Goal: Transaction & Acquisition: Purchase product/service

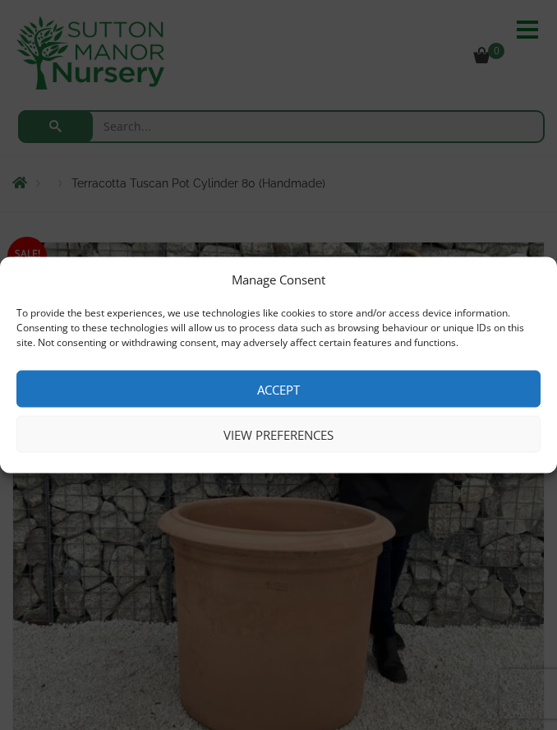
click at [319, 385] on button "Accept" at bounding box center [278, 389] width 525 height 37
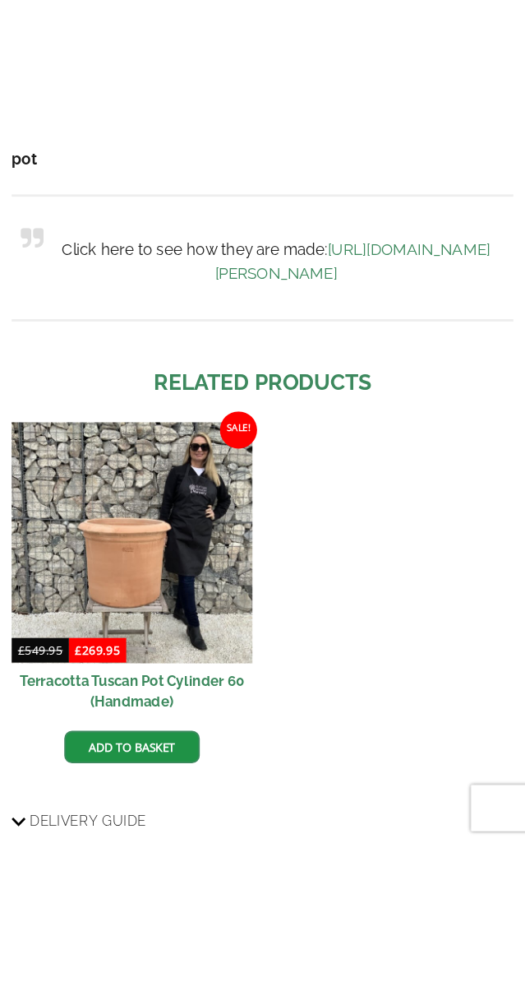
scroll to position [1955, 0]
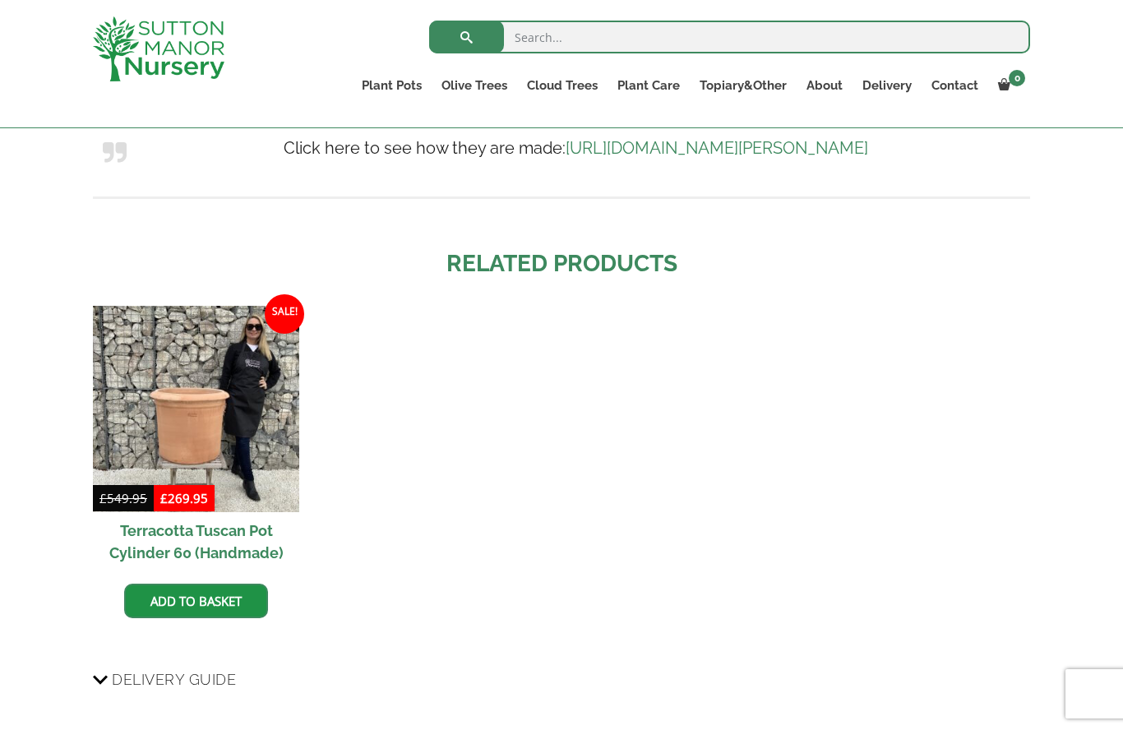
scroll to position [1332, 0]
click at [234, 534] on h2 "Terracotta Tuscan Pot Cylinder 60 (Handmade)" at bounding box center [196, 541] width 206 height 59
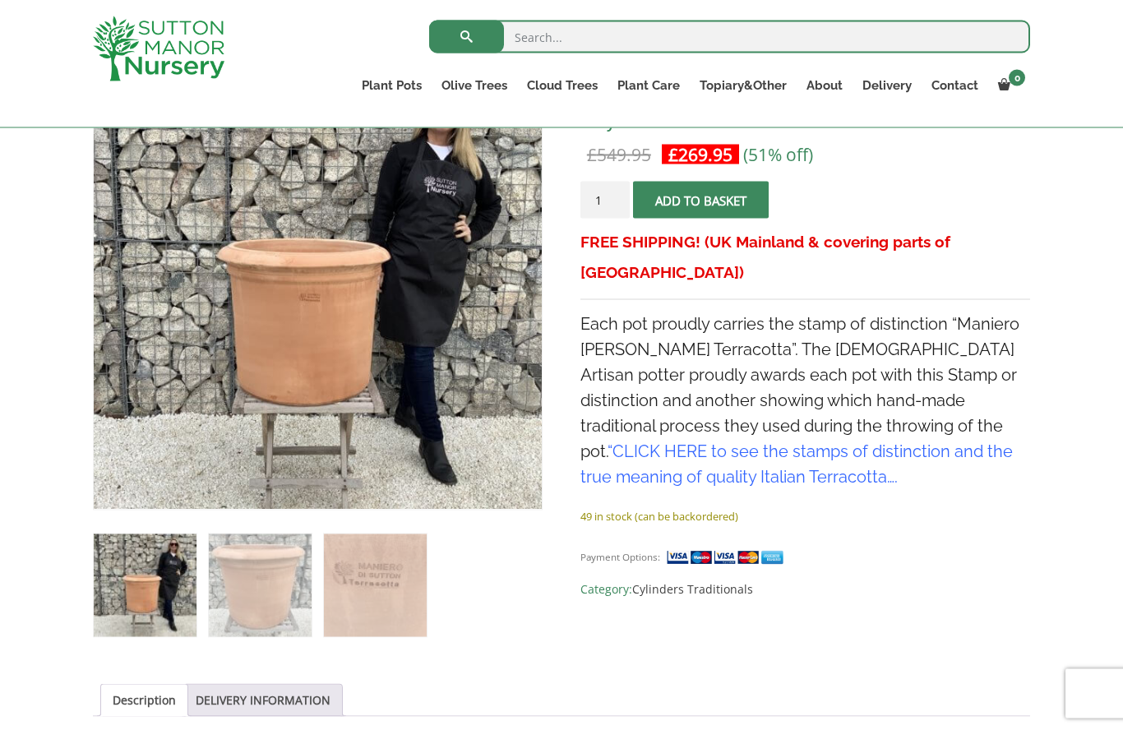
scroll to position [320, 0]
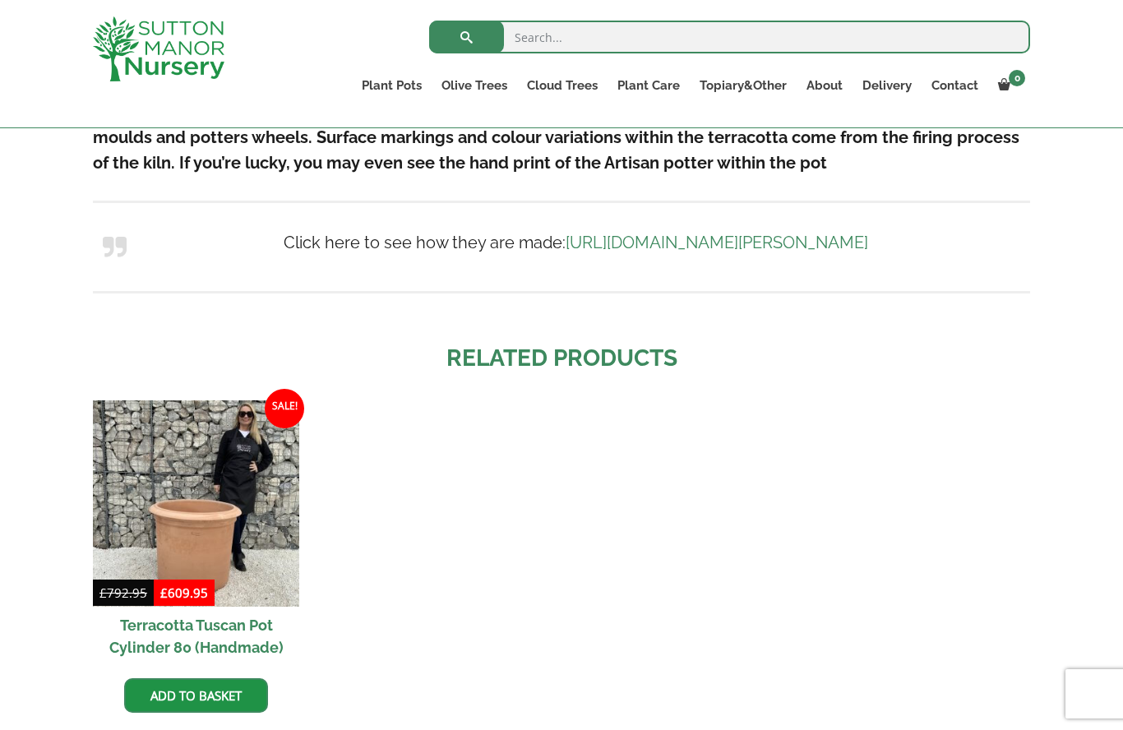
scroll to position [1225, 0]
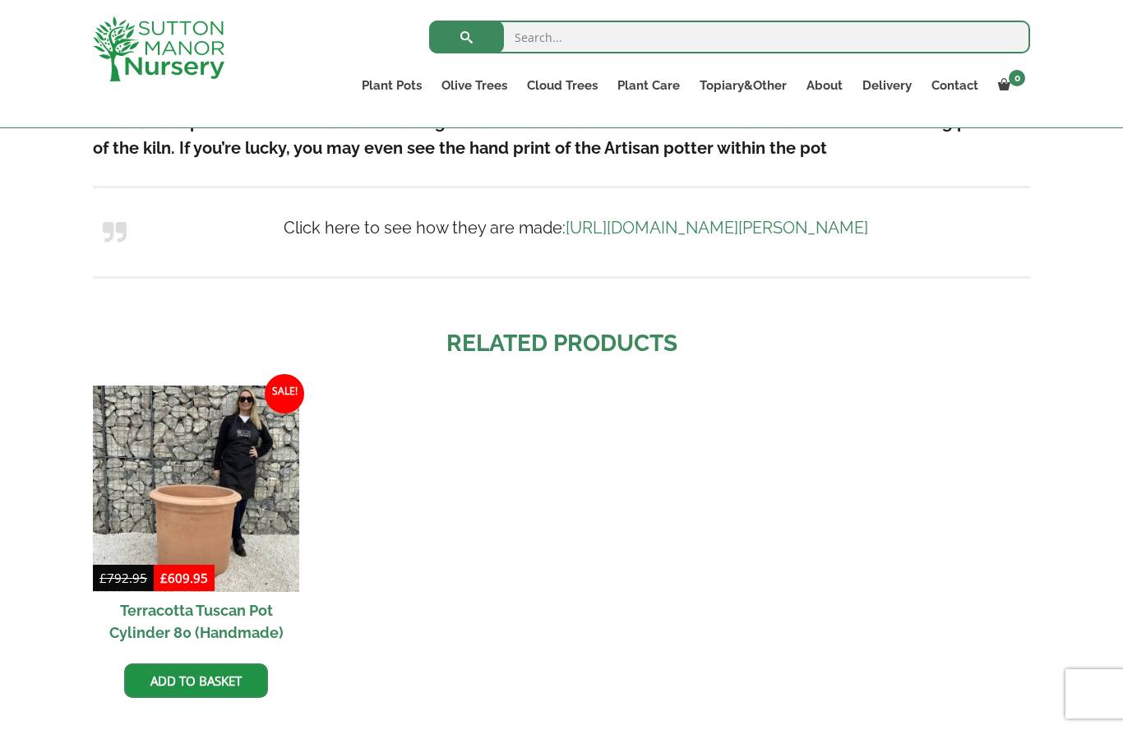
click at [238, 621] on h2 "Terracotta Tuscan Pot Cylinder 80 (Handmade)" at bounding box center [196, 621] width 206 height 59
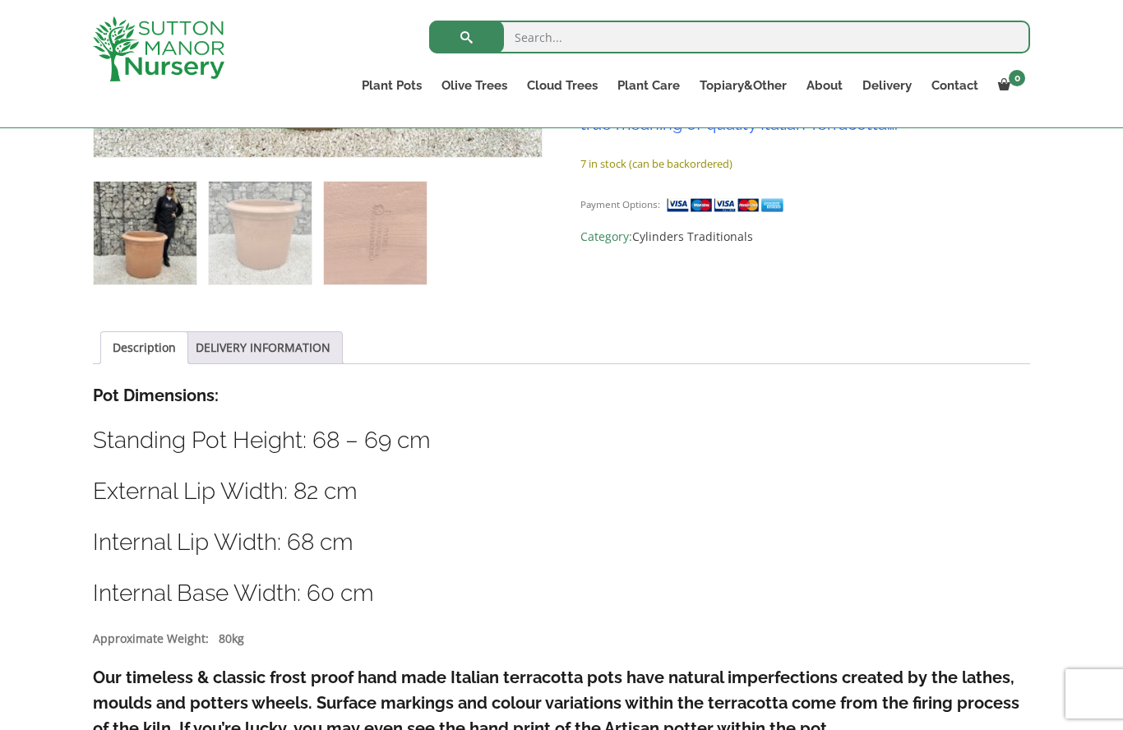
scroll to position [670, 0]
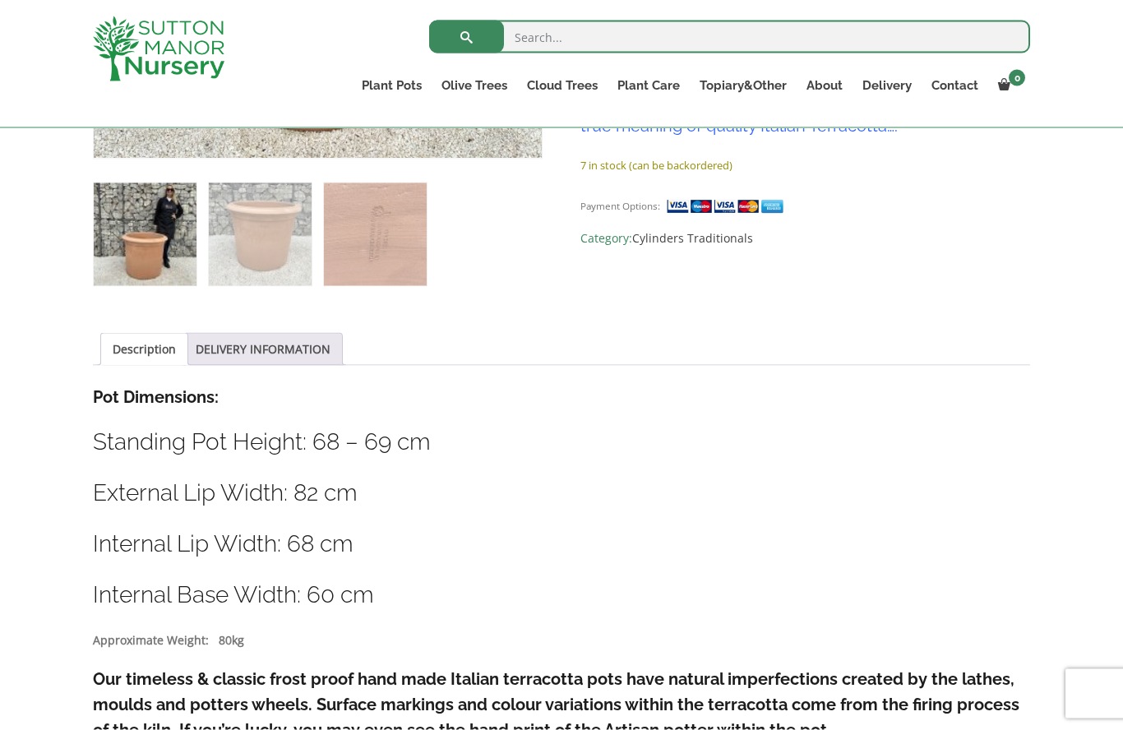
click at [961, 87] on link "Contact" at bounding box center [955, 85] width 67 height 23
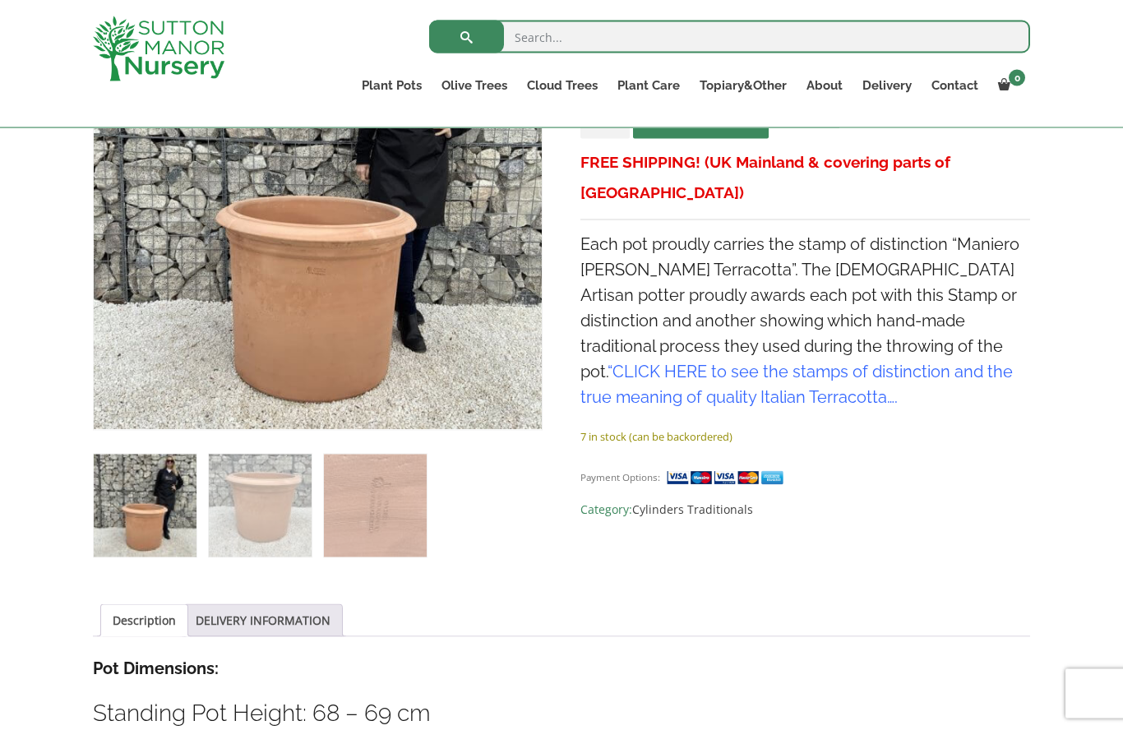
scroll to position [398, 0]
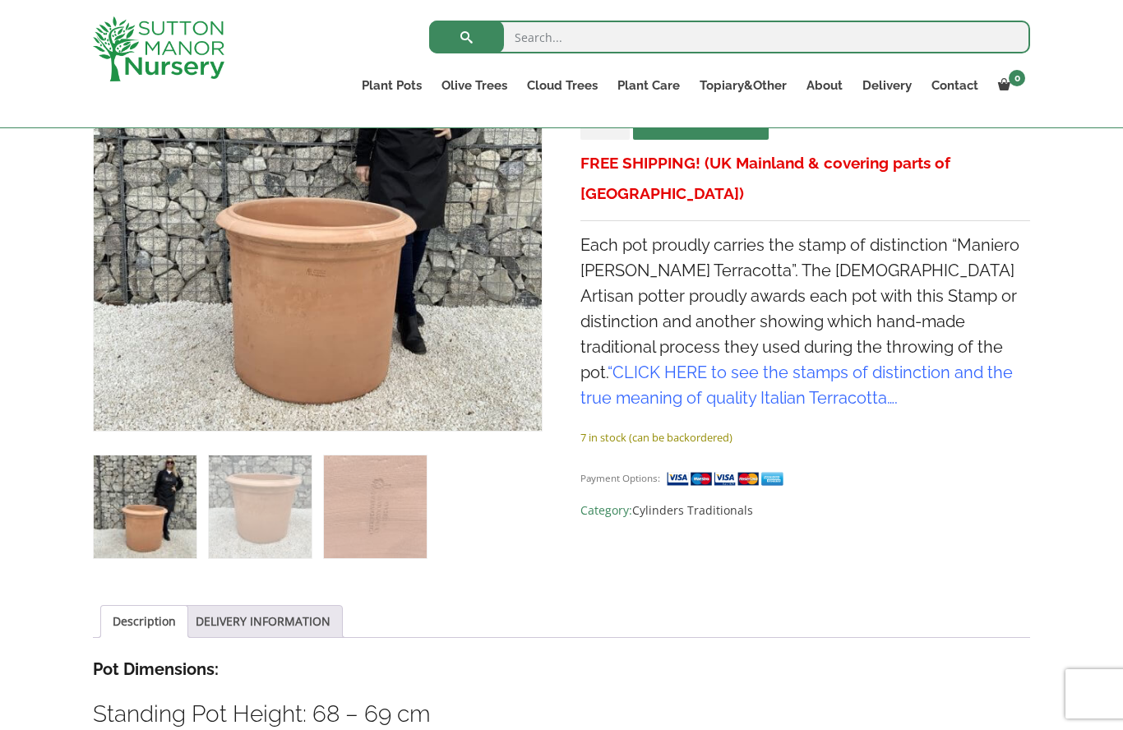
click at [271, 626] on link "DELIVERY INFORMATION" at bounding box center [263, 621] width 135 height 31
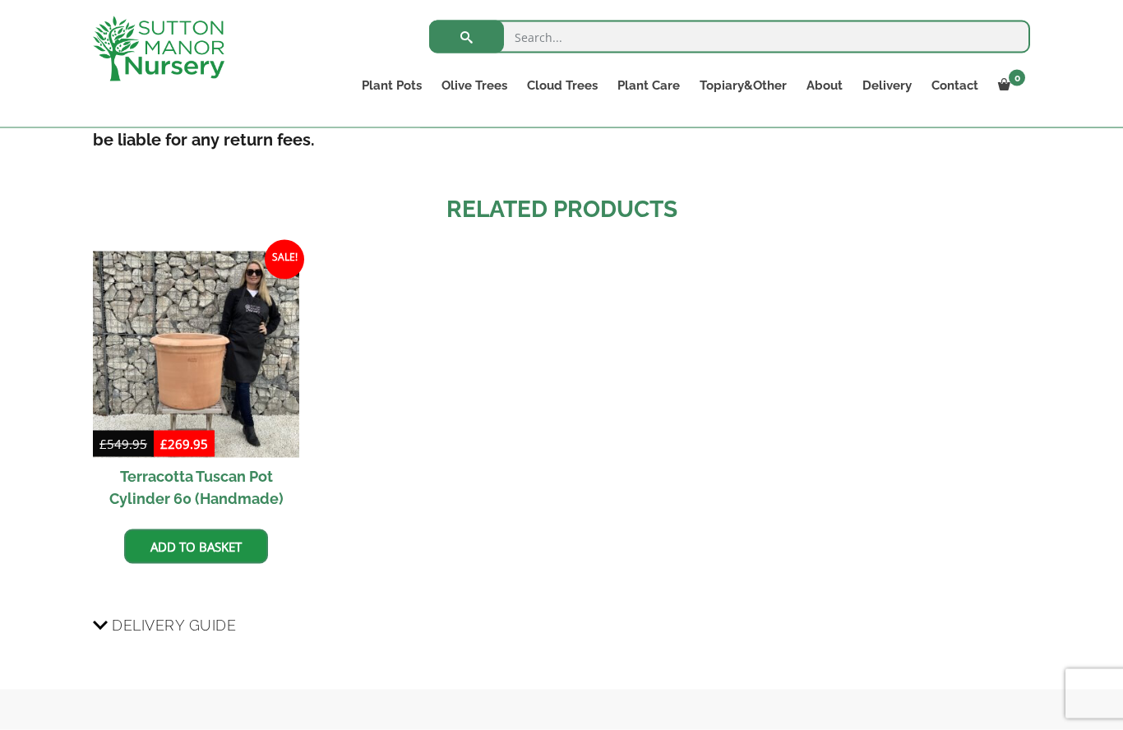
scroll to position [1089, 0]
click at [216, 545] on link "Add to basket" at bounding box center [196, 546] width 144 height 35
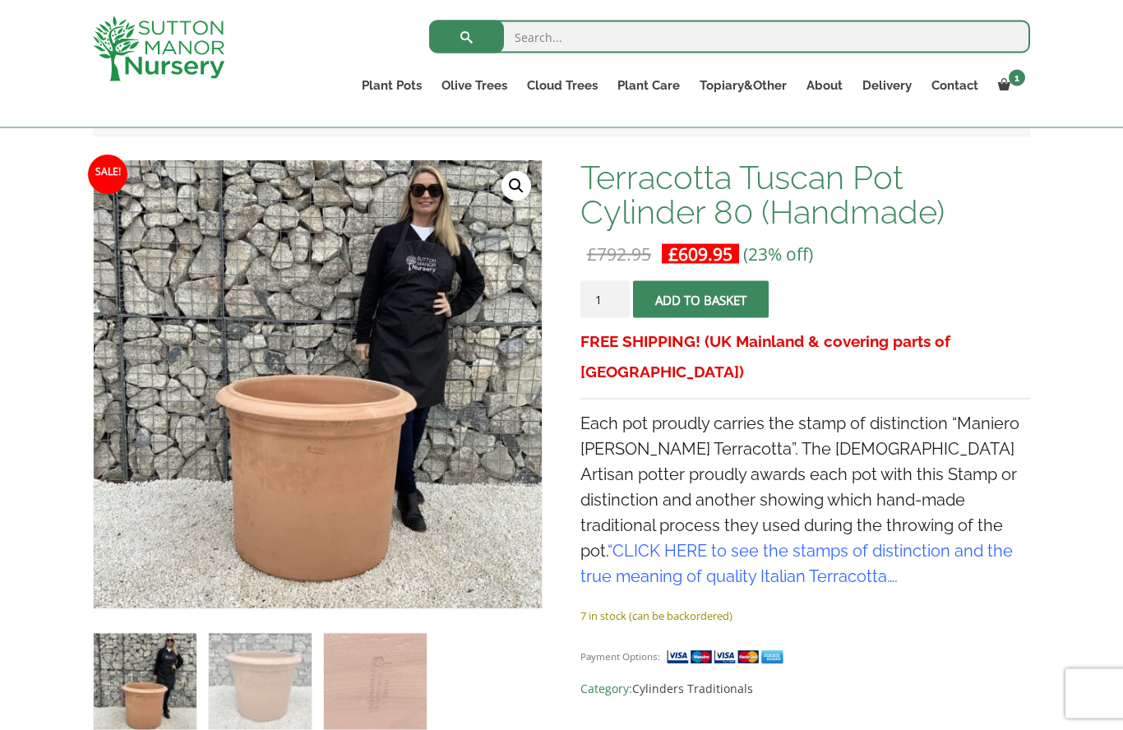
scroll to position [63, 0]
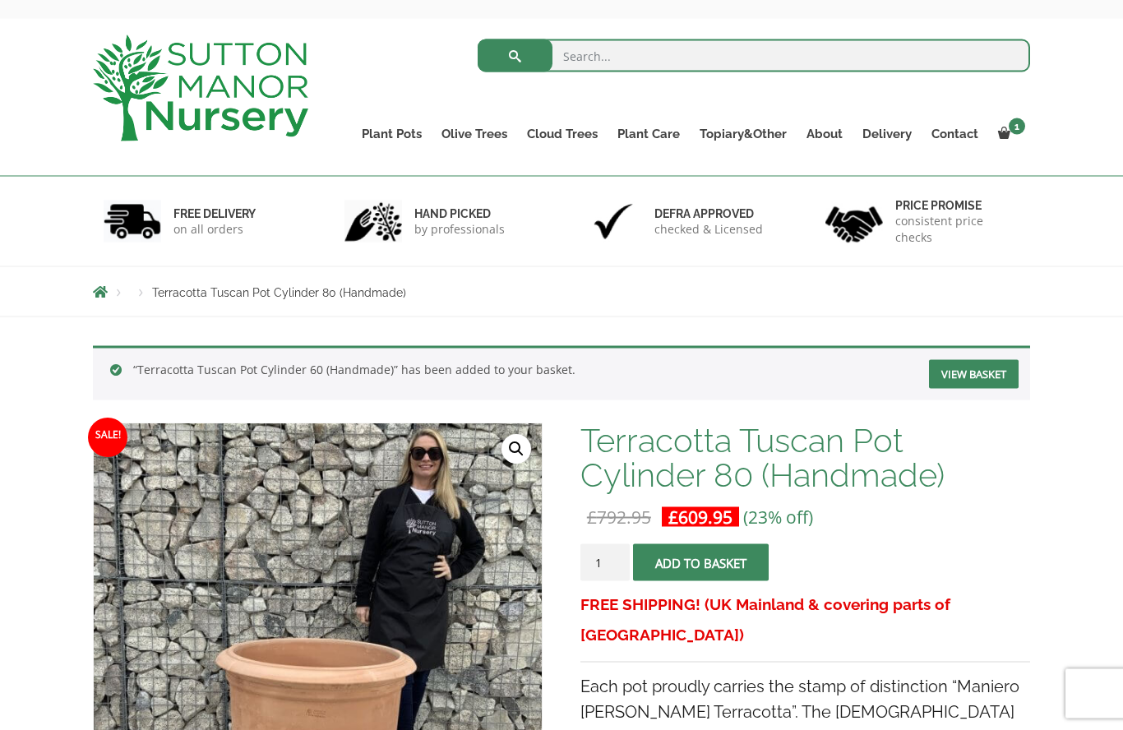
click at [722, 552] on button "Add to basket" at bounding box center [701, 562] width 136 height 37
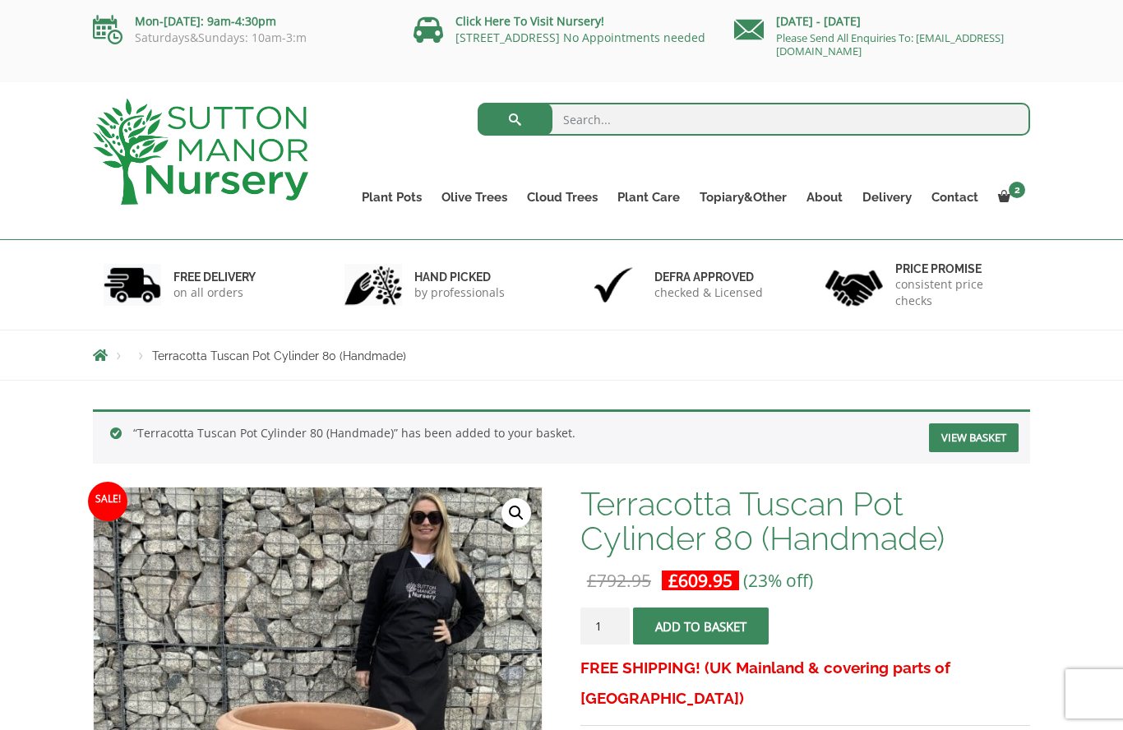
click at [980, 428] on link "View basket" at bounding box center [974, 437] width 90 height 29
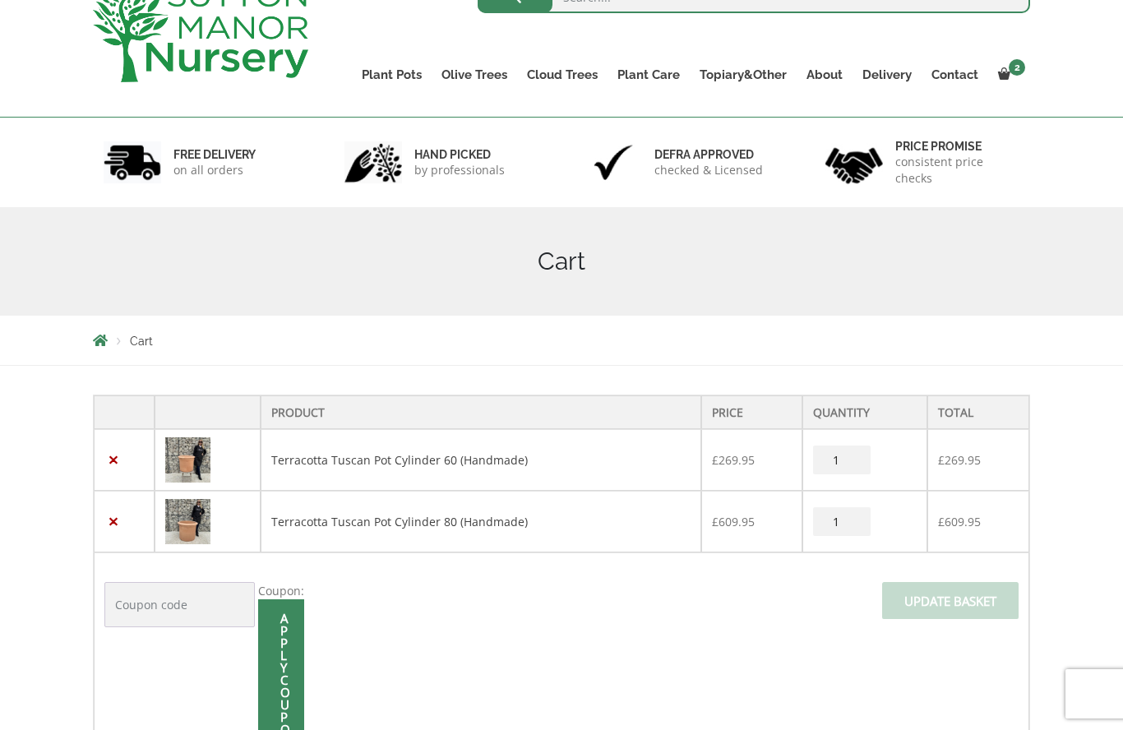
scroll to position [123, 0]
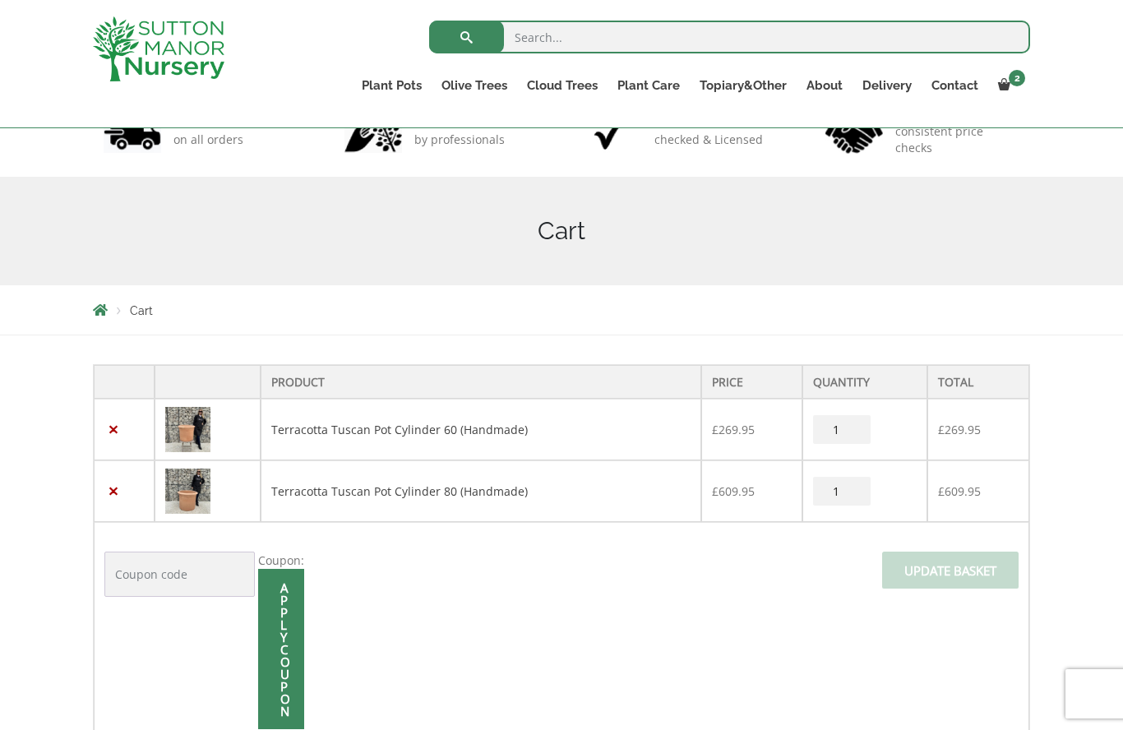
click at [119, 493] on link "×" at bounding box center [112, 491] width 17 height 17
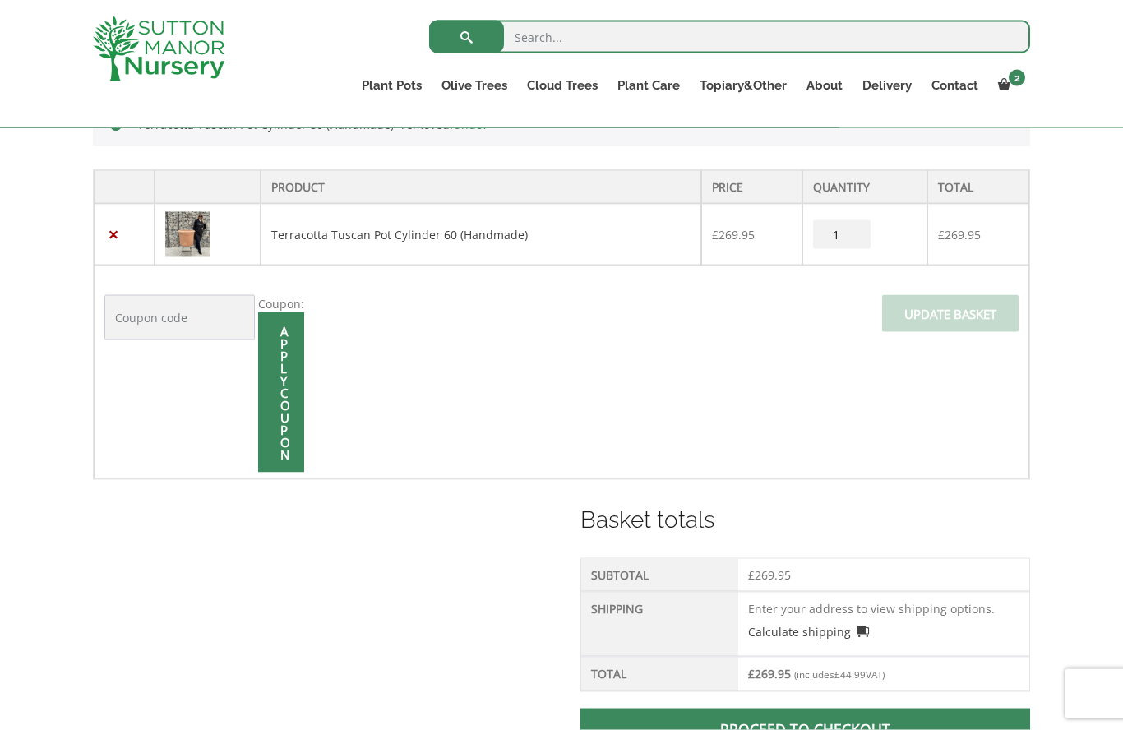
scroll to position [405, 0]
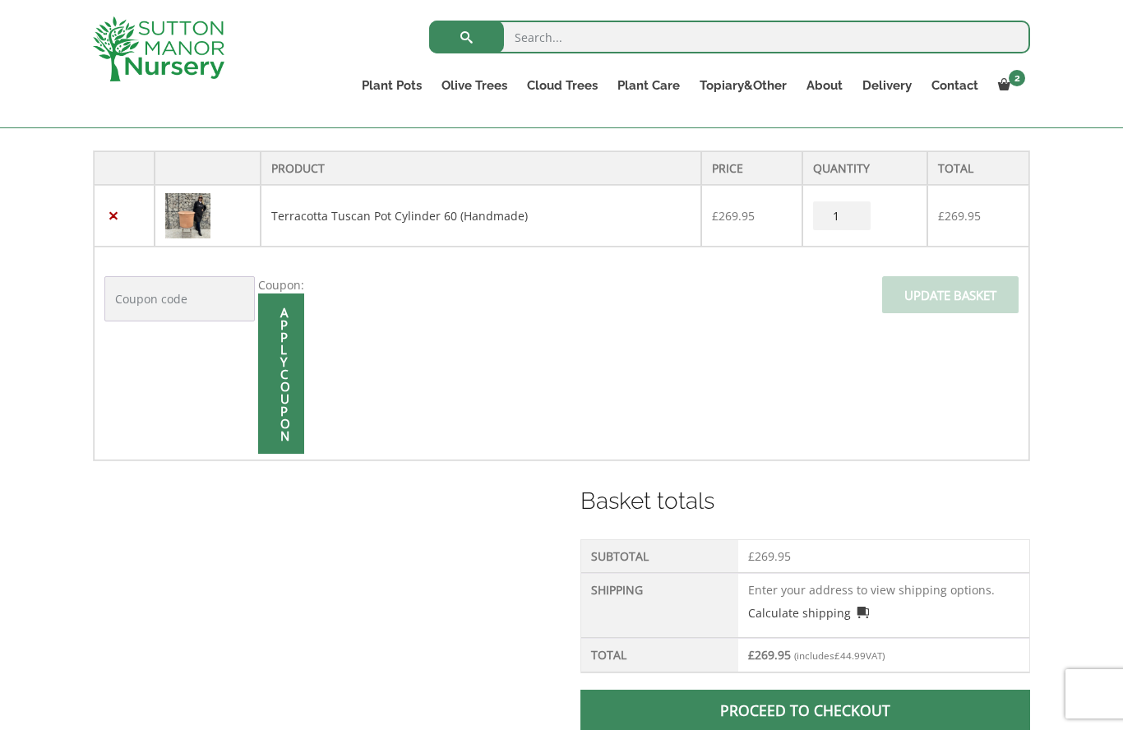
click at [511, 550] on div "Basket totals Subtotal £ 269.95 Shipping Enter your address to view shipping op…" at bounding box center [561, 620] width 937 height 273
click at [108, 214] on link "×" at bounding box center [112, 215] width 17 height 17
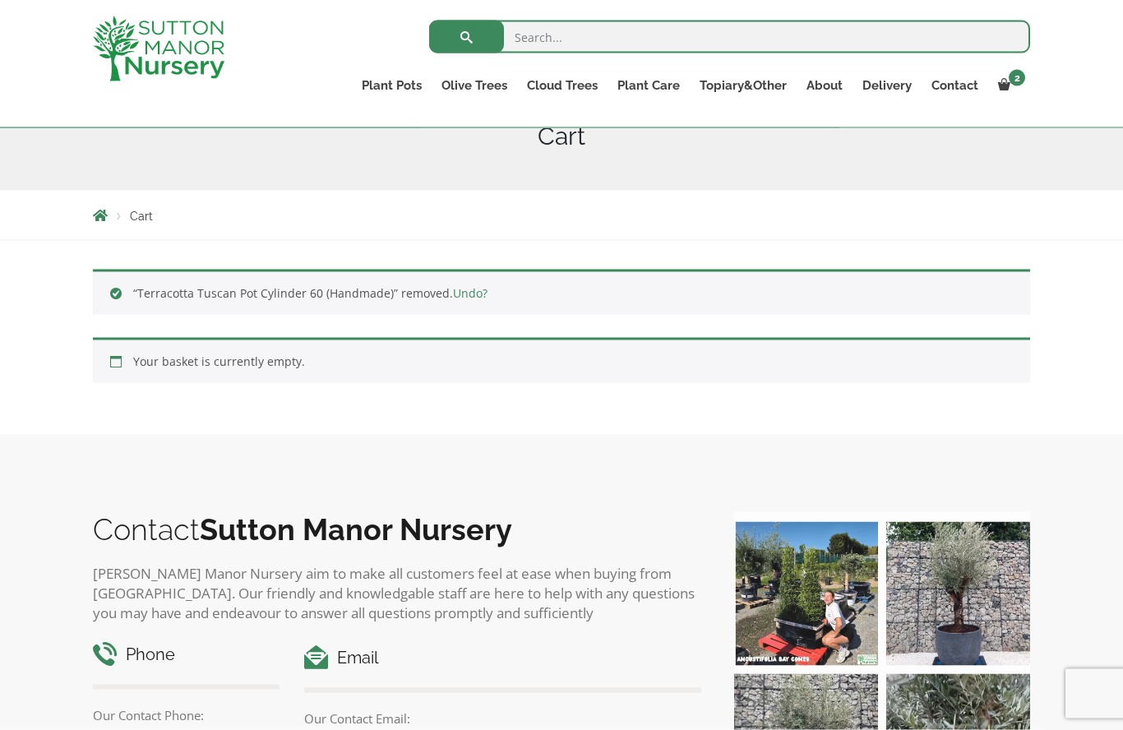
scroll to position [0, 0]
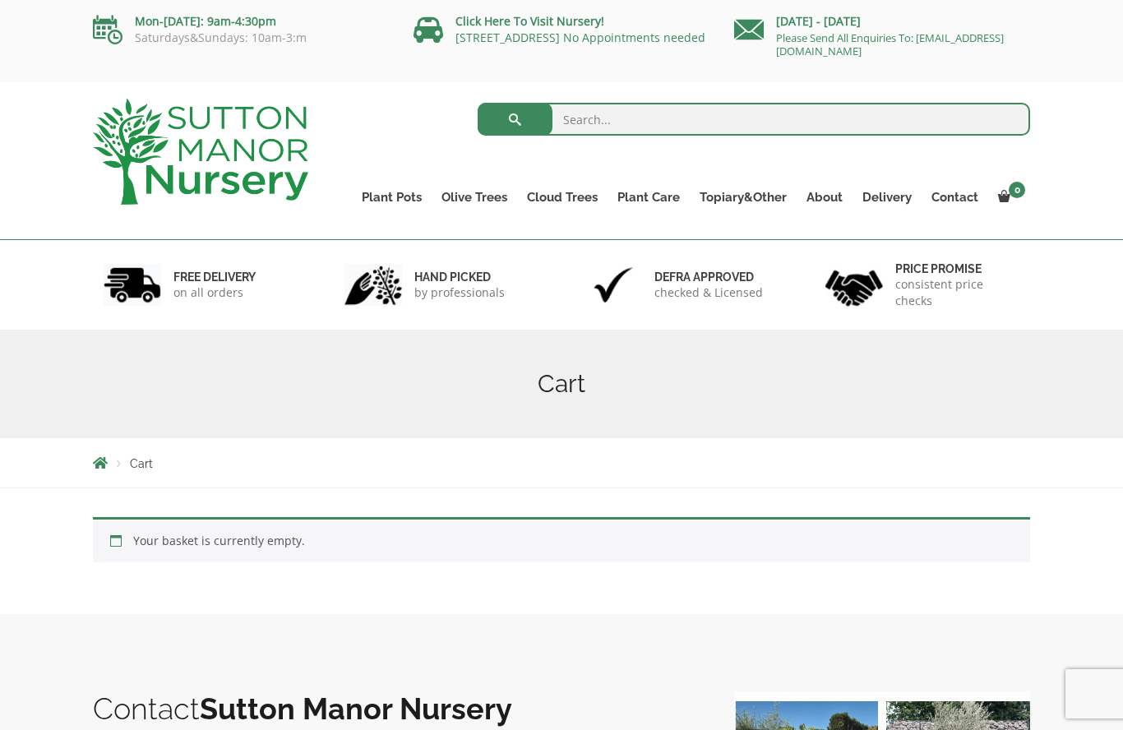
click at [0, 0] on ul "Resin Bonded Pots The Amalfi Pots The Milan Pots The Capri Pots The Brunello Po…" at bounding box center [0, 0] width 0 height 0
click at [0, 0] on link "Gnarled Olive Trees XXL" at bounding box center [0, 0] width 0 height 0
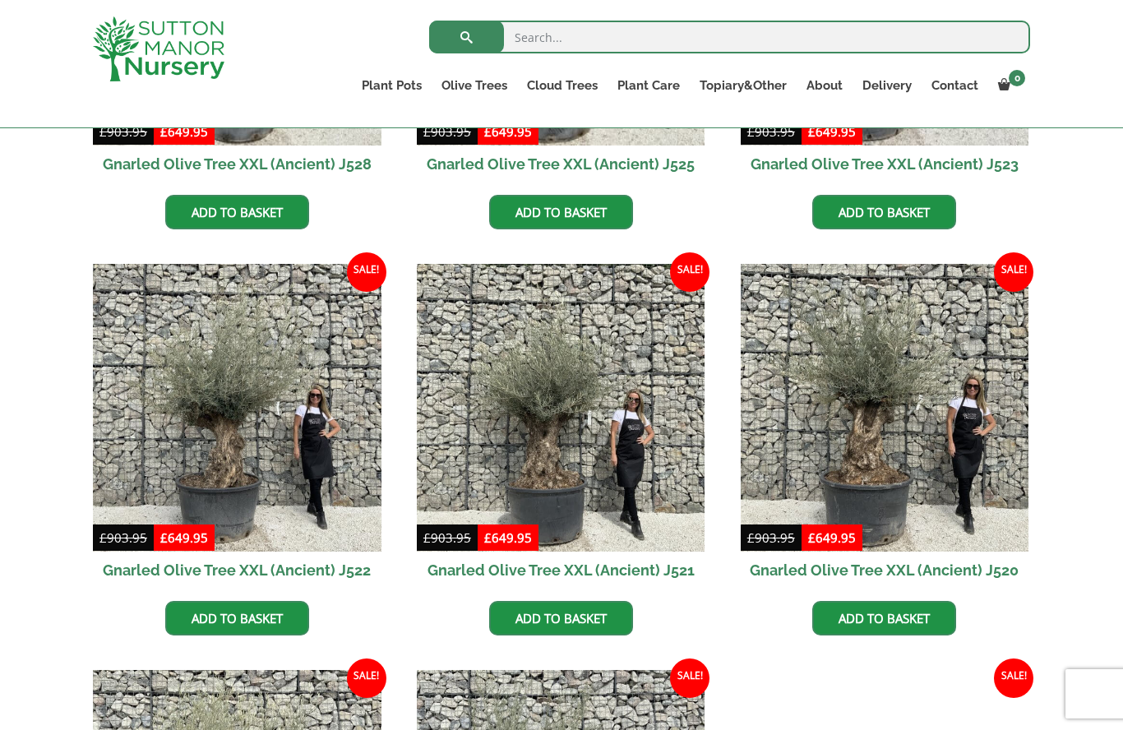
scroll to position [728, 0]
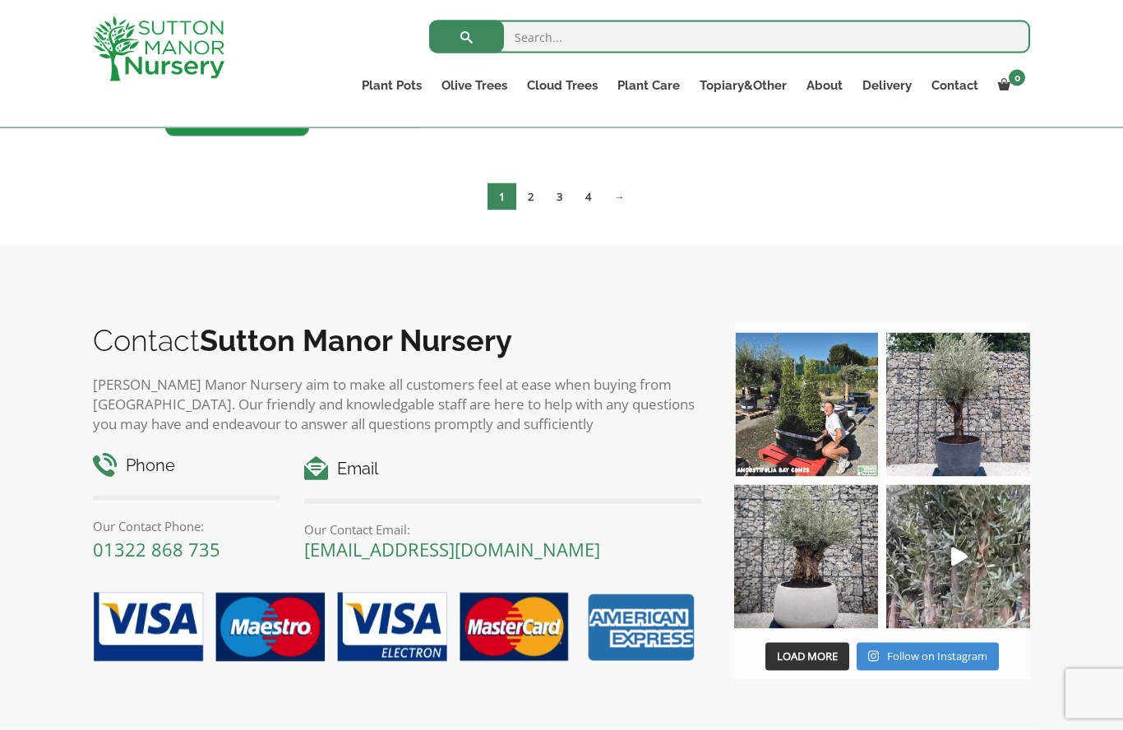
scroll to position [3225, 0]
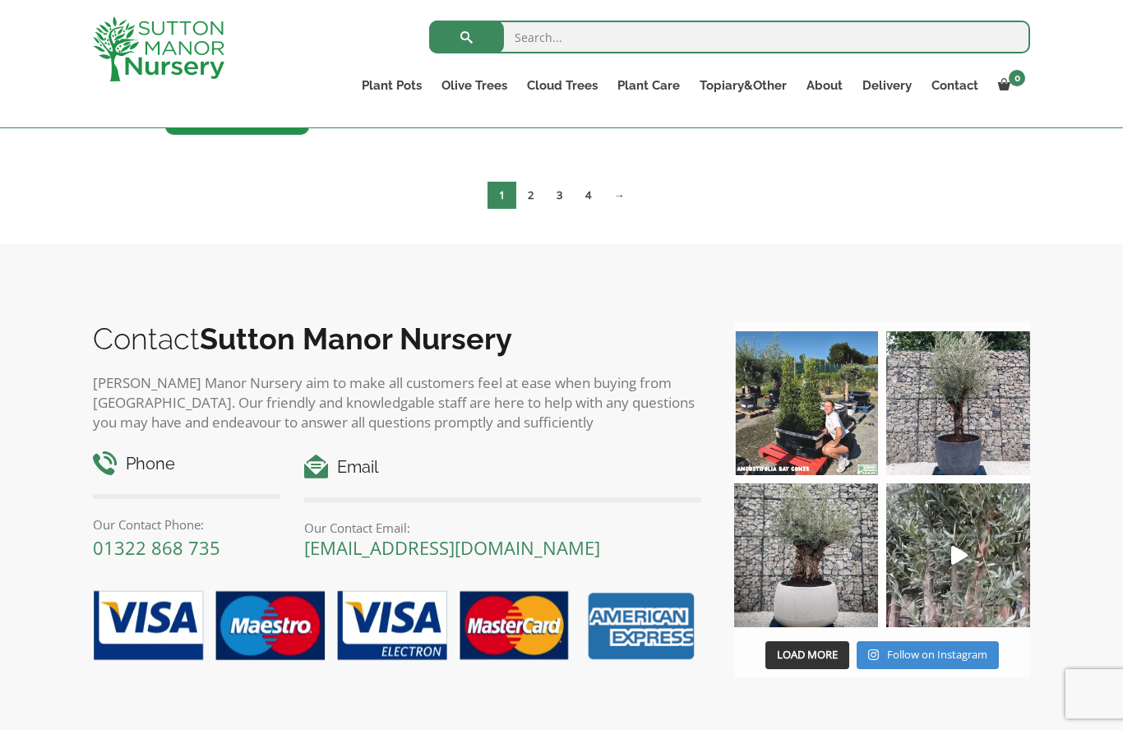
click at [978, 414] on img at bounding box center [958, 403] width 144 height 144
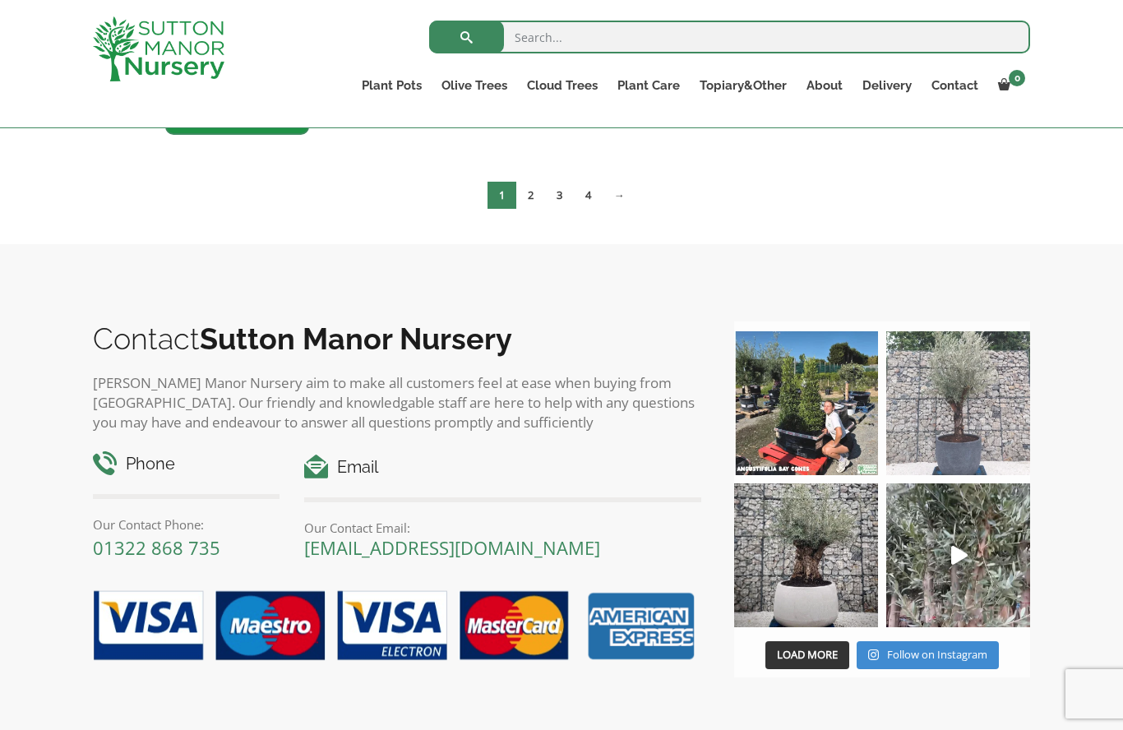
scroll to position [3296, 0]
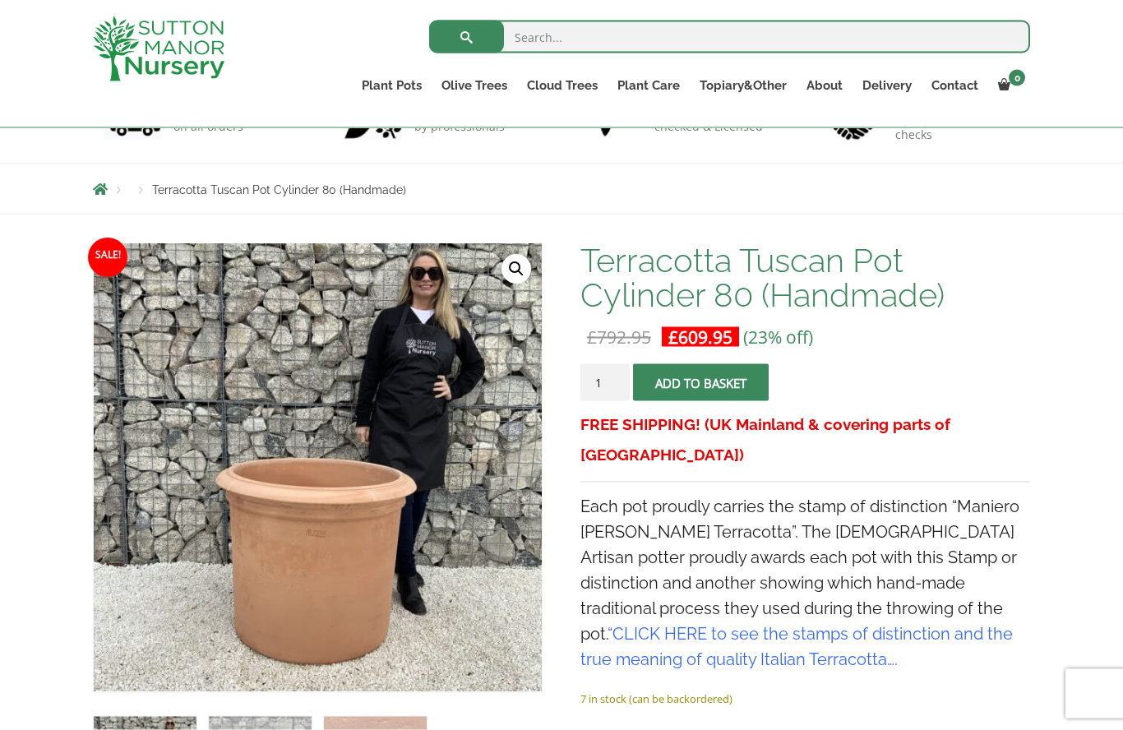
scroll to position [136, 0]
click at [701, 383] on span "submit" at bounding box center [701, 383] width 0 height 0
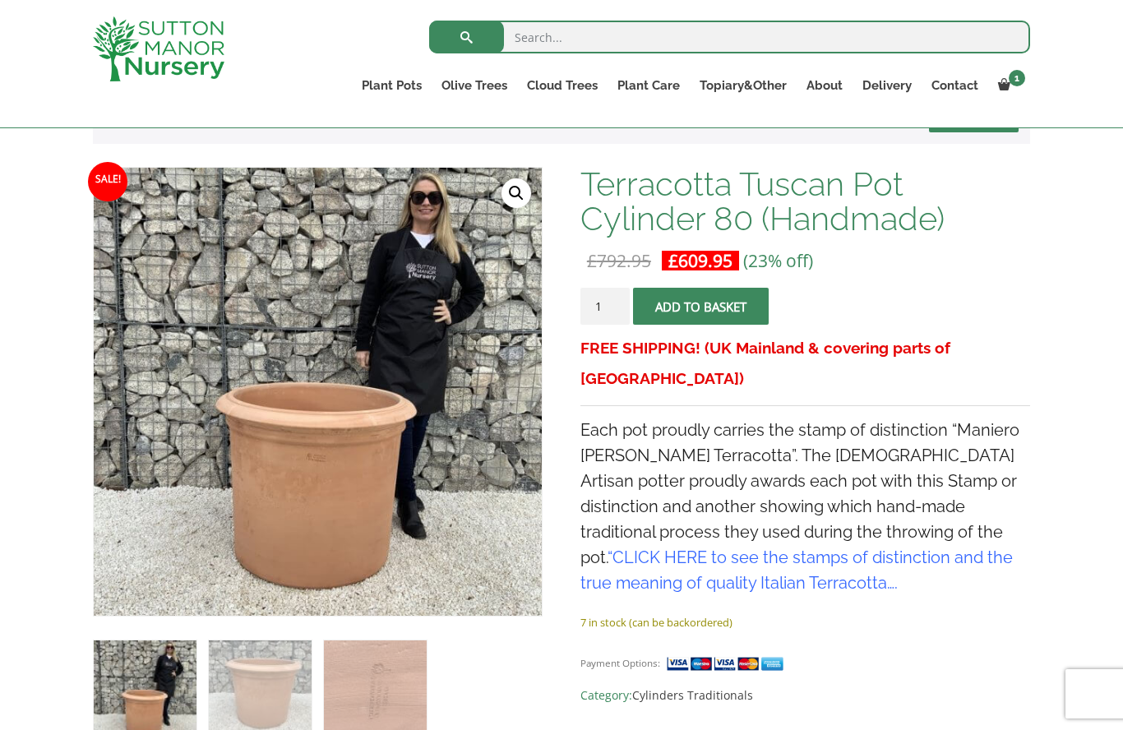
scroll to position [290, 0]
click at [1031, 75] on div "Search for: Plant Pots Resin Bonded Pots The Amalfi Pots The Milan Pots The Cap…" at bounding box center [658, 63] width 770 height 127
click at [0, 0] on span at bounding box center [0, 0] width 0 height 0
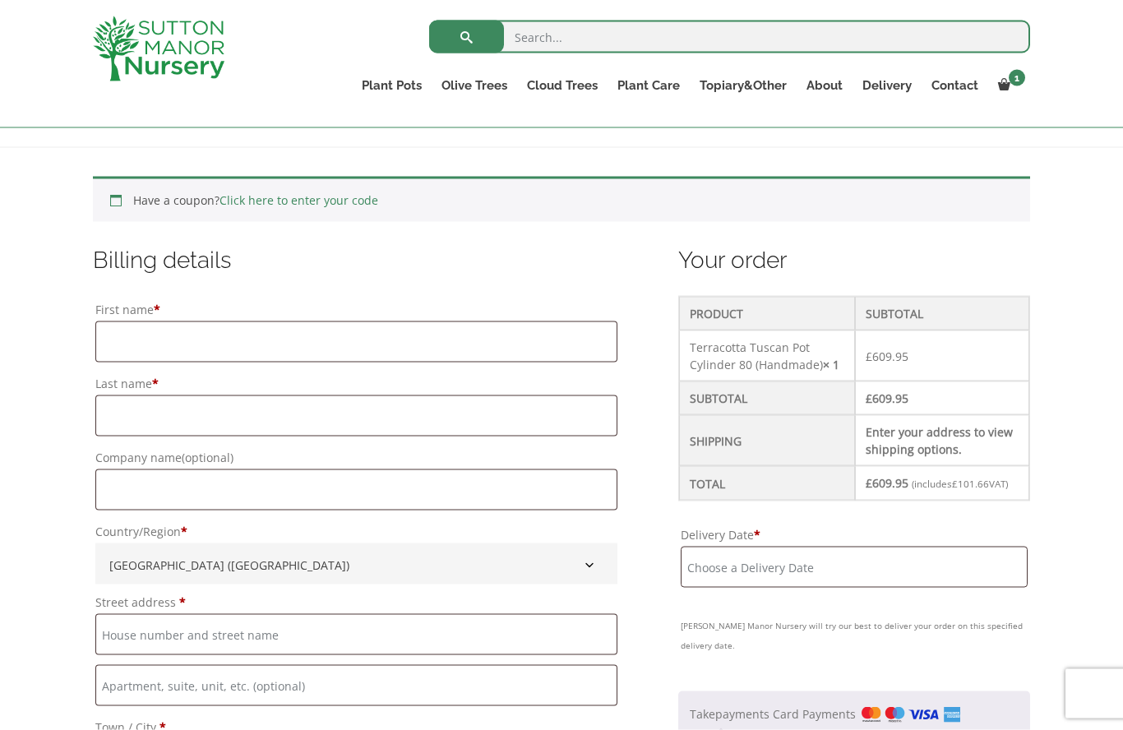
scroll to position [312, 0]
click at [749, 557] on input "Delivery Date *" at bounding box center [854, 565] width 347 height 41
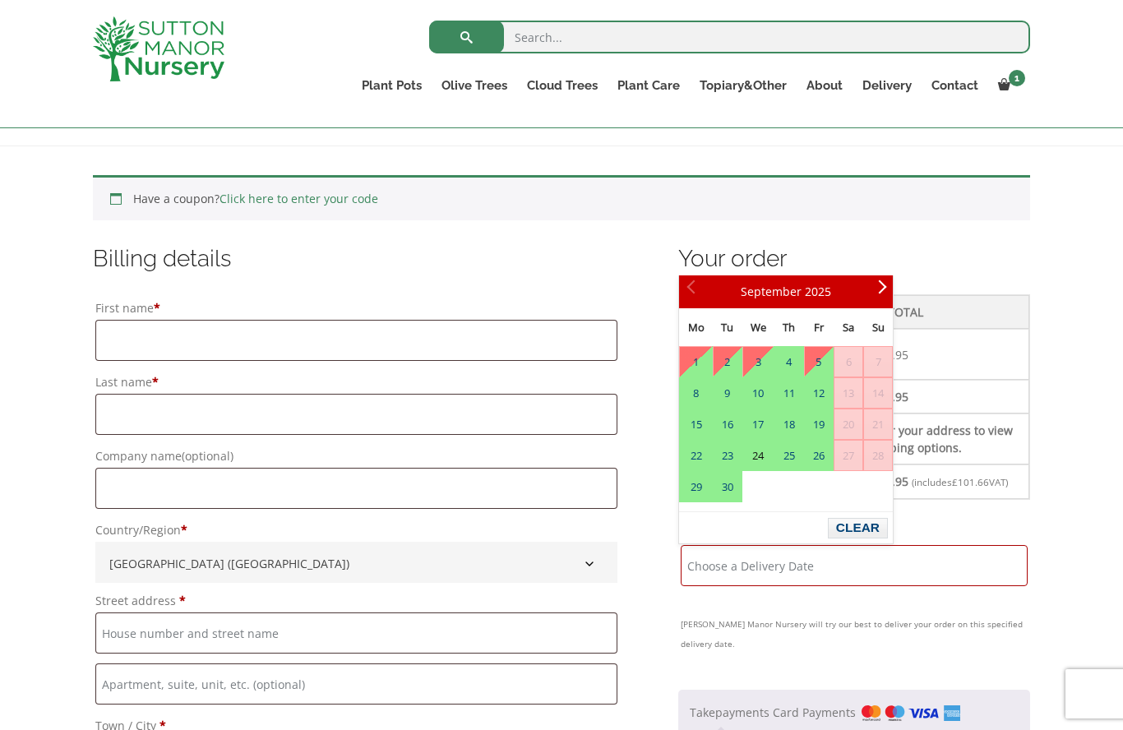
click at [765, 458] on link "24" at bounding box center [758, 456] width 30 height 30
type input "24 September, 2025"
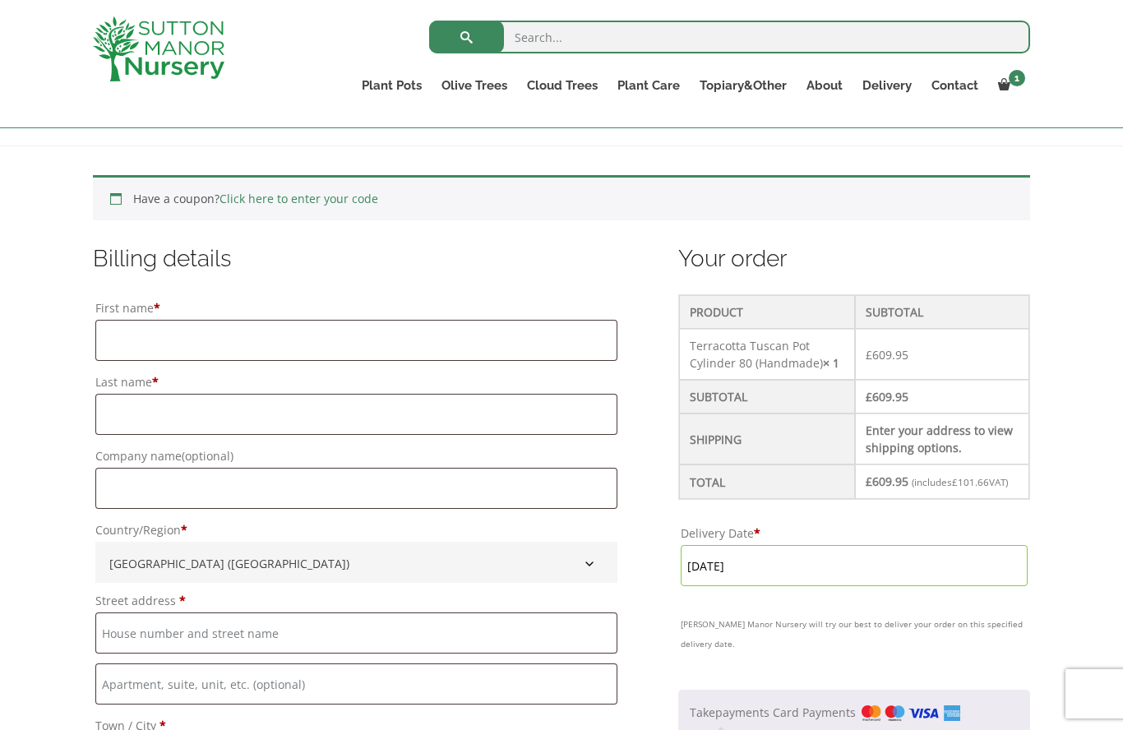
click at [760, 560] on input "24 September, 2025" at bounding box center [854, 565] width 347 height 41
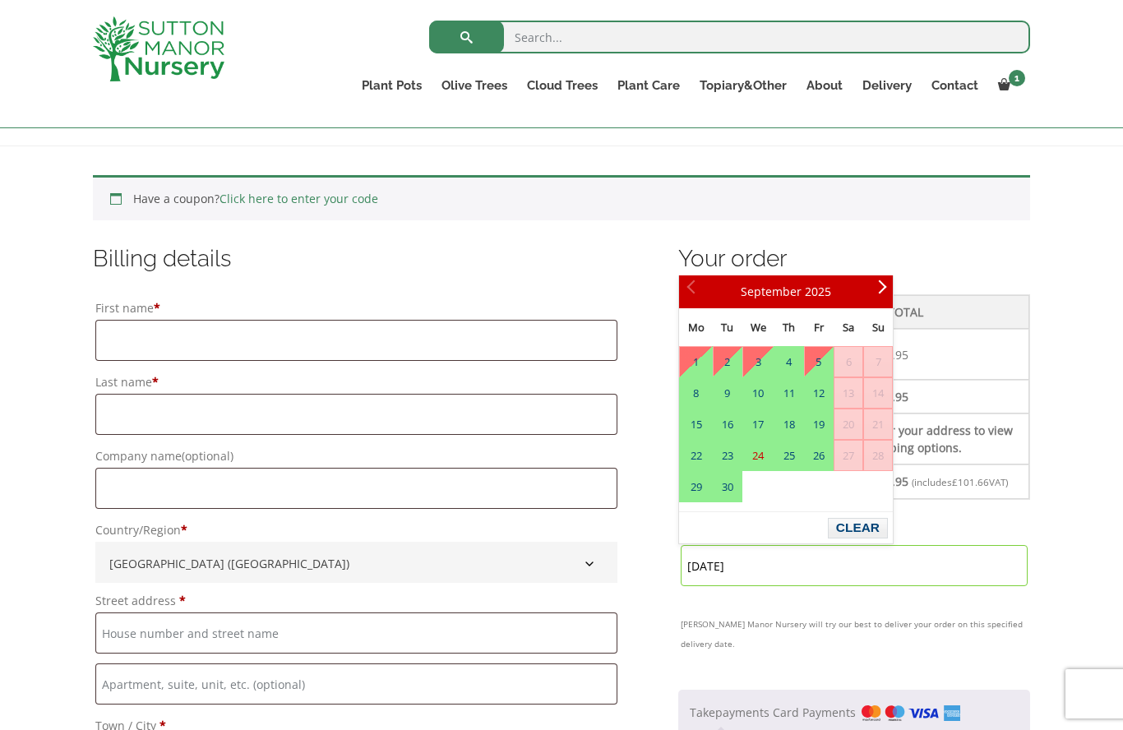
click at [691, 288] on span "Prev" at bounding box center [693, 291] width 13 height 13
click at [863, 520] on button "Clear" at bounding box center [858, 528] width 60 height 21
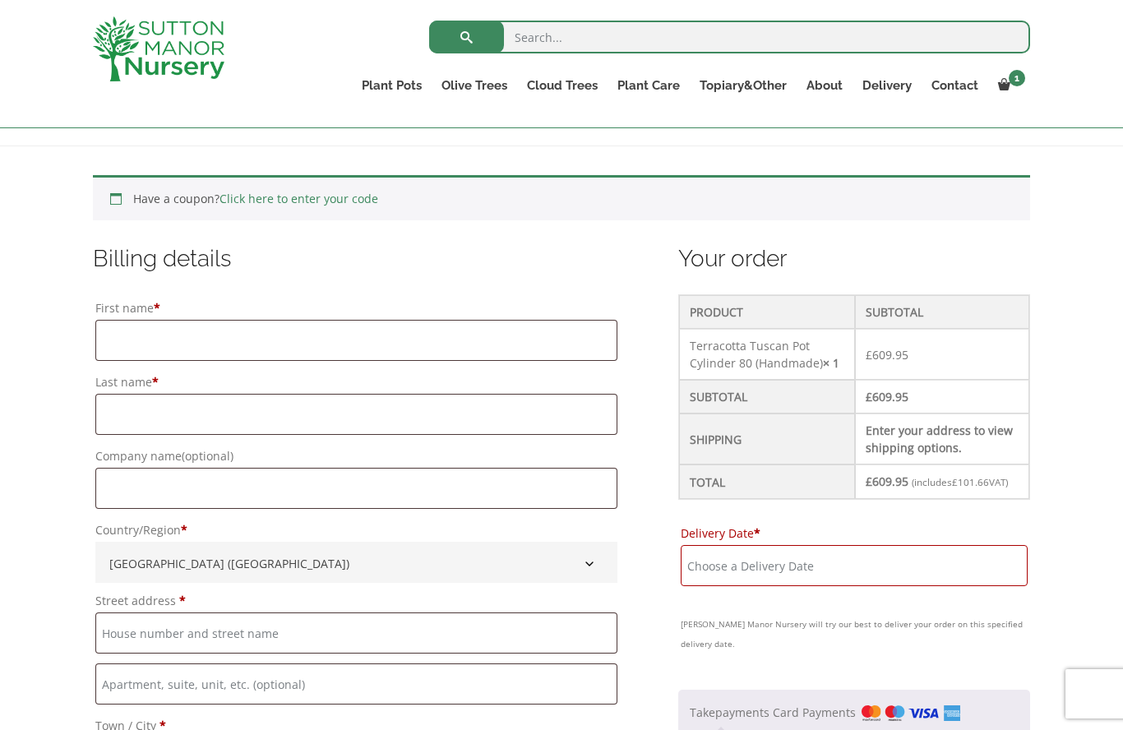
click at [756, 562] on input "Delivery Date *" at bounding box center [854, 565] width 347 height 41
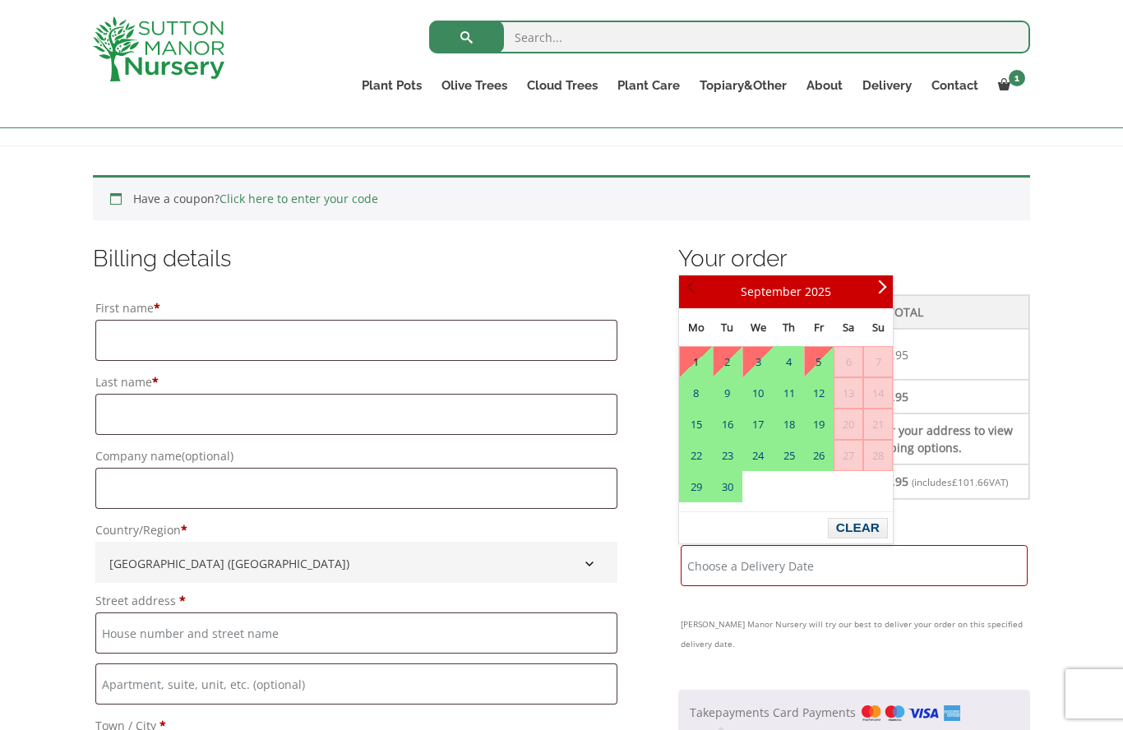
click at [697, 280] on link "Prev" at bounding box center [693, 292] width 28 height 28
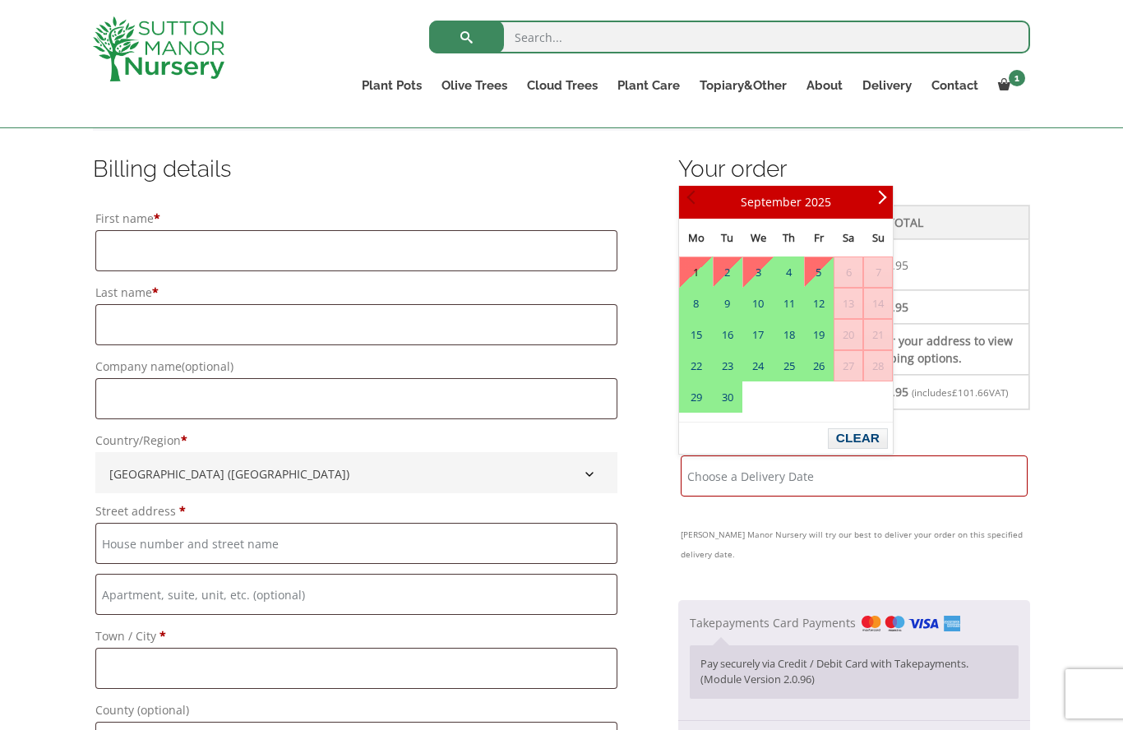
scroll to position [401, 0]
click at [886, 193] on link "Next" at bounding box center [879, 203] width 28 height 28
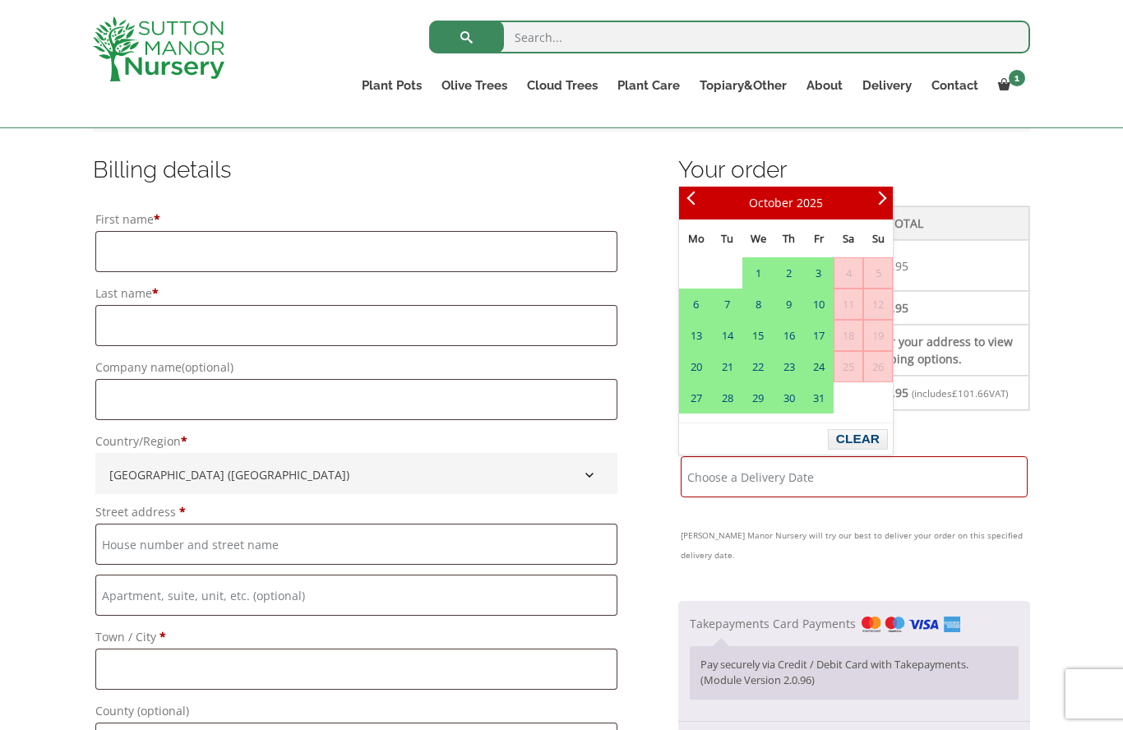
click at [700, 197] on span "Prev" at bounding box center [693, 203] width 13 height 13
click at [704, 195] on link "Prev" at bounding box center [693, 203] width 28 height 28
click at [687, 207] on span "Prev" at bounding box center [693, 203] width 13 height 13
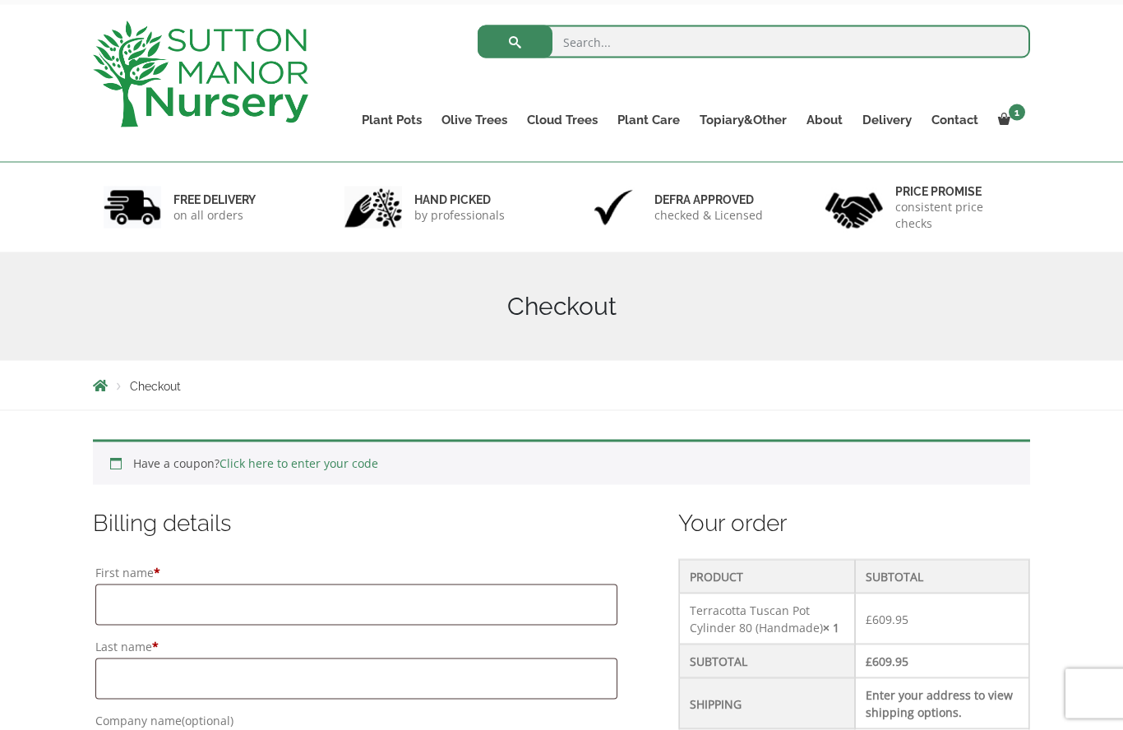
scroll to position [0, 0]
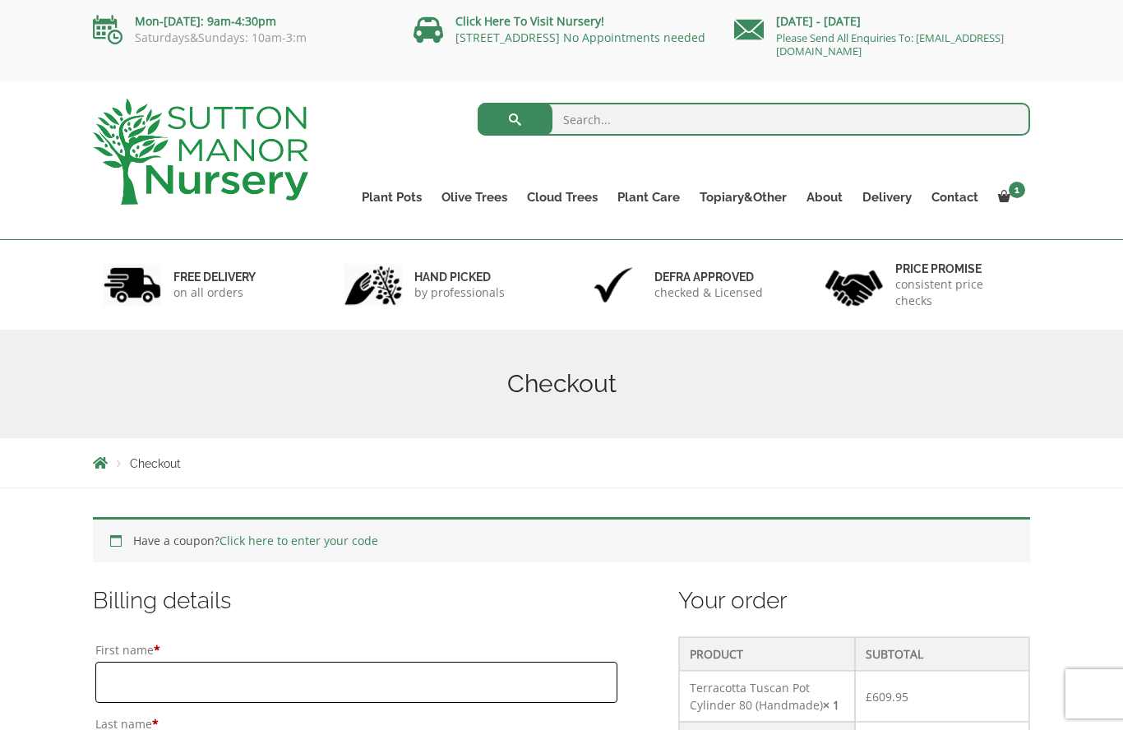
click at [368, 679] on input "First name *" at bounding box center [356, 682] width 522 height 41
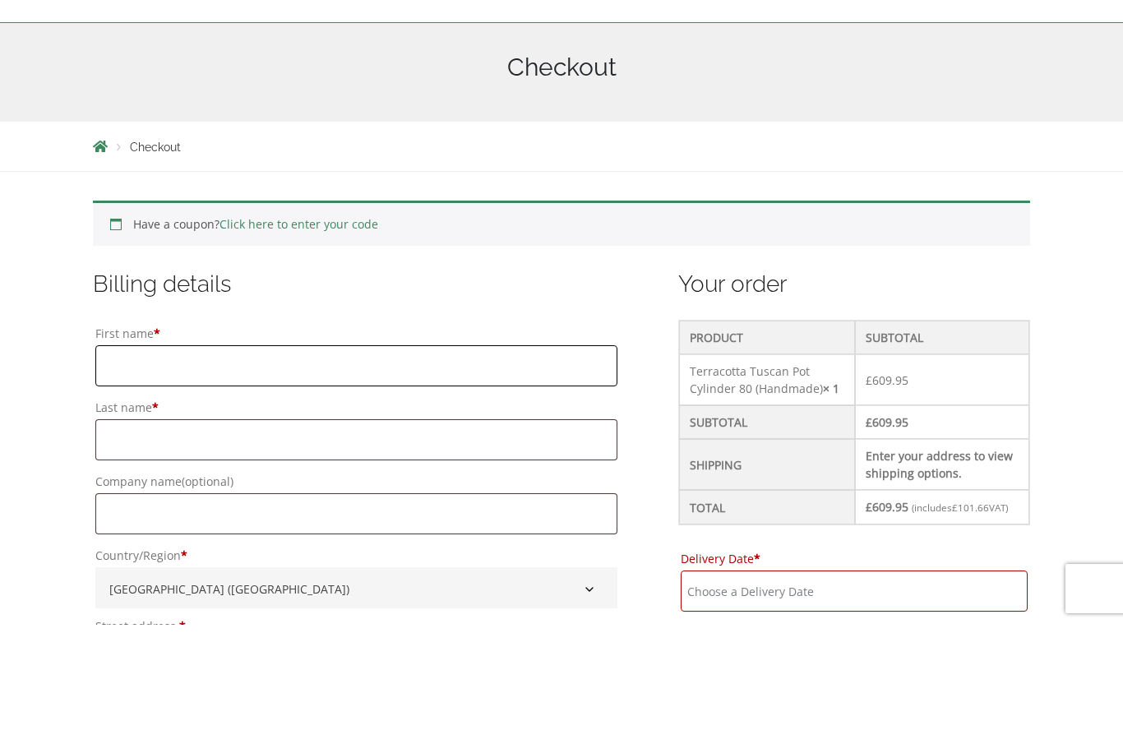
type input "Kal"
type input "Studio flox"
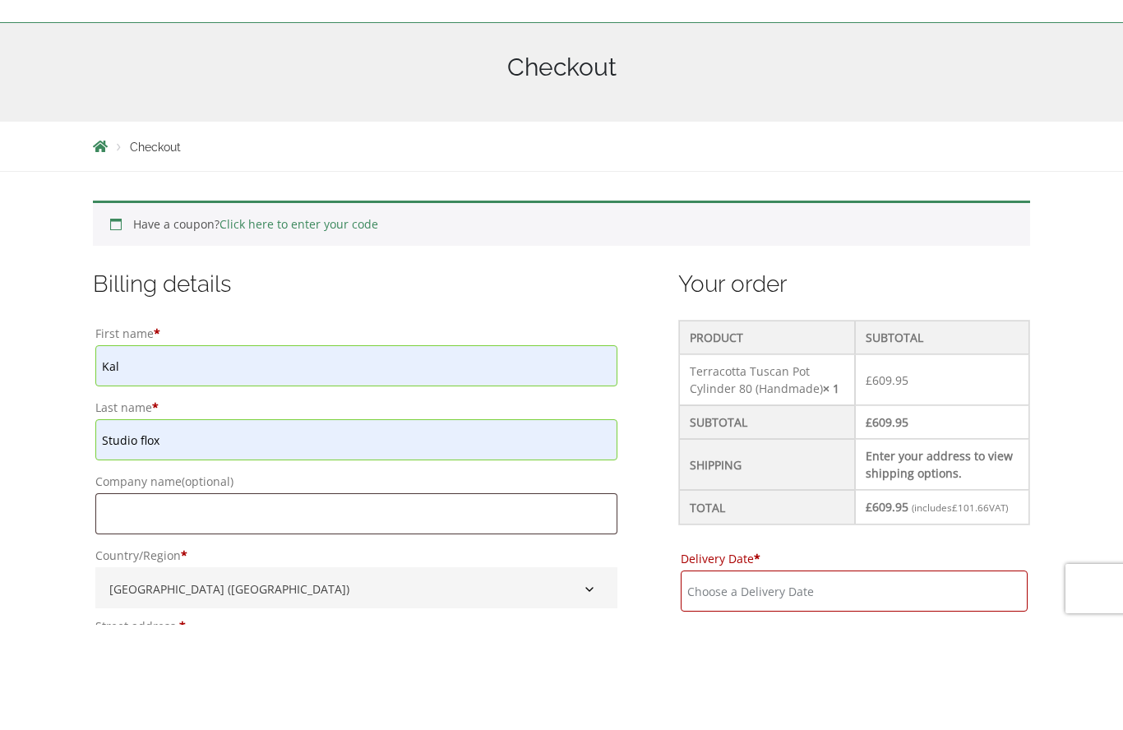
type input "Watermans"
type input "40A high street"
type input "Brentford"
type input "Tw80bb"
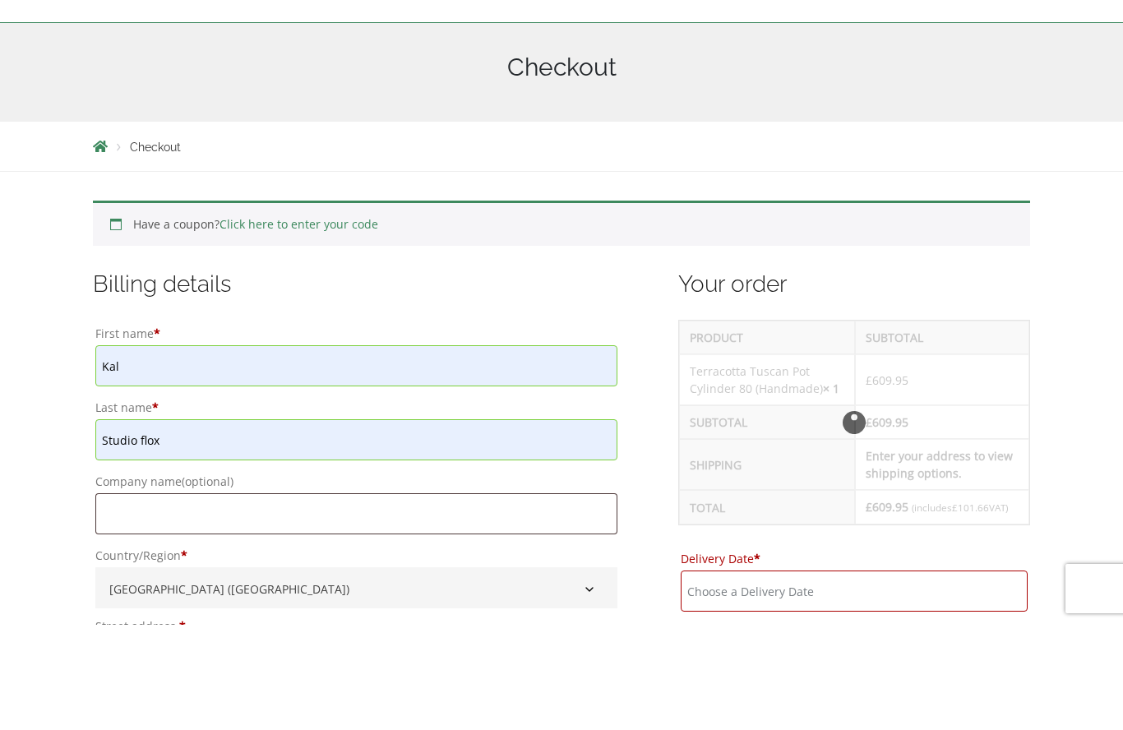
scroll to position [317, 0]
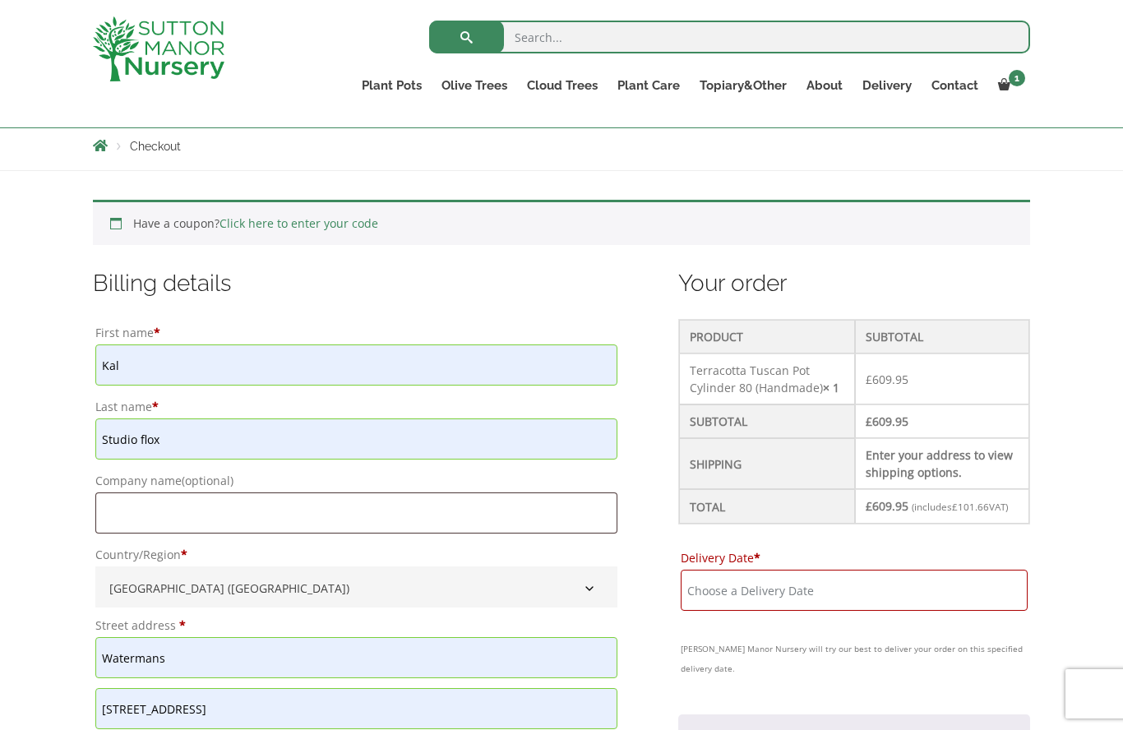
click at [187, 439] on input "Studio flox" at bounding box center [356, 439] width 522 height 41
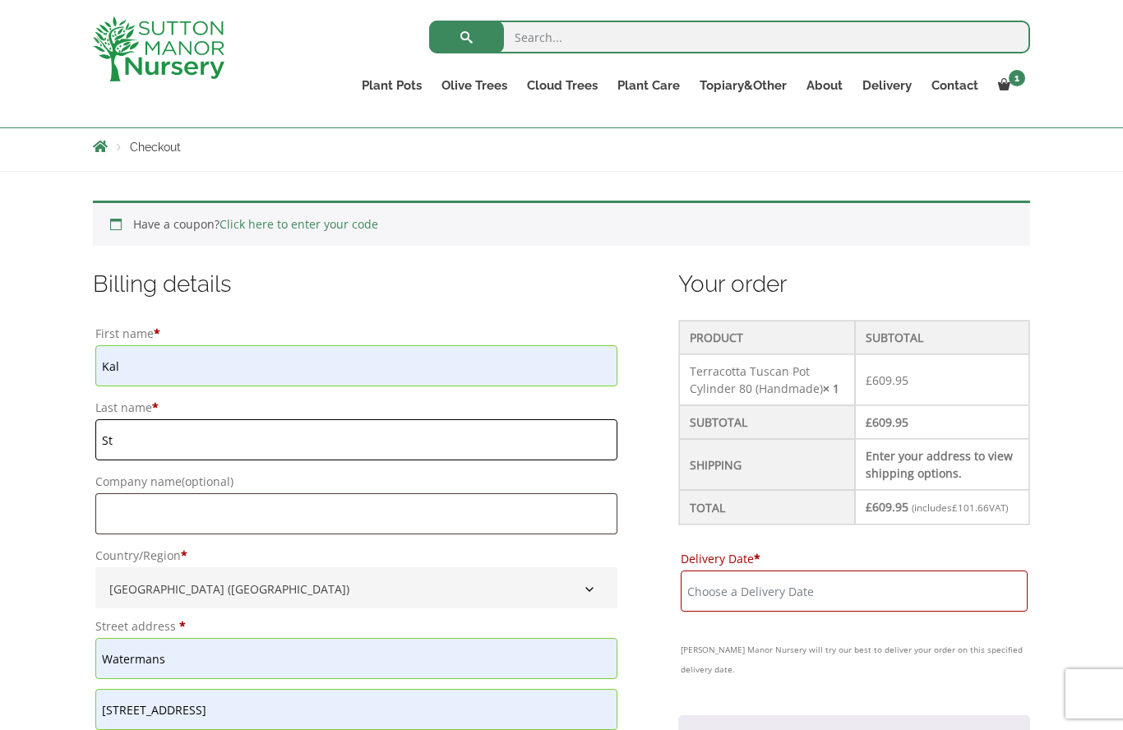
type input "S"
click at [227, 437] on input "Last name *" at bounding box center [356, 439] width 522 height 41
type input "Watrobski"
type input "Studio Flox"
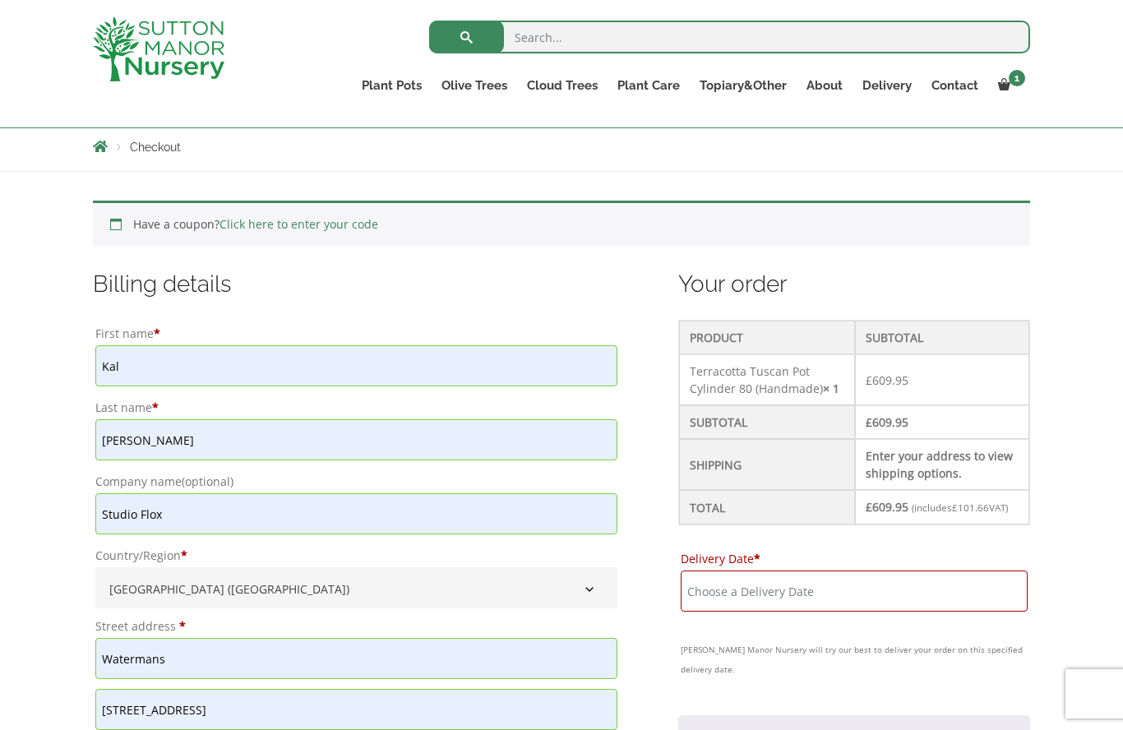
type input "London"
type input "07597440037"
type input "info@studioflox.co.uk"
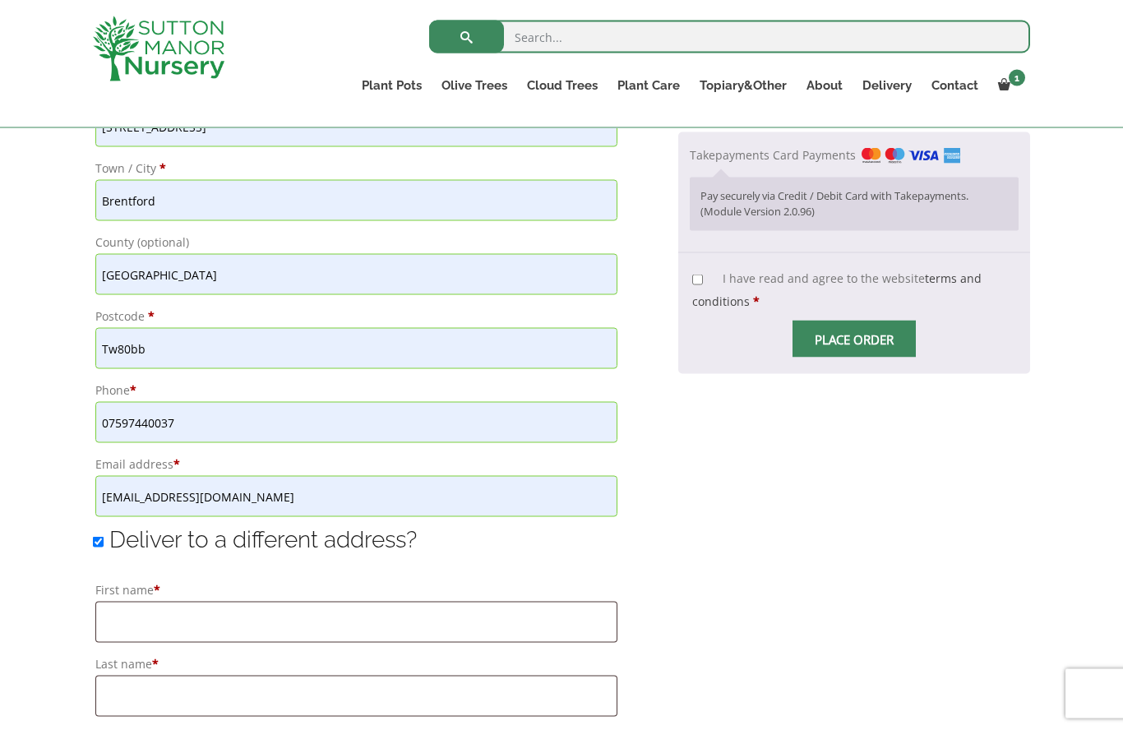
scroll to position [872, 0]
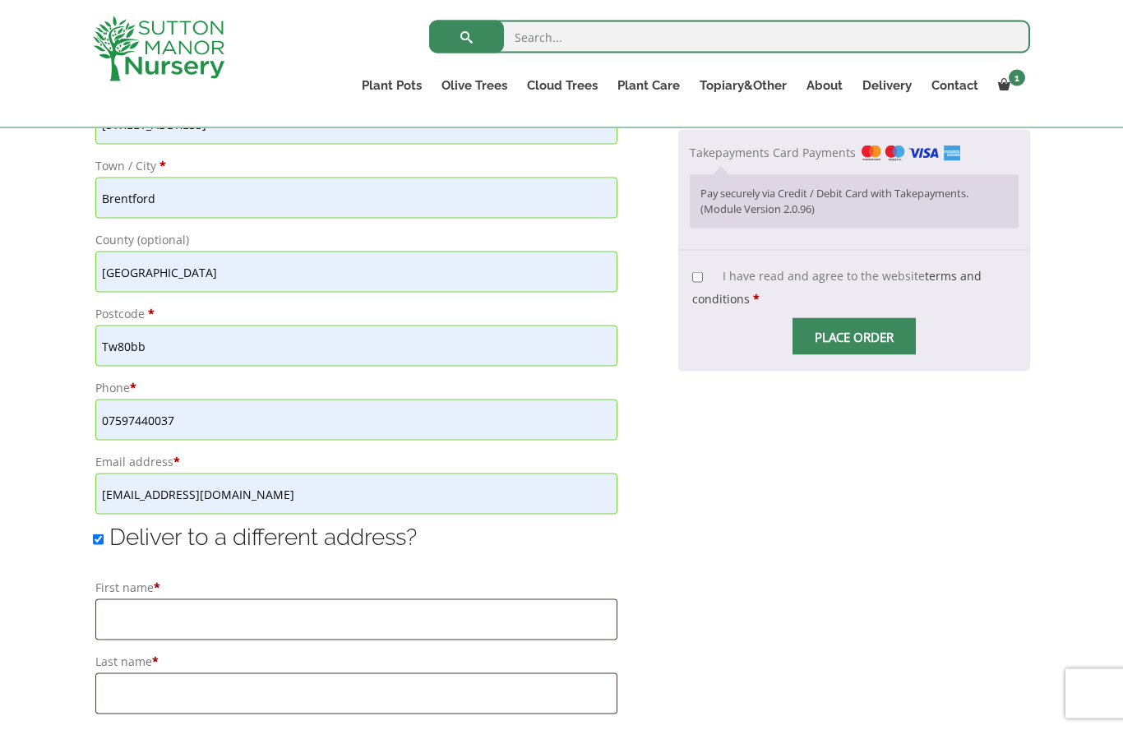
click at [390, 617] on input "First name *" at bounding box center [356, 619] width 522 height 41
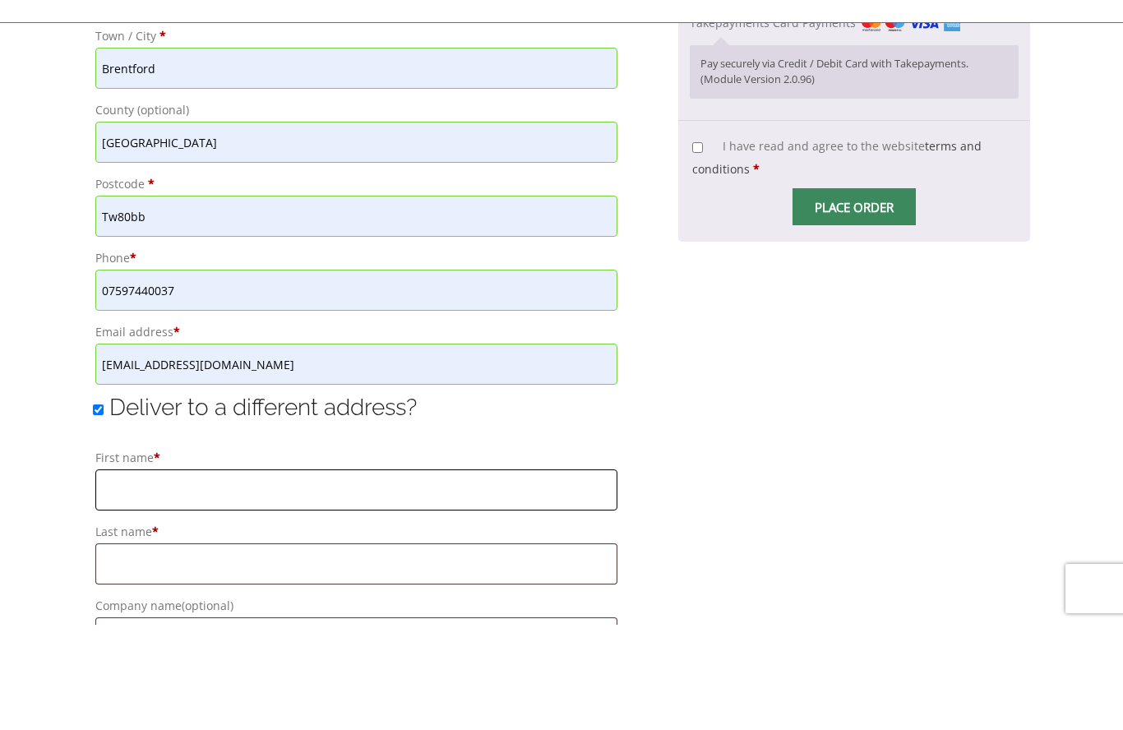
scroll to position [897, 0]
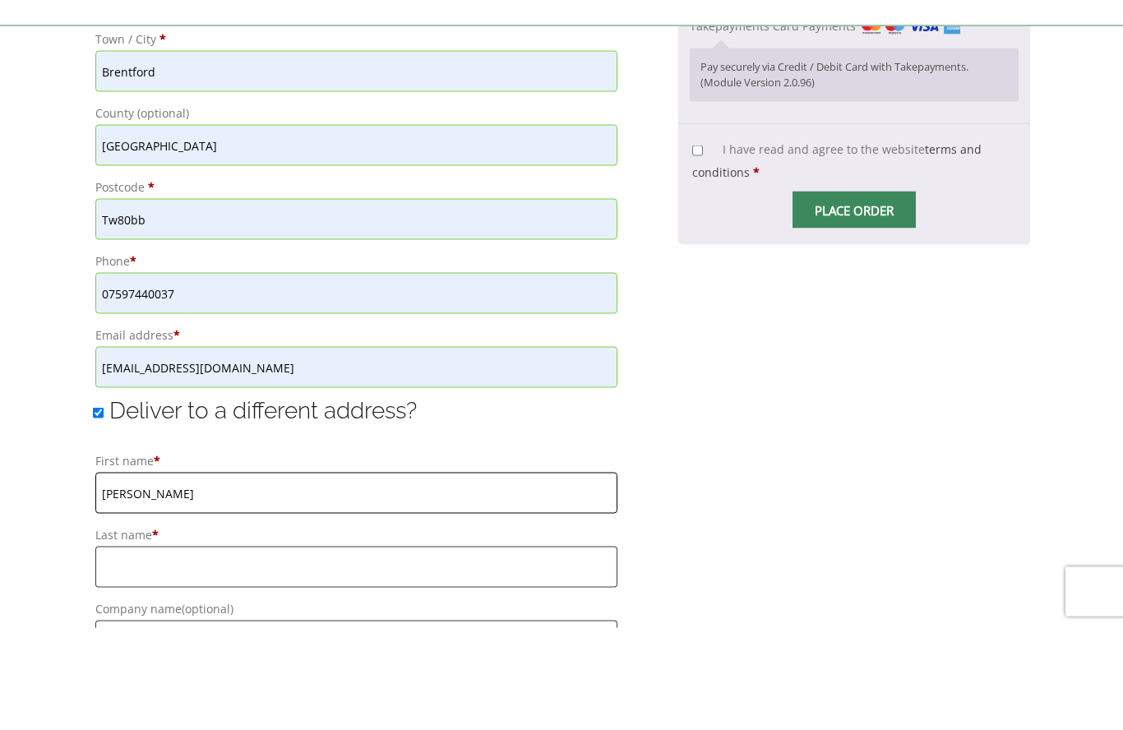
type input "Steve"
click at [256, 723] on input "Company name (optional)" at bounding box center [356, 743] width 522 height 41
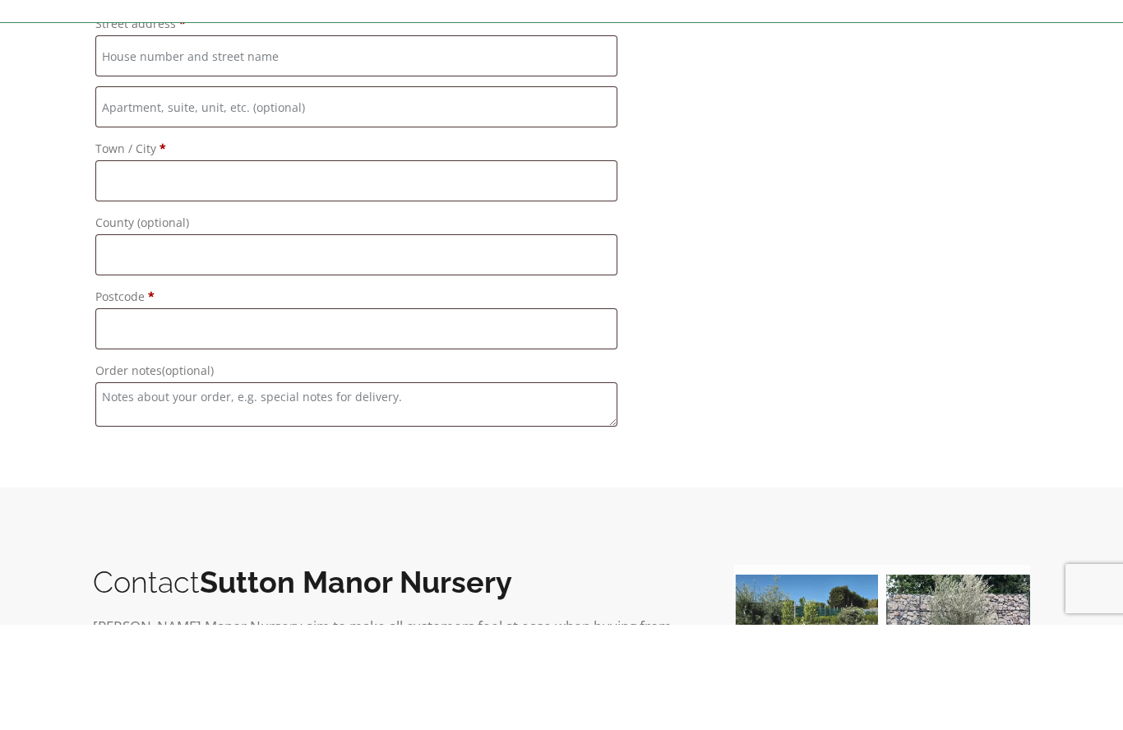
scroll to position [1625, 0]
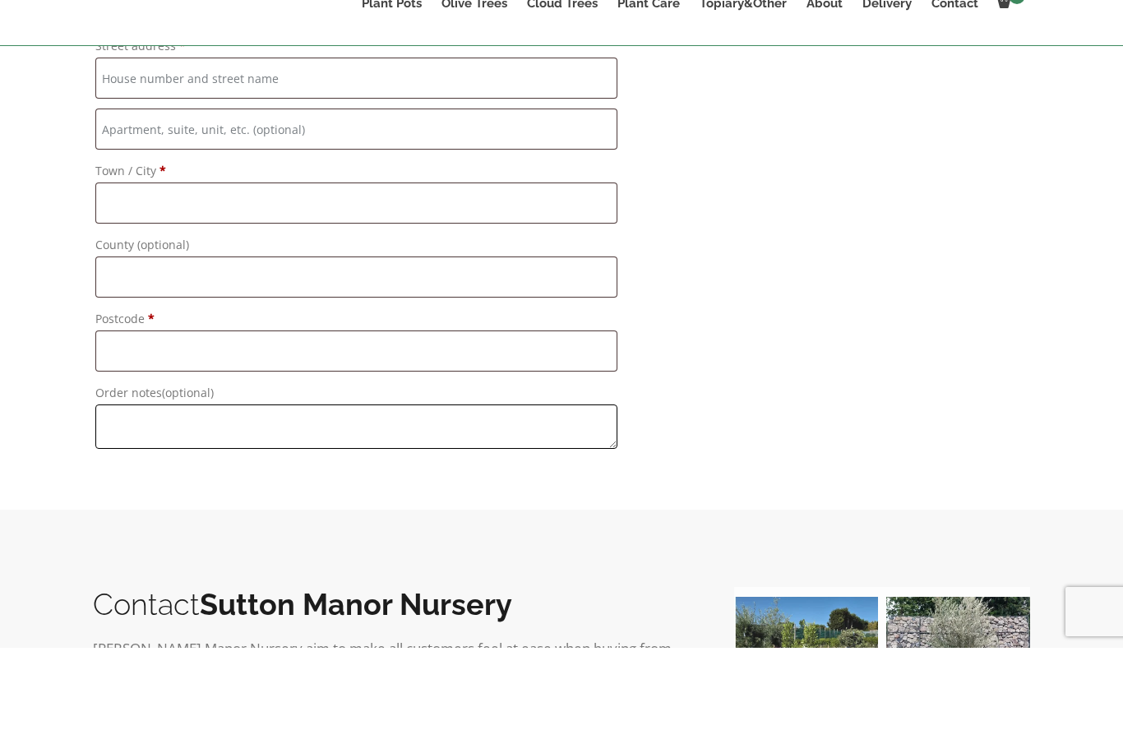
click at [382, 487] on textarea "Order notes (optional)" at bounding box center [356, 509] width 522 height 44
type textarea "please call site manager for ease of delivery at site end."
click at [226, 413] on input "Postcode *" at bounding box center [356, 433] width 522 height 41
type input "KT234AA"
click at [237, 339] on input "County (optional)" at bounding box center [356, 359] width 522 height 41
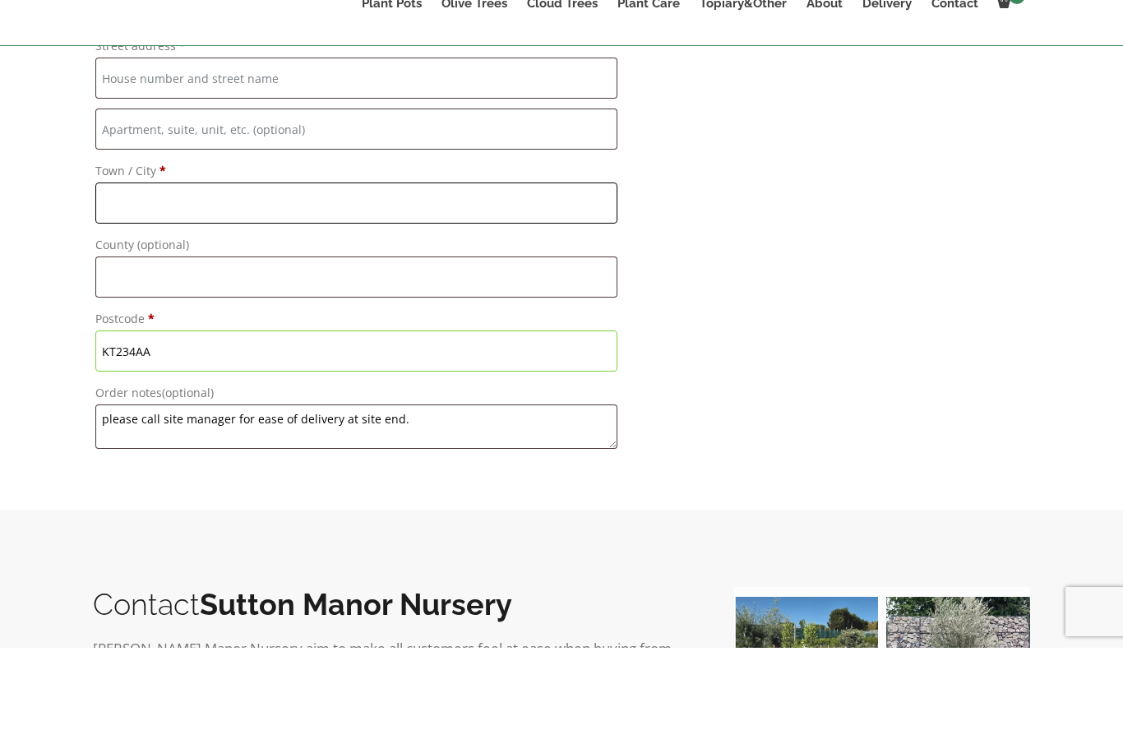
click at [211, 265] on input "Town / City *" at bounding box center [356, 285] width 522 height 41
type input "GREAT BOOKHAM"
click at [341, 191] on input "Flat, suite, unit, etc. (optional)" at bounding box center [356, 211] width 522 height 41
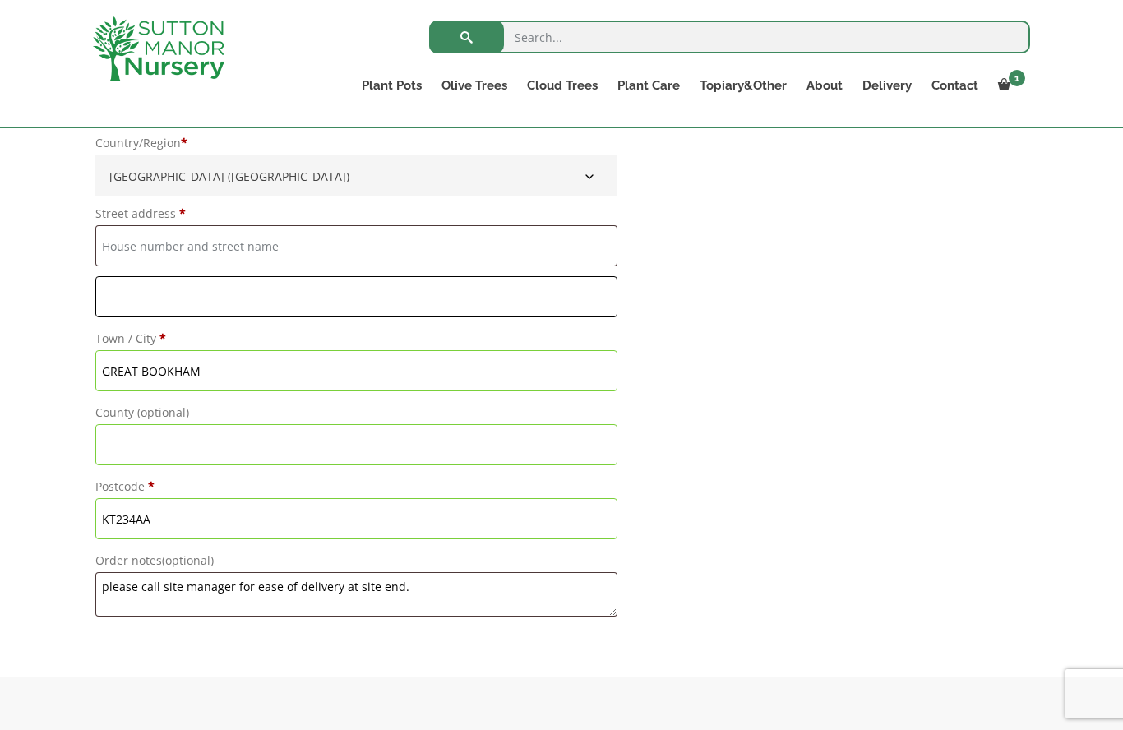
scroll to position [1533, 0]
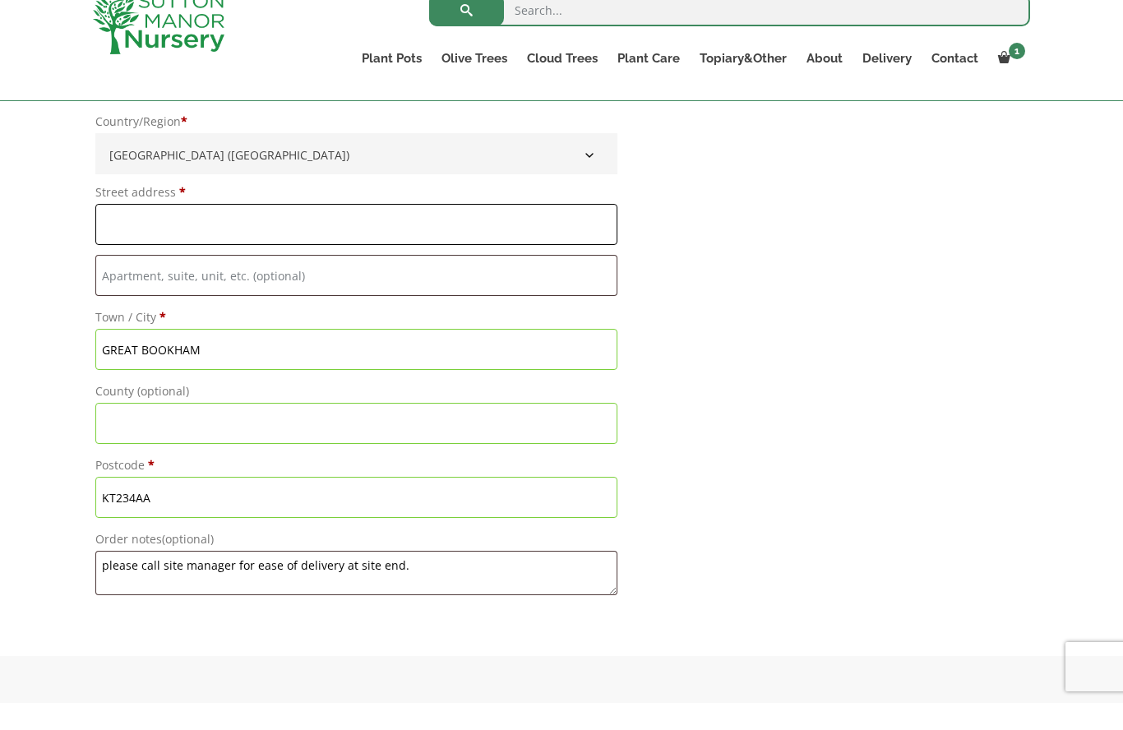
click at [224, 231] on input "Street address *" at bounding box center [356, 251] width 522 height 41
type input "THE CROWN"
type input "24 September, 2025"
type input "THE OLD CROWN"
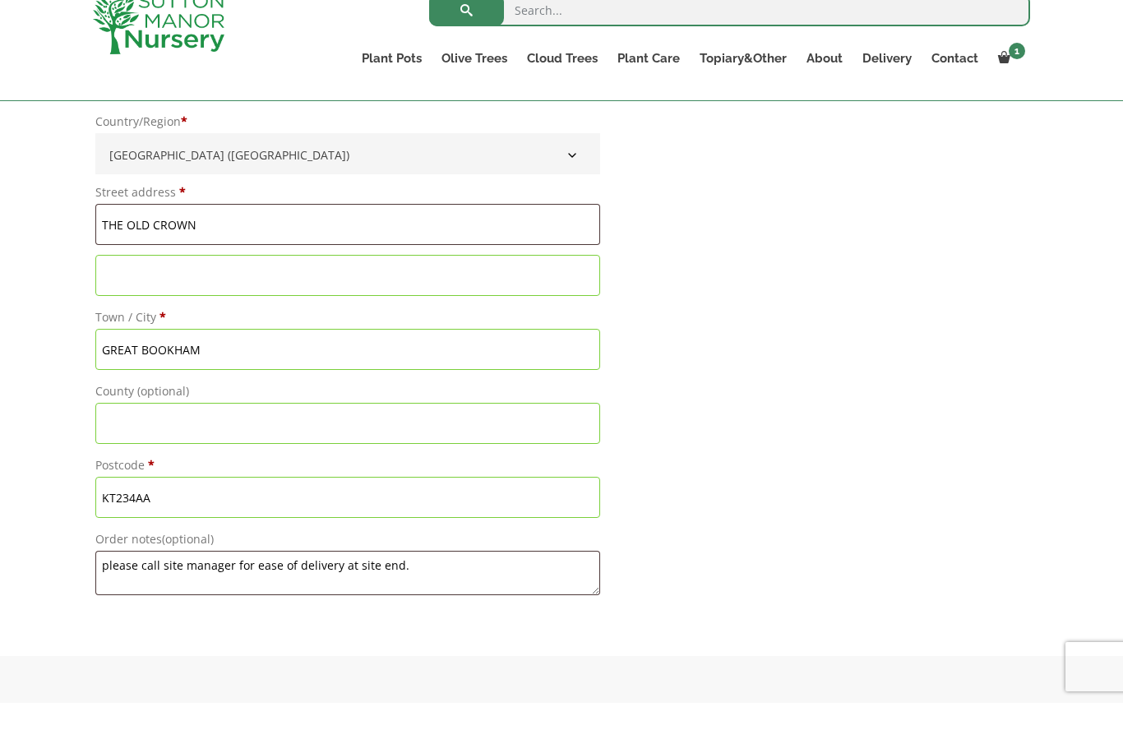
click at [319, 282] on input "Flat, suite, unit, etc. (optional)" at bounding box center [347, 302] width 505 height 41
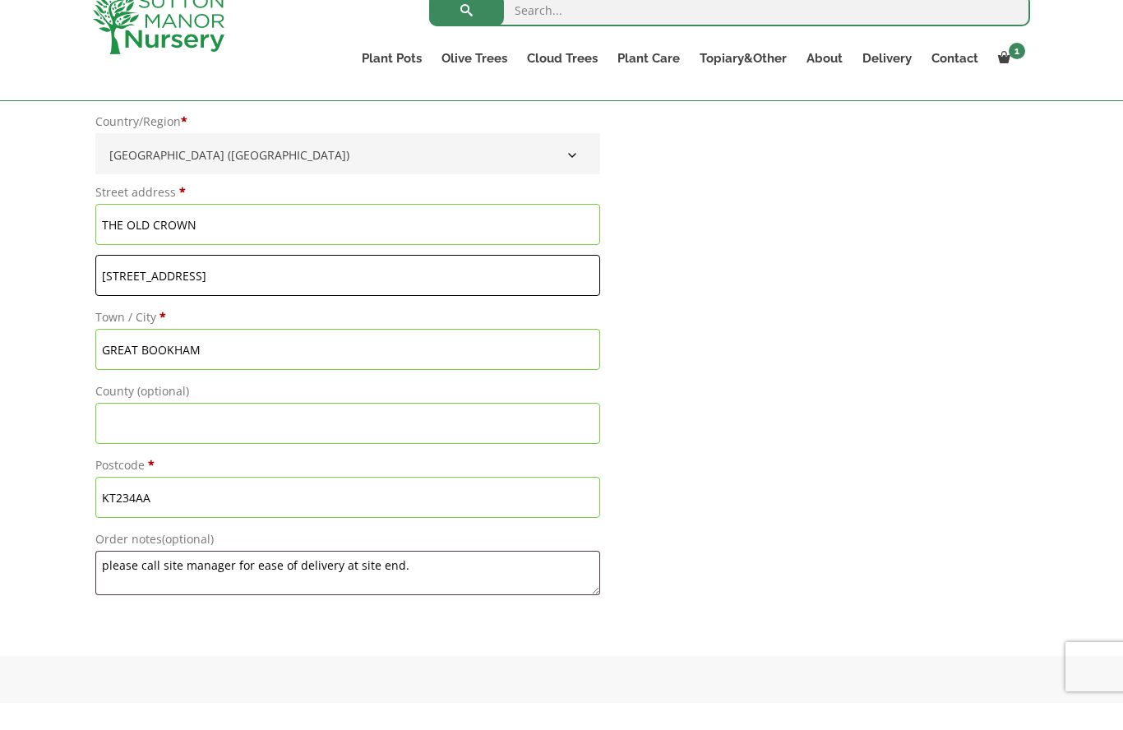
type input "1 HIGH STREET"
click at [400, 437] on input "County (optional)" at bounding box center [347, 450] width 505 height 41
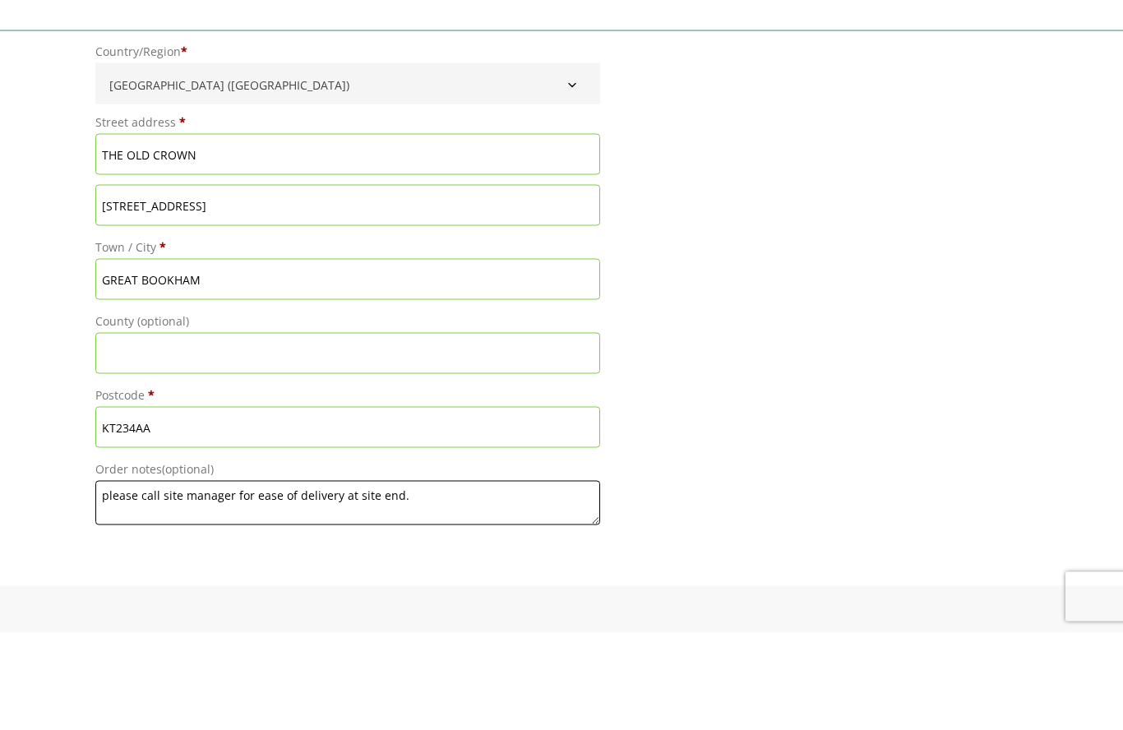
click at [468, 578] on textarea "please call site manager for ease of delivery at site end." at bounding box center [347, 600] width 505 height 44
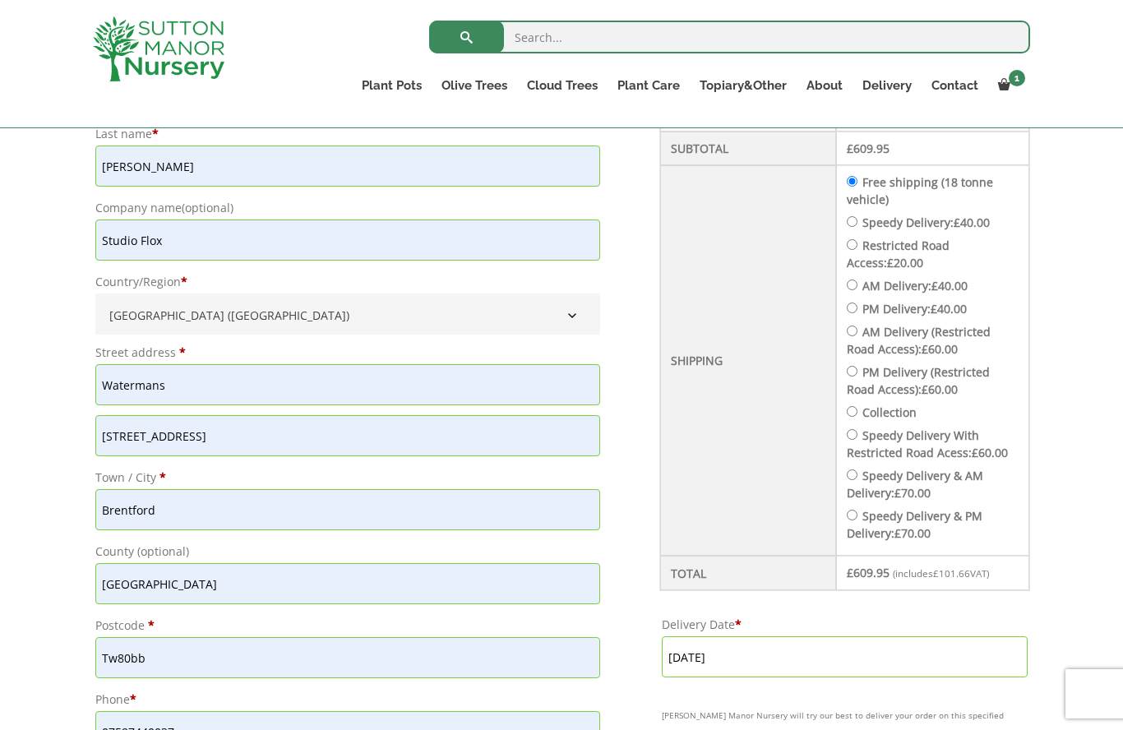
scroll to position [561, 0]
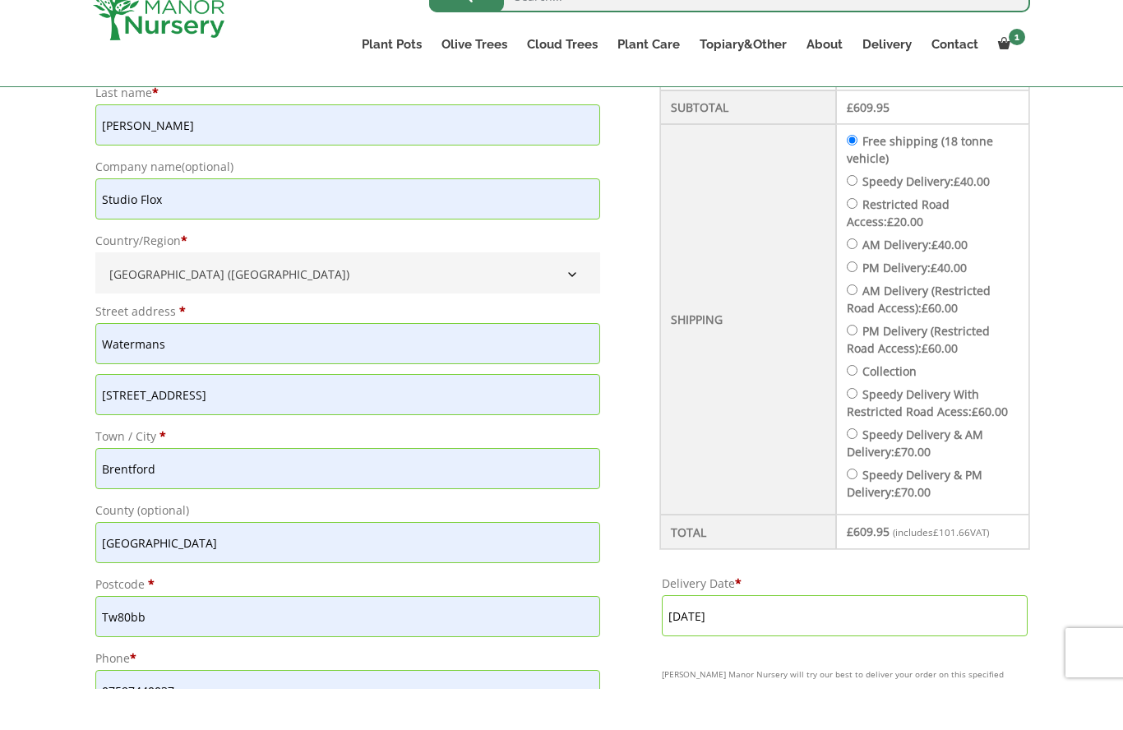
click at [921, 525] on bdi "£ 70.00" at bounding box center [913, 533] width 36 height 16
click at [858, 510] on input "Speedy Delivery & PM Delivery: £ 70.00" at bounding box center [852, 515] width 11 height 11
radio input "true"
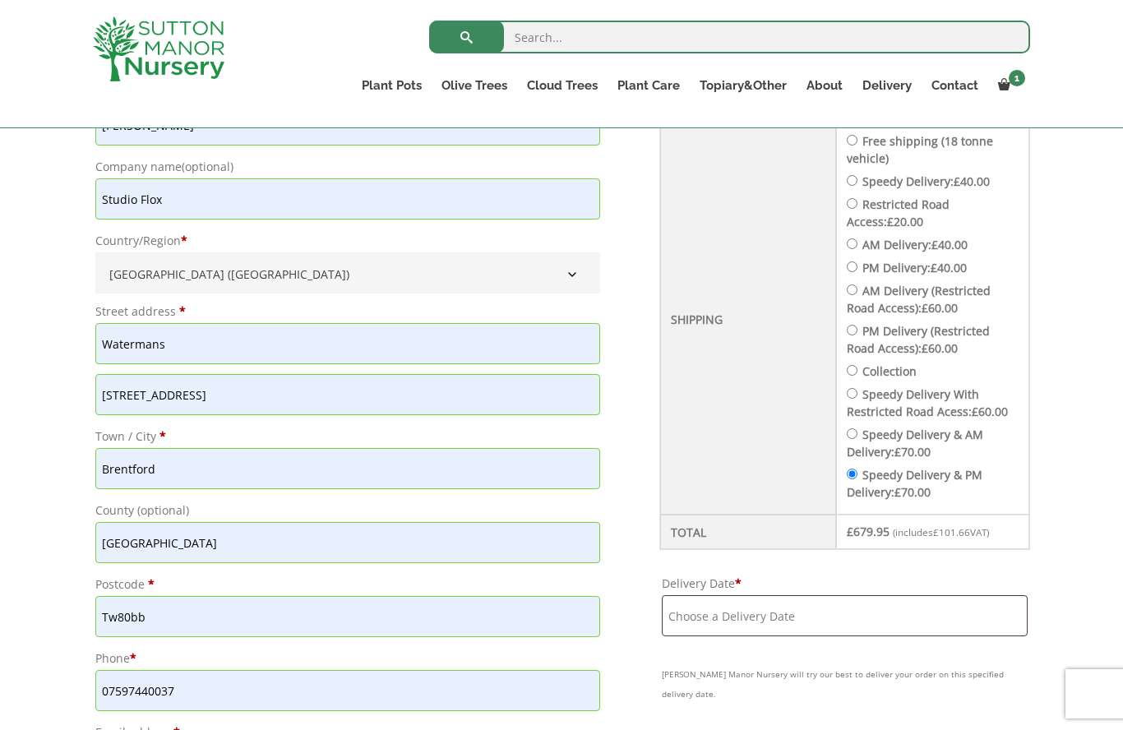
click at [854, 432] on input "Speedy Delivery & AM Delivery: £ 70.00" at bounding box center [852, 433] width 11 height 11
radio input "true"
click at [921, 609] on input "Delivery Date *" at bounding box center [845, 615] width 366 height 41
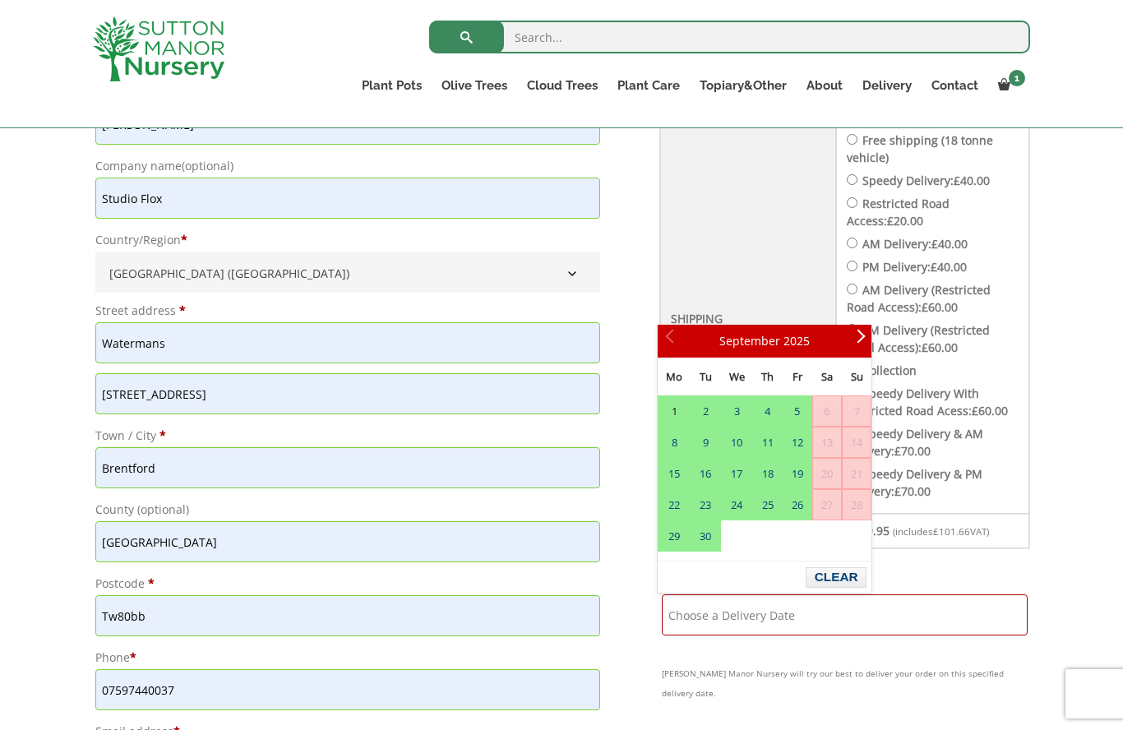
scroll to position [632, 0]
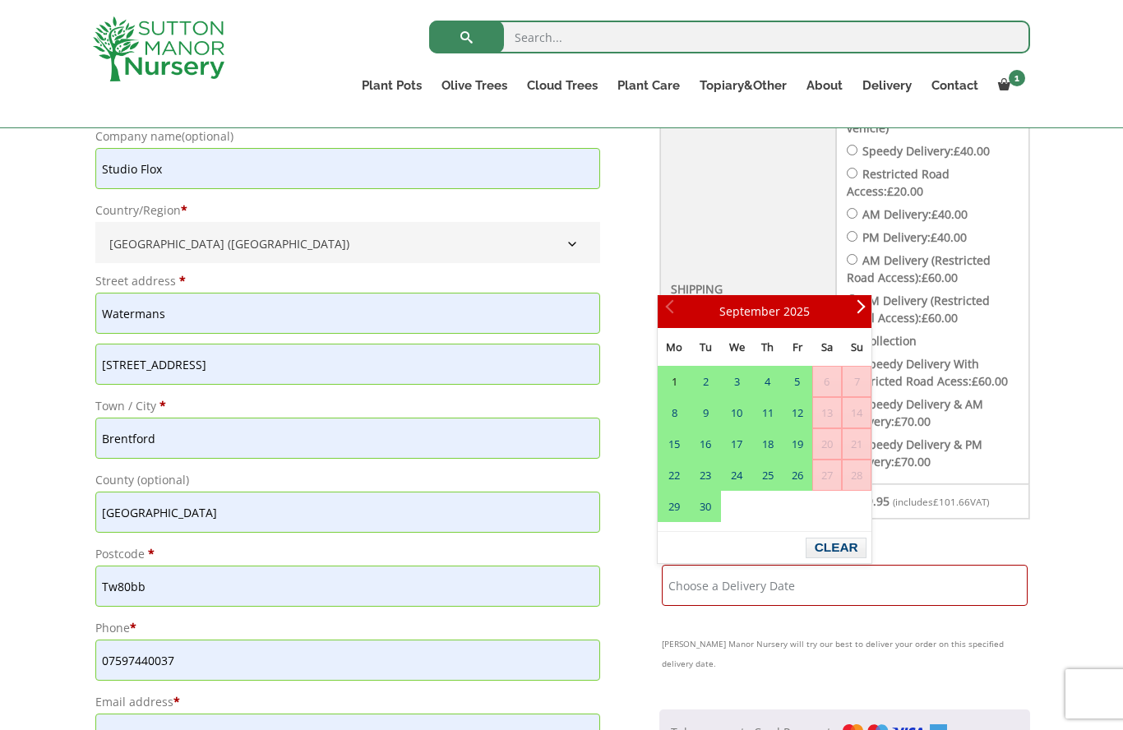
click at [1063, 524] on div "Have a coupon? Click here to enter your code Apply coupon Billing details First…" at bounding box center [561, 706] width 1123 height 1758
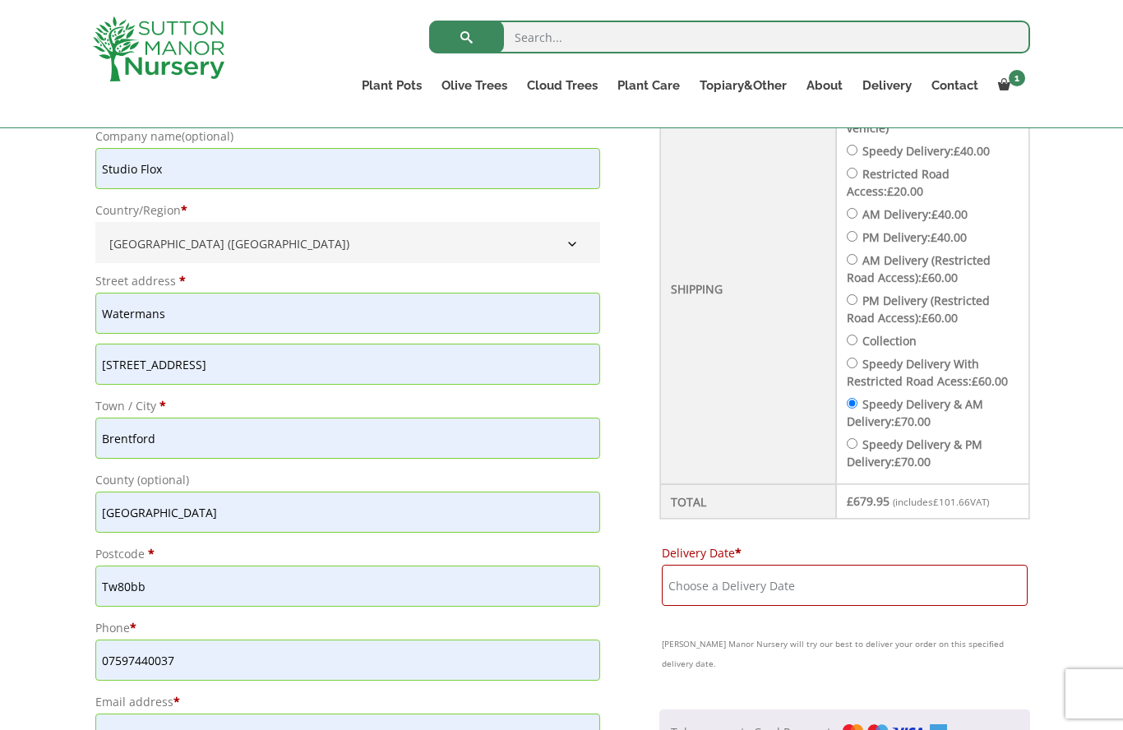
click at [950, 577] on input "Delivery Date *" at bounding box center [845, 585] width 366 height 41
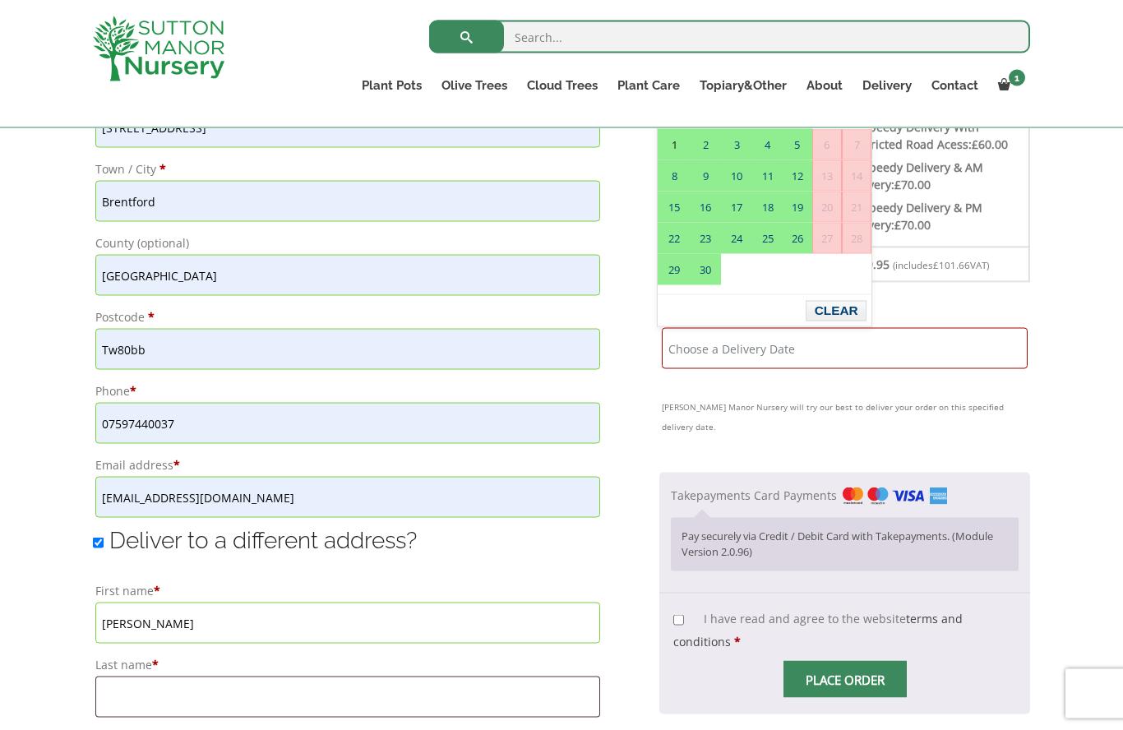
scroll to position [877, 0]
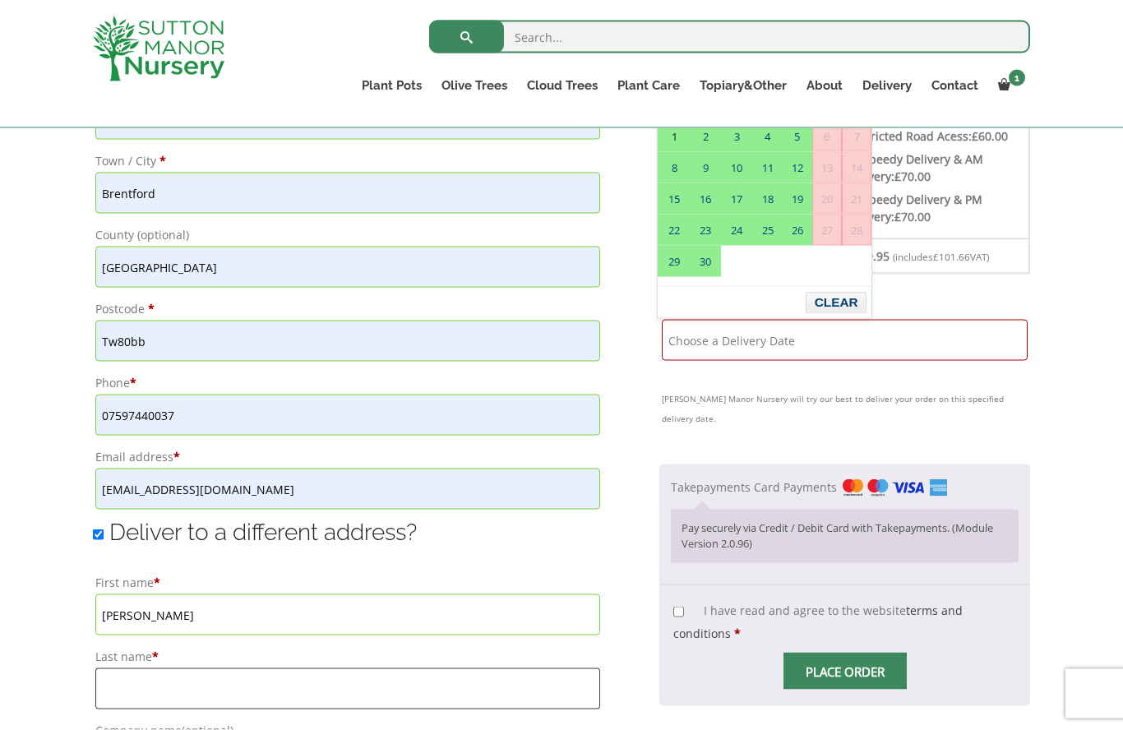
click at [679, 607] on input "I have read and agree to the website terms and conditions *" at bounding box center [678, 612] width 11 height 11
checkbox input "true"
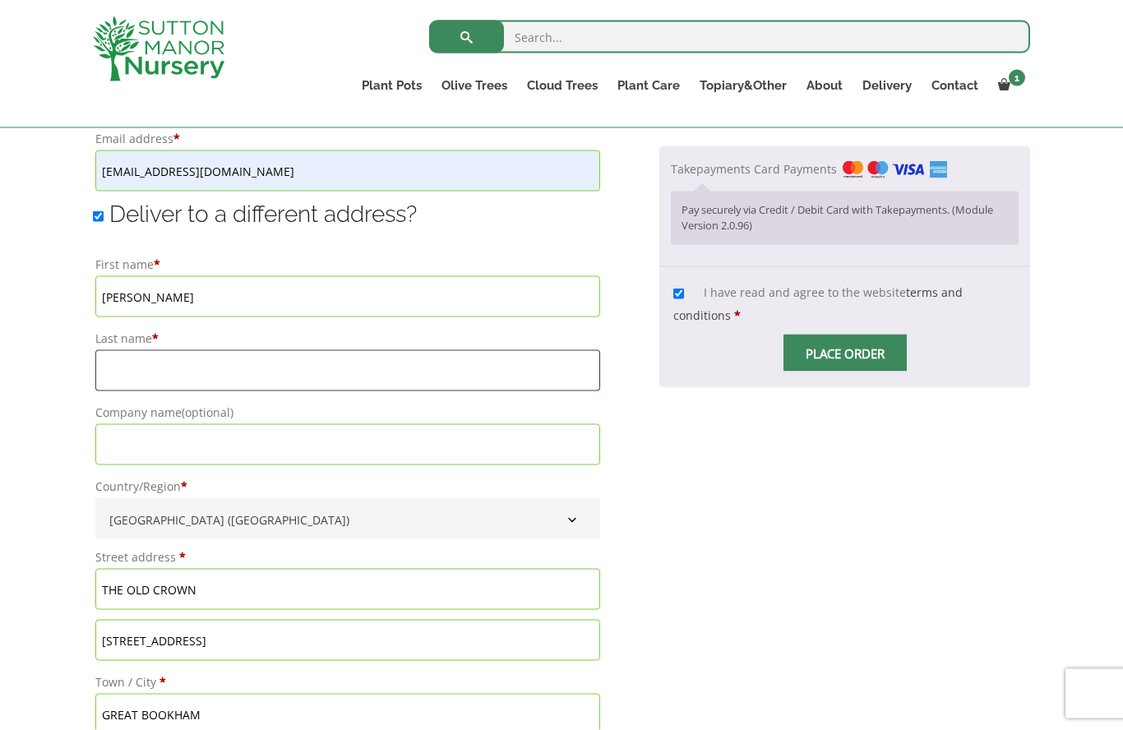
scroll to position [1195, 0]
click at [169, 453] on input "Company name (optional)" at bounding box center [347, 444] width 505 height 41
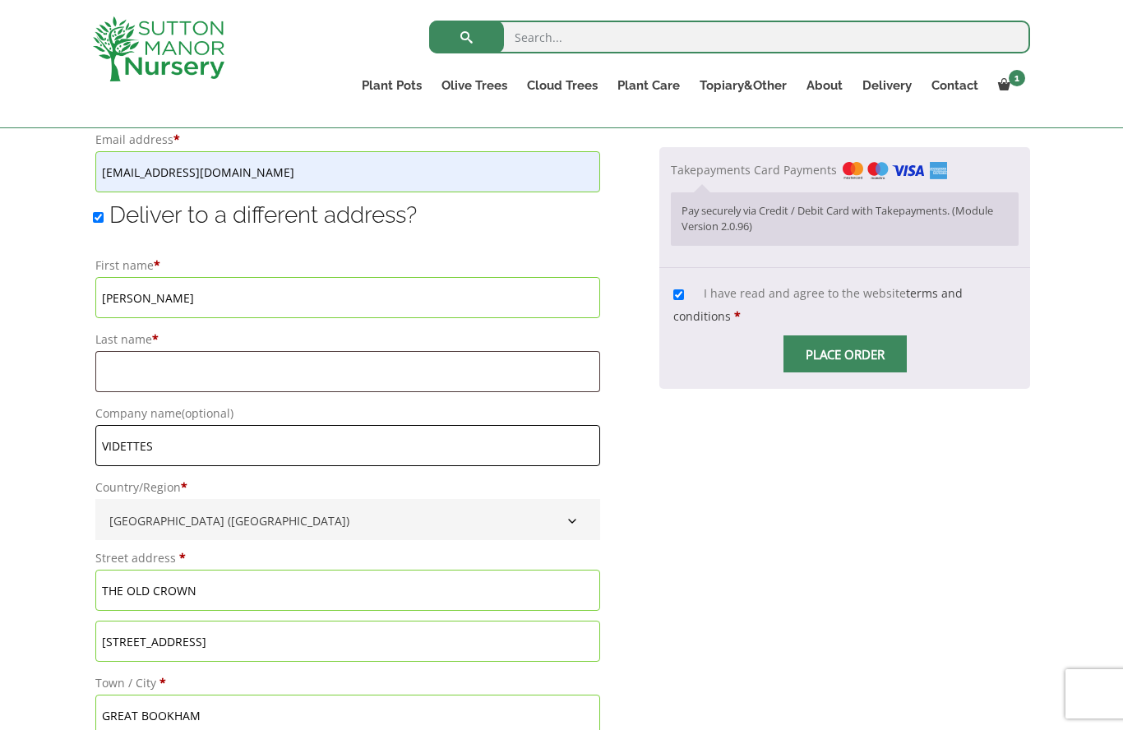
type input "VIDETTES"
click at [676, 527] on div "Your order Product Subtotal Terracotta Tuscan Pot Cylinder 80 (Handmade) × 1 £ …" at bounding box center [844, 164] width 371 height 1607
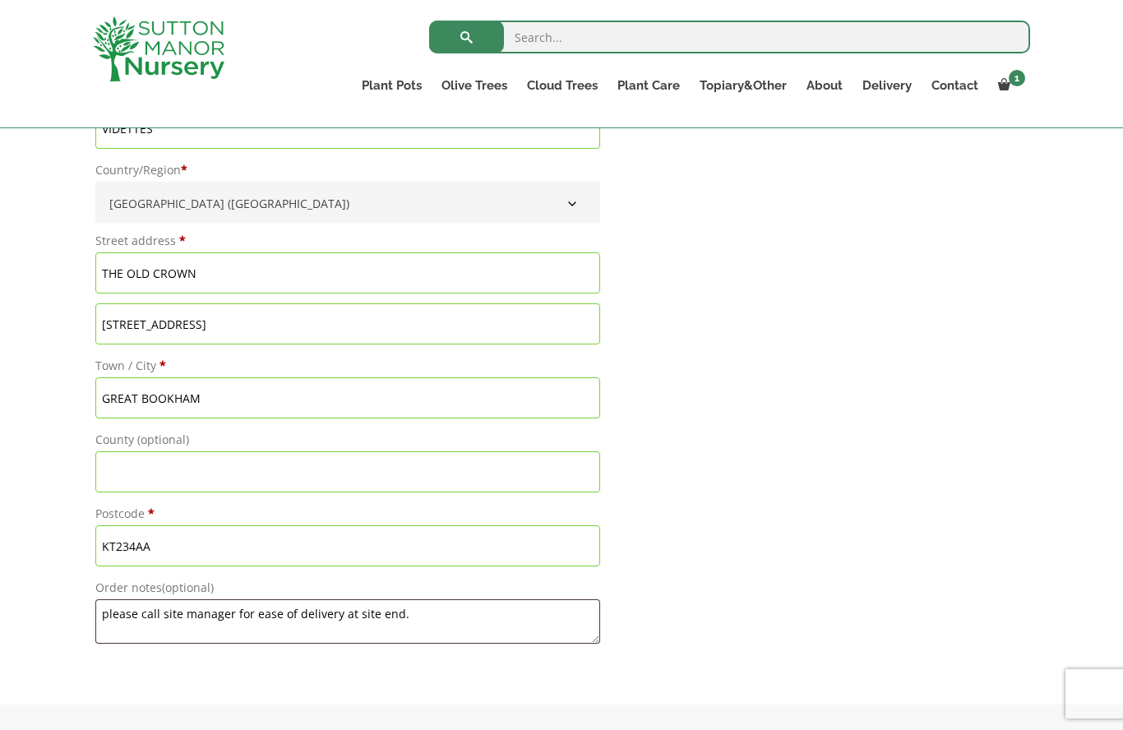
scroll to position [1515, 0]
click at [459, 619] on textarea "please call site manager for ease of delivery at site end." at bounding box center [347, 619] width 505 height 44
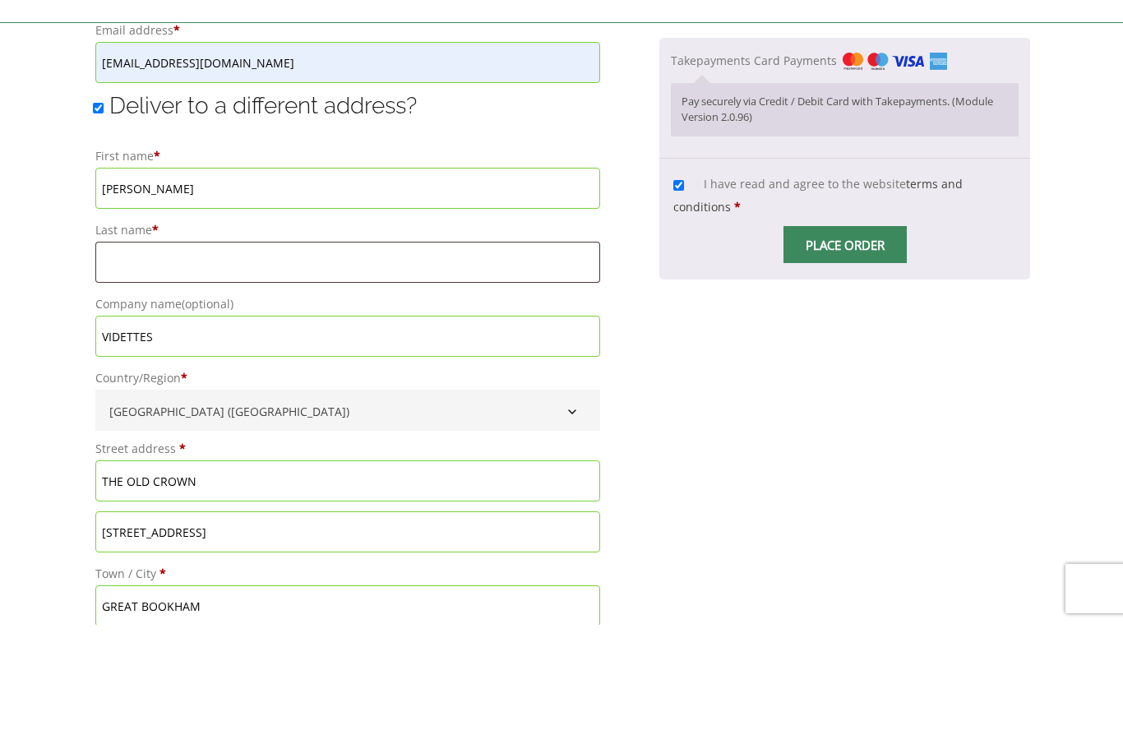
scroll to position [1205, 0]
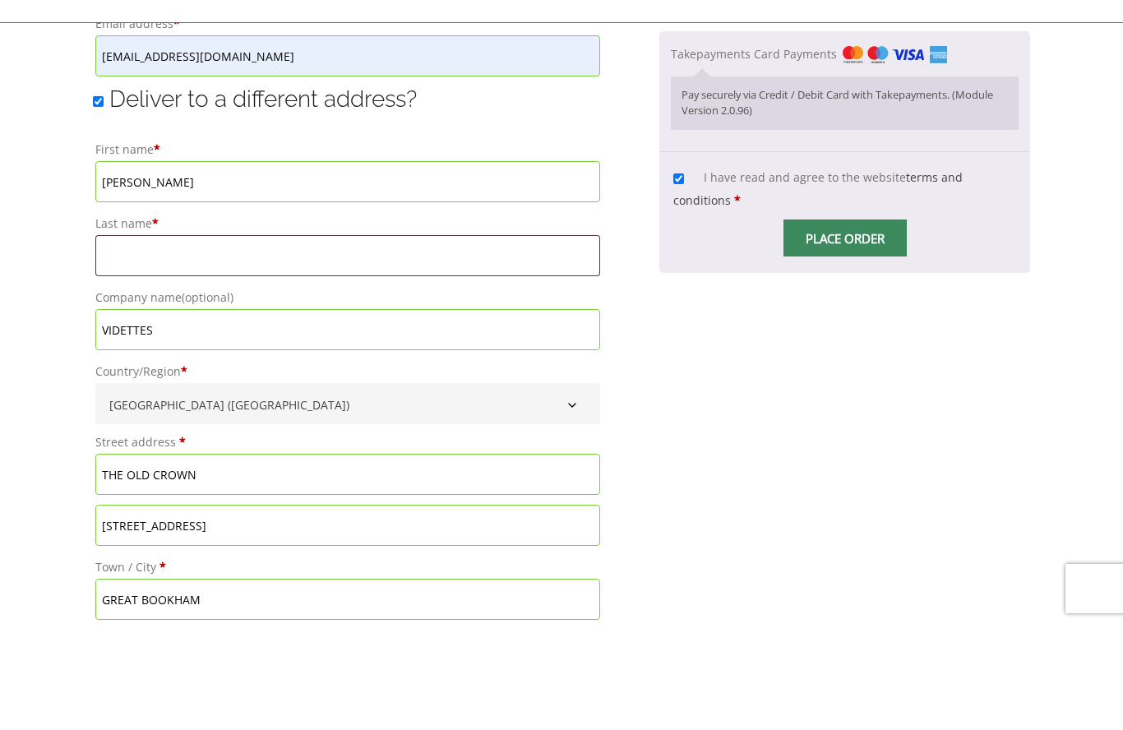
type textarea "please call site manager for ease of delivery at site end. STEVE FRENCH. 075399…"
click at [189, 340] on input "Last name *" at bounding box center [347, 360] width 505 height 41
type input "FRENCH"
click at [663, 507] on div "Your order Product Subtotal Terracotta Tuscan Pot Cylinder 80 (Handmade) × 1 £ …" at bounding box center [844, 153] width 371 height 1607
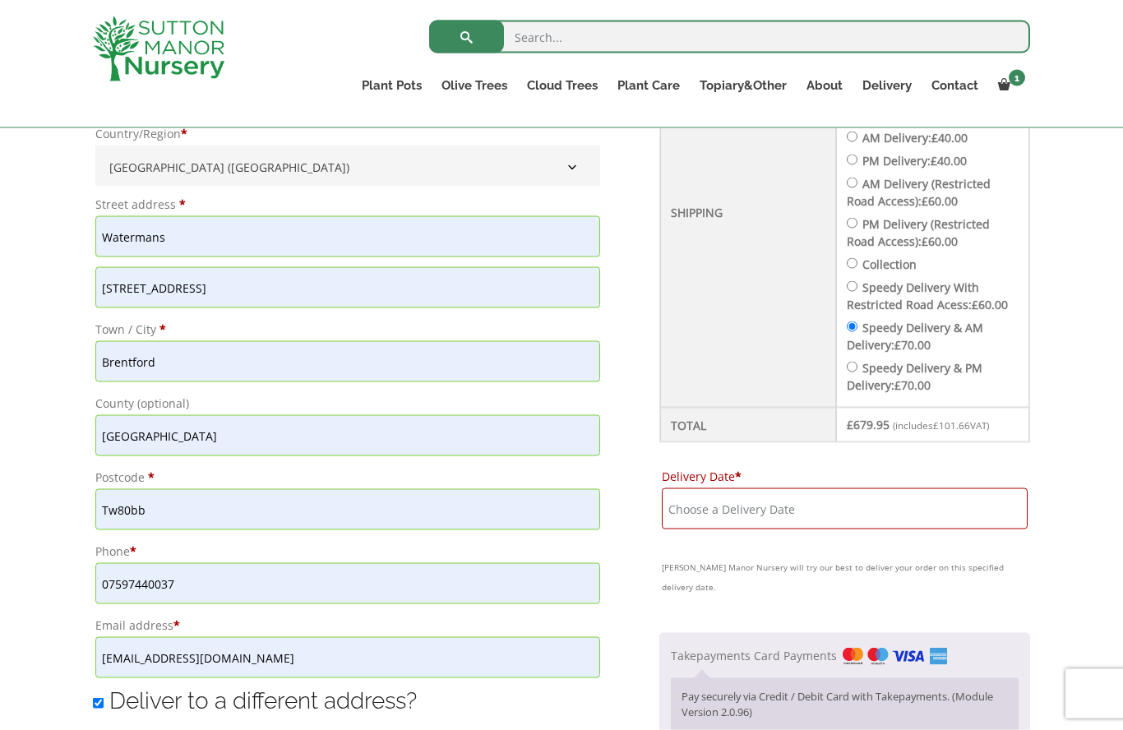
scroll to position [753, 0]
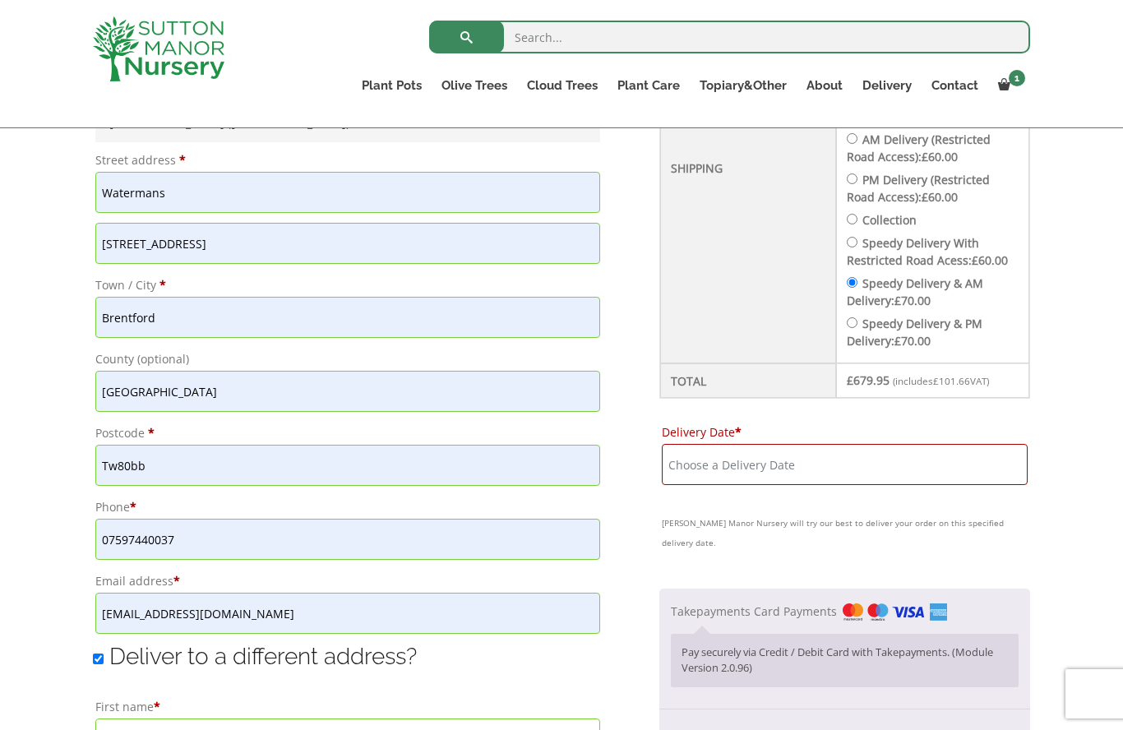
click at [727, 468] on input "Delivery Date *" at bounding box center [845, 464] width 366 height 41
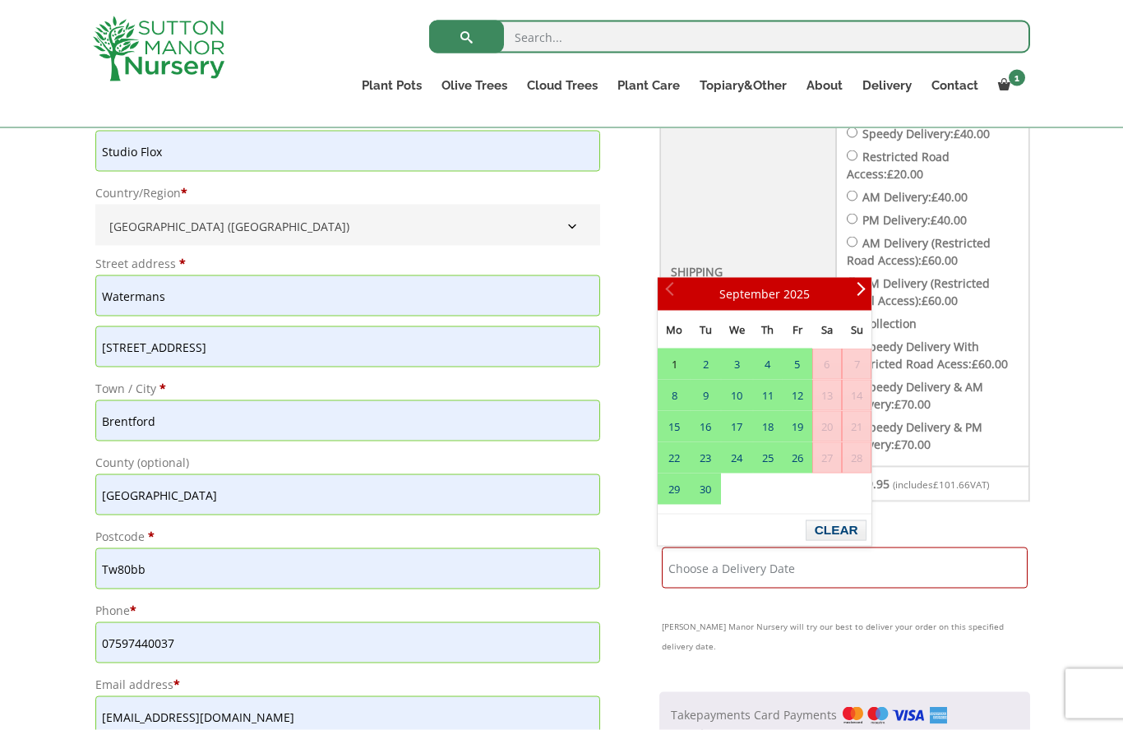
scroll to position [651, 0]
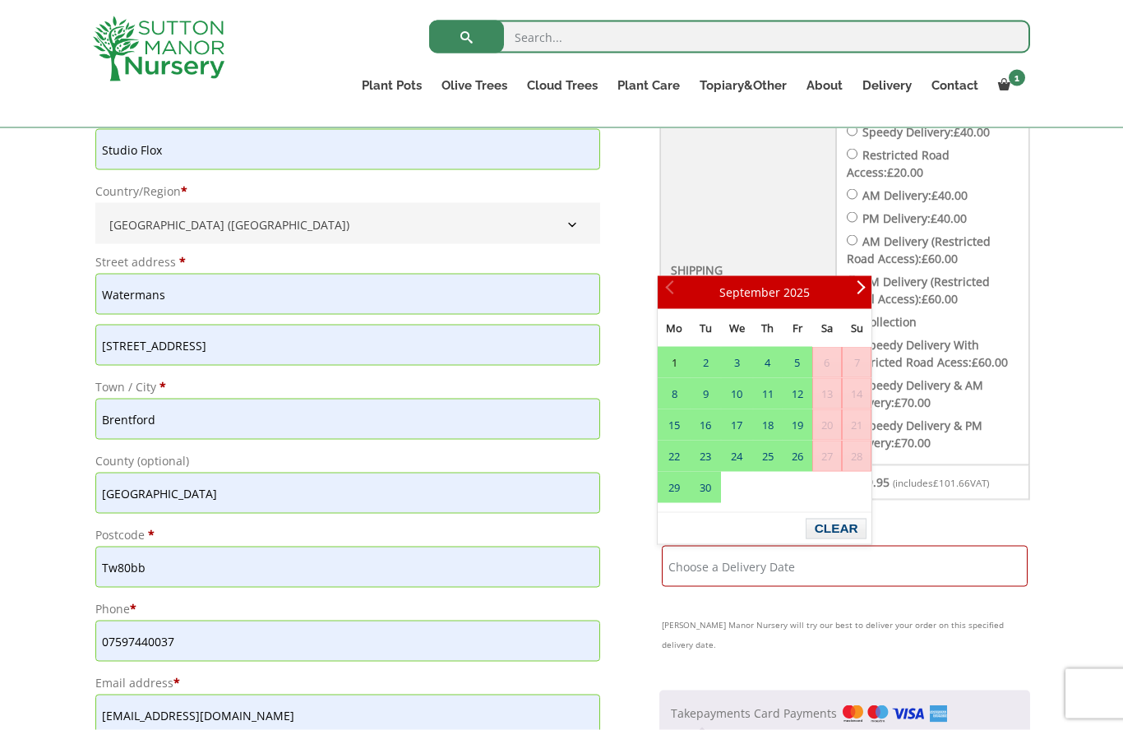
click at [848, 525] on button "Clear" at bounding box center [836, 529] width 60 height 21
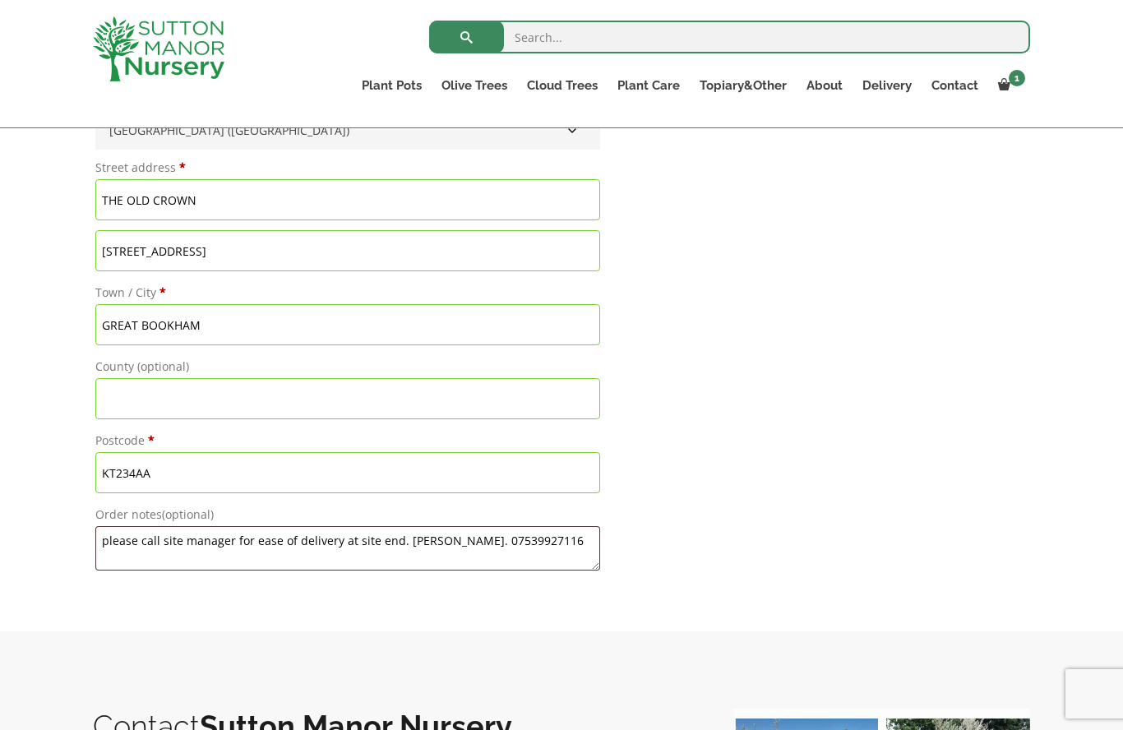
scroll to position [1632, 0]
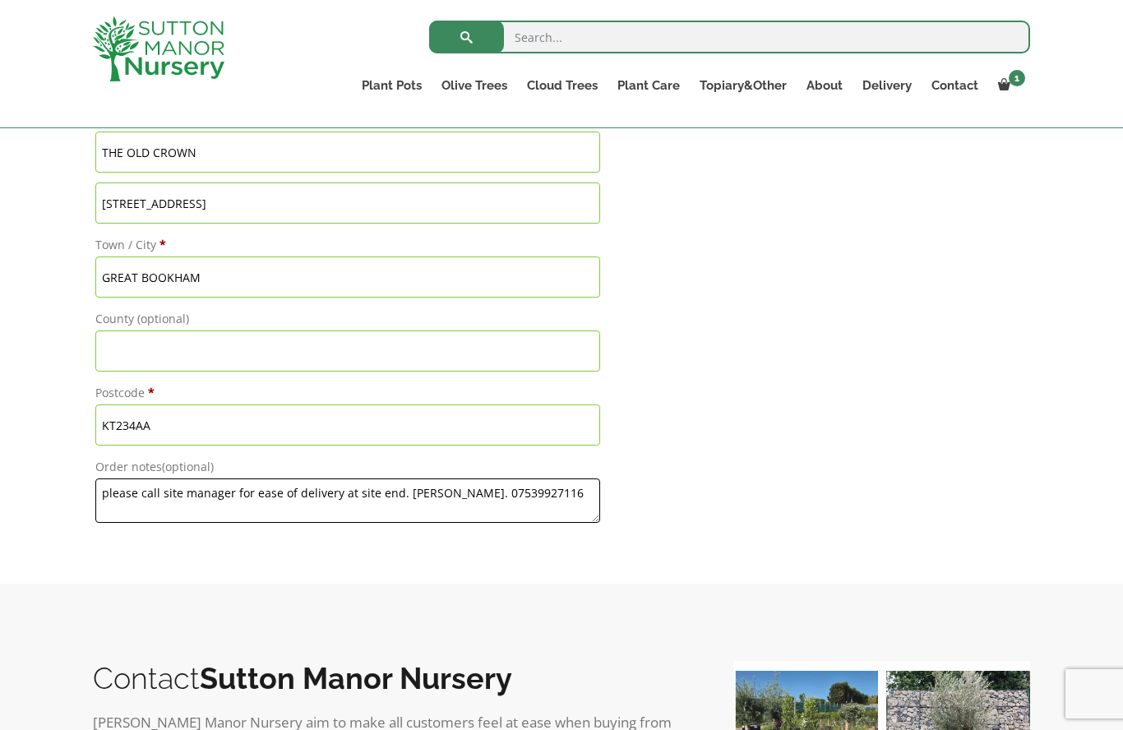
click at [132, 509] on textarea "please call site manager for ease of delivery at site end. STEVE FRENCH. 075399…" at bounding box center [347, 501] width 505 height 44
click at [155, 524] on textarea "please call site manager for ease of delivery at site end. STEVE FRENCH. 075399…" at bounding box center [347, 501] width 505 height 44
click at [201, 508] on textarea "please call site manager for ease of delivery at site end. STEVE FRENCH. 075399…" at bounding box center [347, 501] width 505 height 44
click at [339, 511] on textarea "please call site manager for ease of delivery at site end. STEVE FRENCH. 075399…" at bounding box center [347, 501] width 505 height 44
type textarea "please call site manager for ease of delivery at site end. STEVE FRENCH. 075399…"
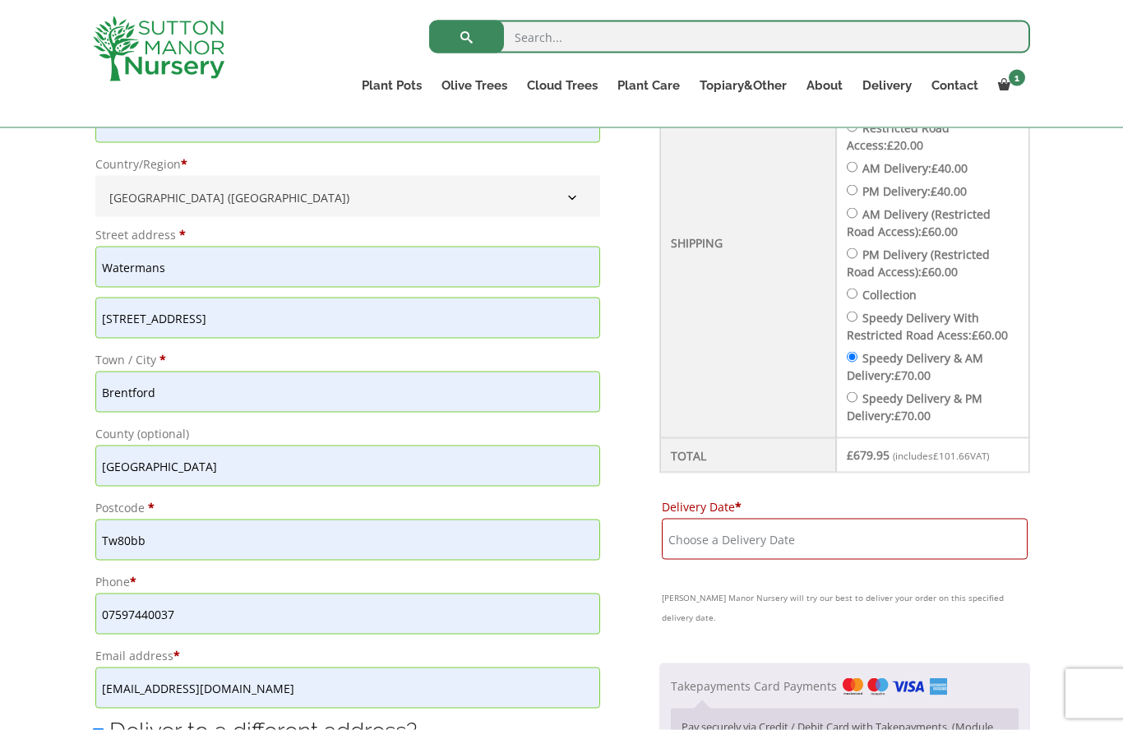
scroll to position [667, 0]
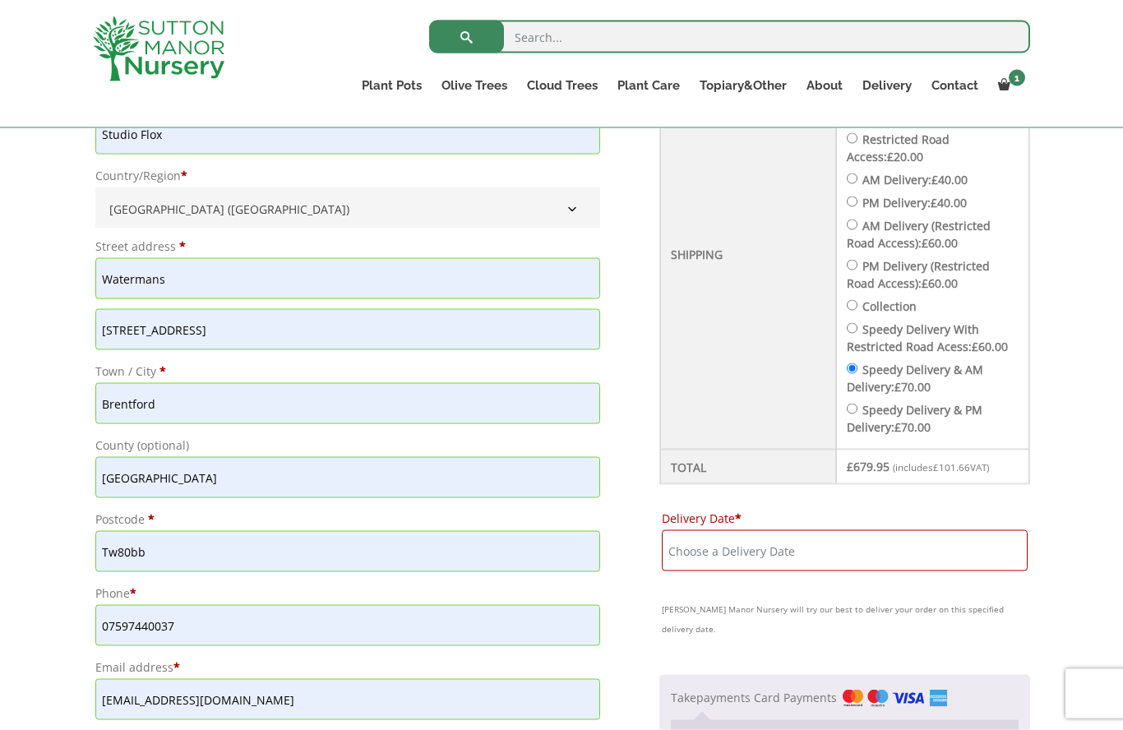
click at [861, 324] on label "Speedy Delivery With Restricted Road Acess: £ 60.00" at bounding box center [927, 337] width 161 height 33
click at [858, 324] on input "Speedy Delivery With Restricted Road Acess: £ 60.00" at bounding box center [852, 328] width 11 height 11
radio input "true"
click at [847, 220] on input "AM Delivery (Restricted Road Access): £ 60.00" at bounding box center [852, 224] width 11 height 11
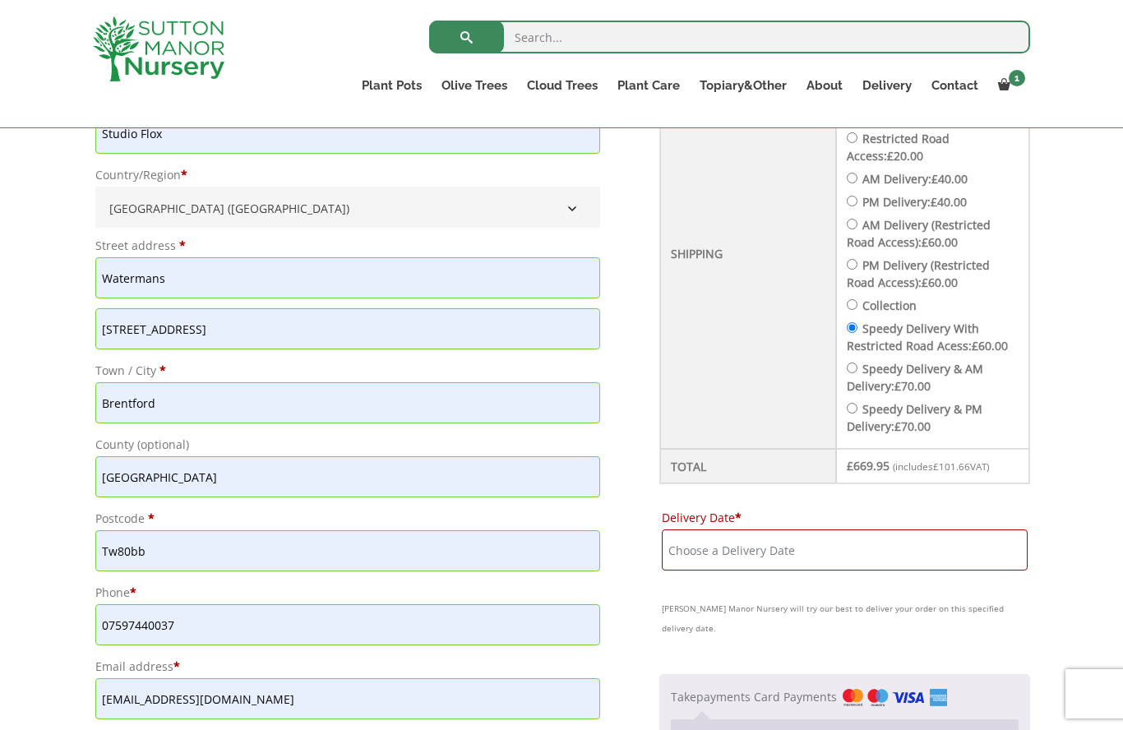
radio input "true"
click at [851, 368] on input "Speedy Delivery & AM Delivery: £ 70.00" at bounding box center [852, 368] width 11 height 11
radio input "true"
click at [720, 553] on input "Delivery Date *" at bounding box center [845, 550] width 366 height 41
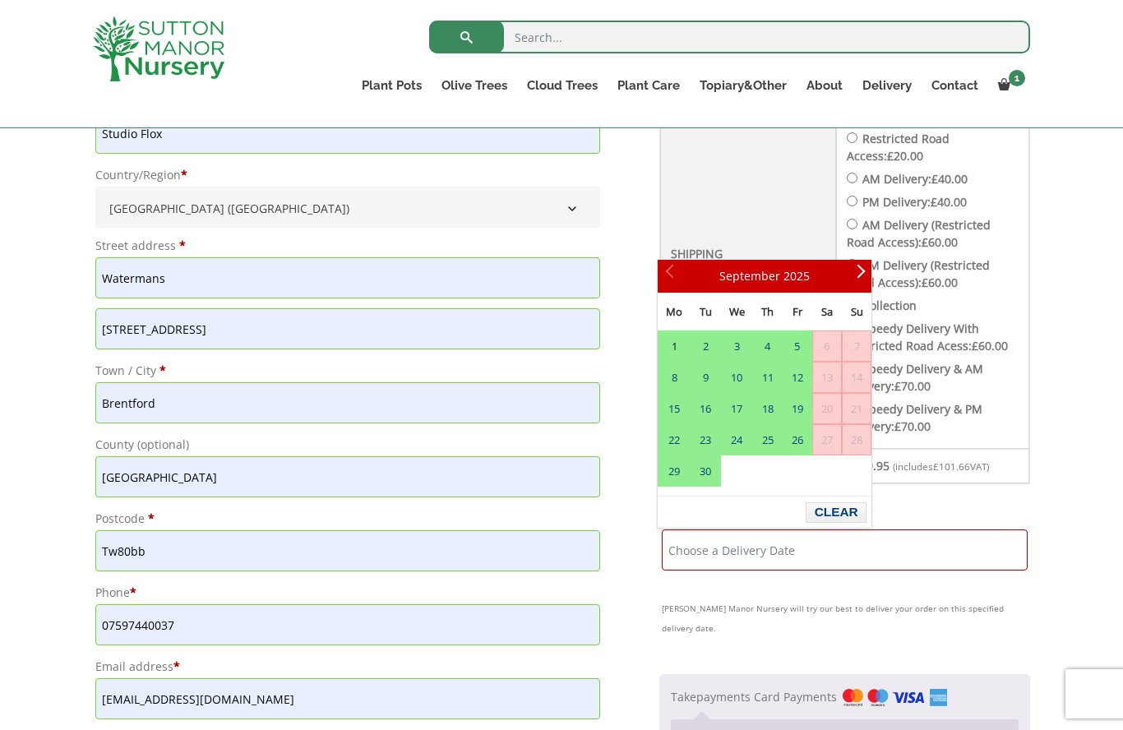
click at [672, 351] on link "1" at bounding box center [674, 346] width 31 height 30
type input "1 September, 2025"
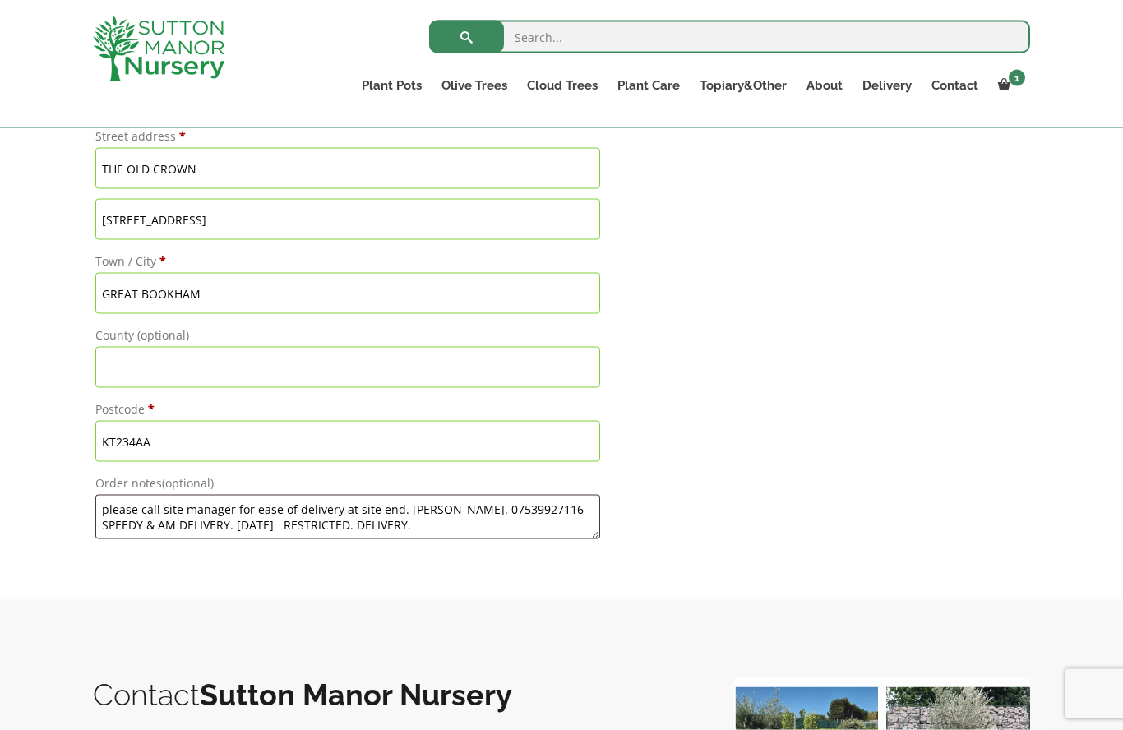
scroll to position [1632, 0]
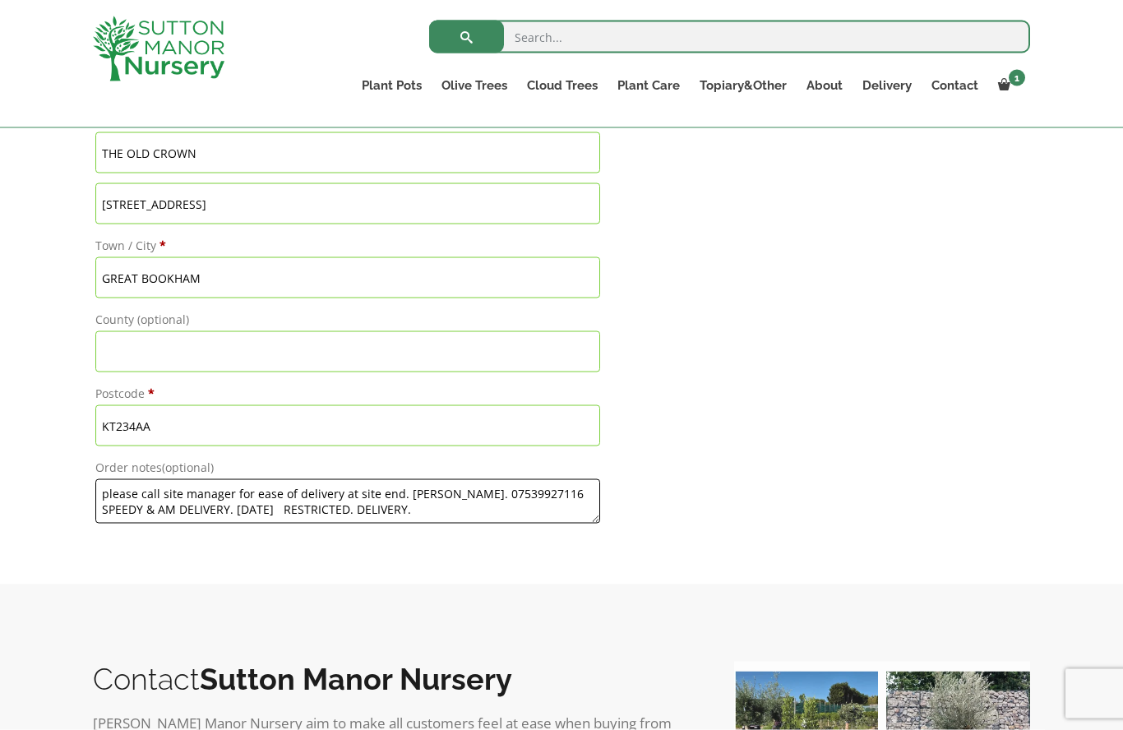
click at [497, 513] on textarea "please call site manager for ease of delivery at site end. STEVE FRENCH. 075399…" at bounding box center [347, 501] width 505 height 44
type textarea "please call site manager for ease of delivery at site end. STEVE FRENCH. 075399…"
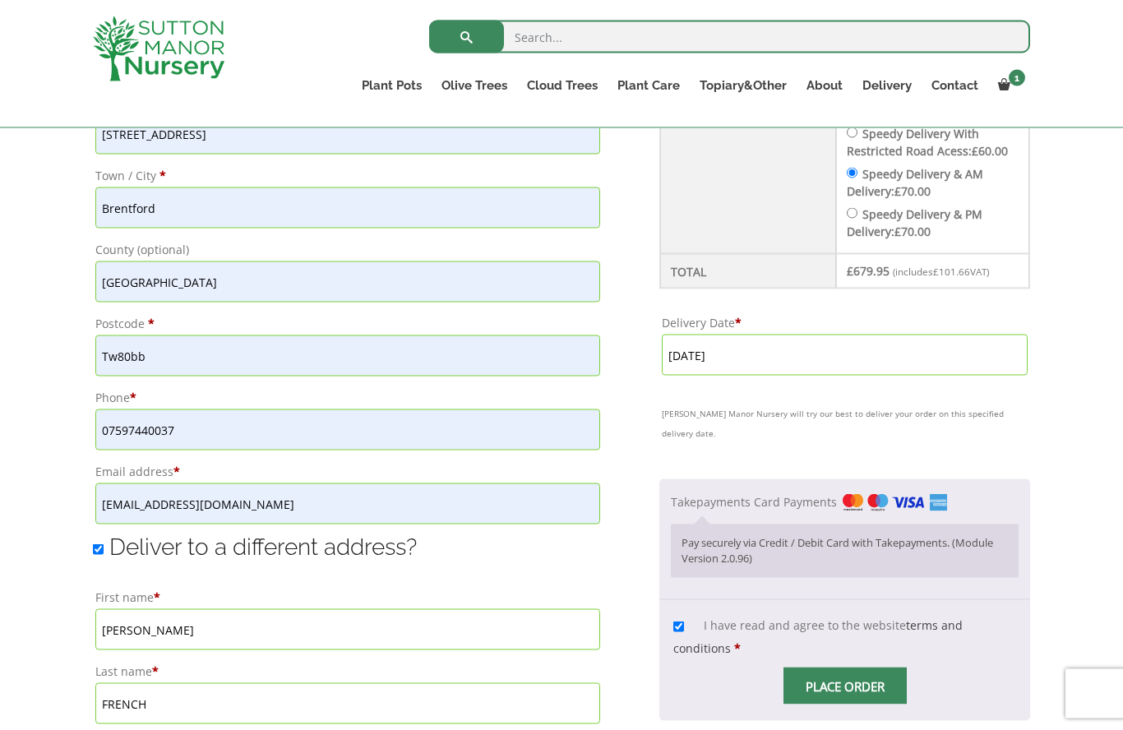
scroll to position [862, 0]
click at [845, 687] on span "Checkout" at bounding box center [845, 687] width 0 height 0
click at [856, 668] on input "Place order" at bounding box center [845, 686] width 123 height 37
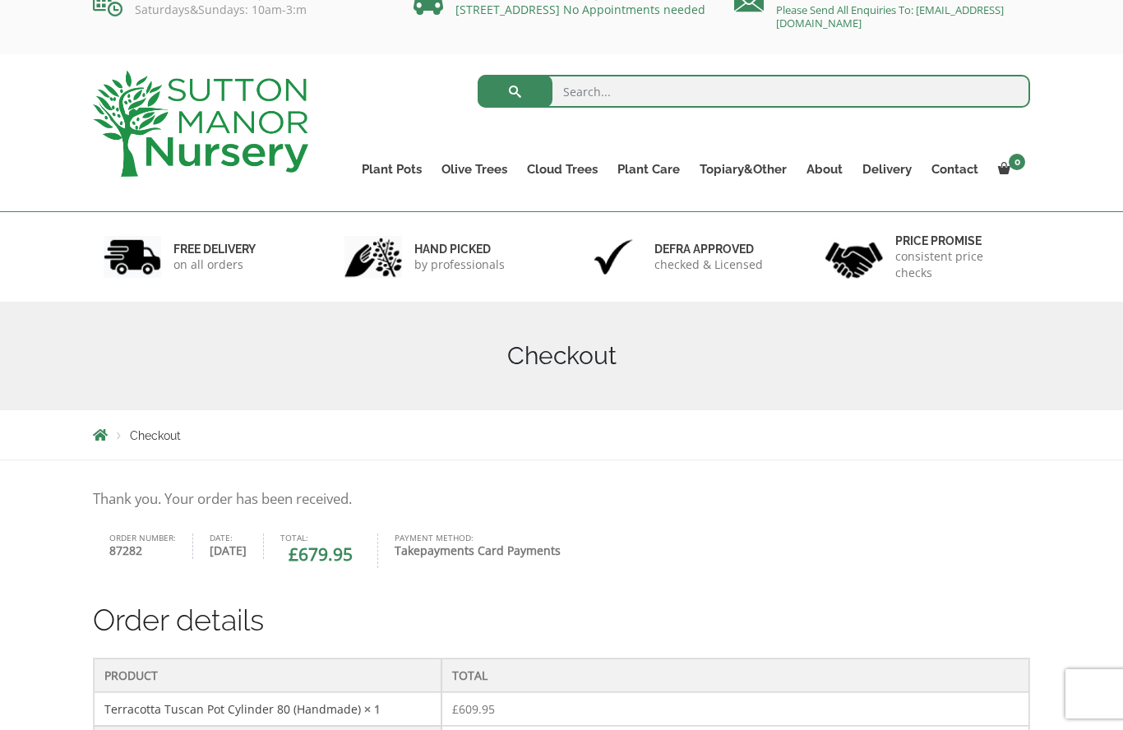
click at [0, 0] on link "Cylinders Traditionals" at bounding box center [0, 0] width 0 height 0
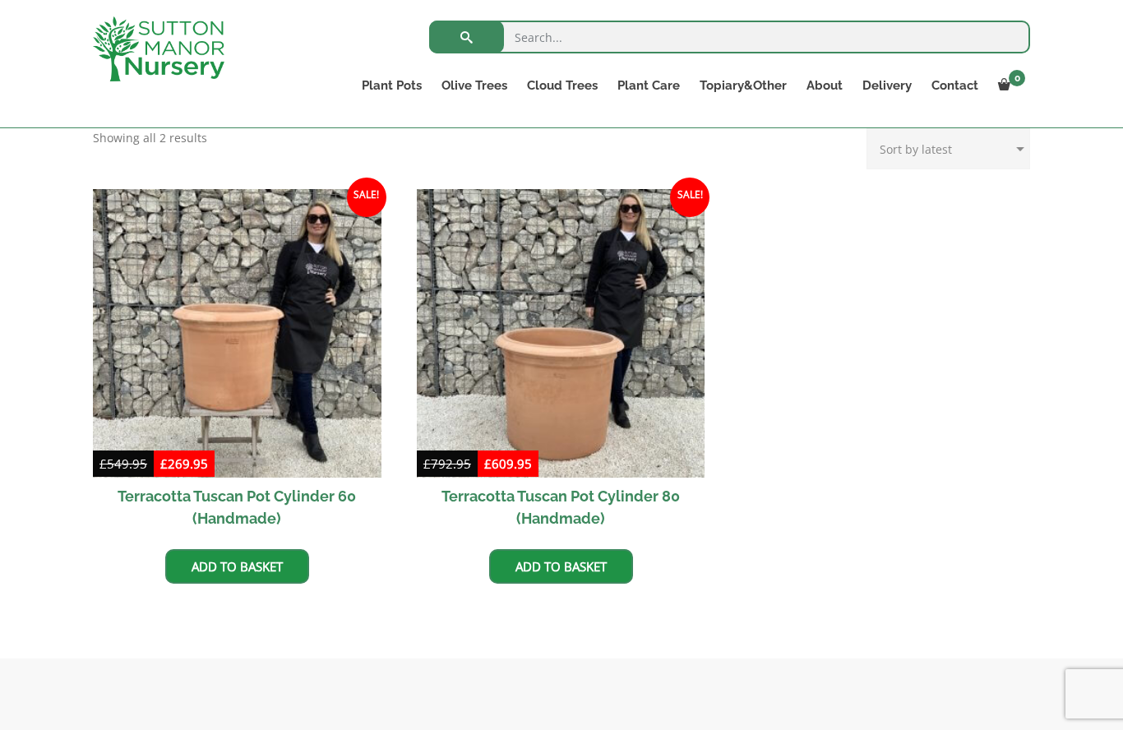
scroll to position [697, 0]
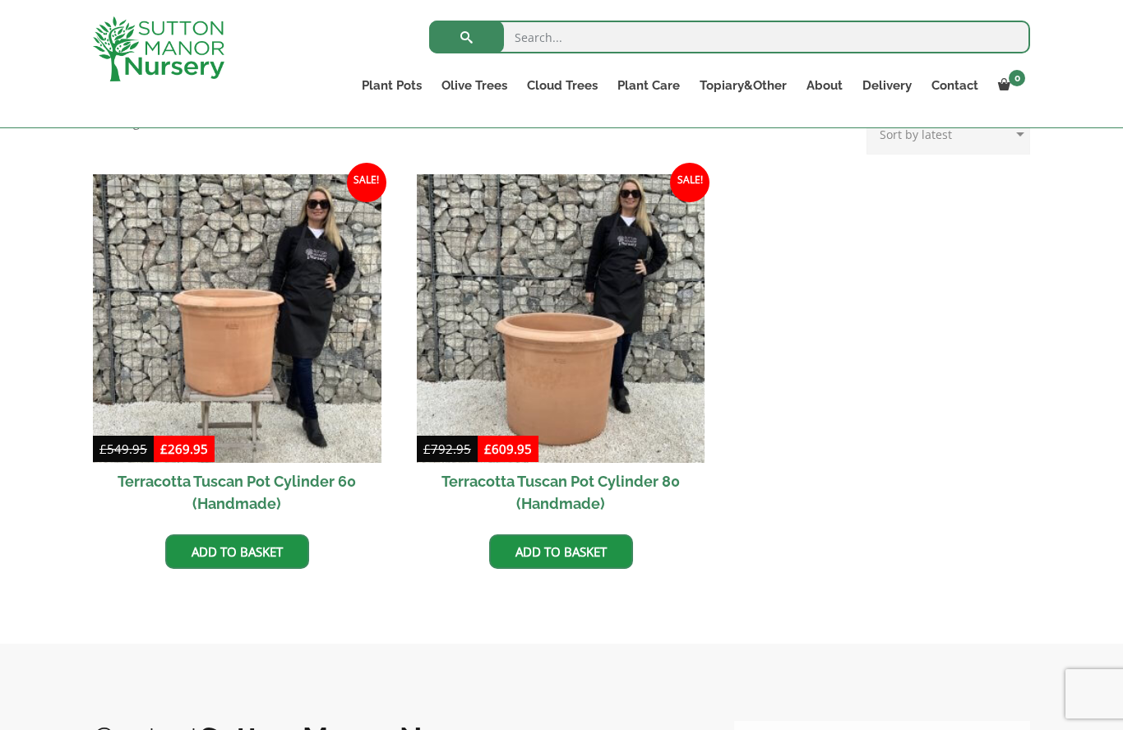
click at [551, 548] on link "Add to basket" at bounding box center [561, 551] width 144 height 35
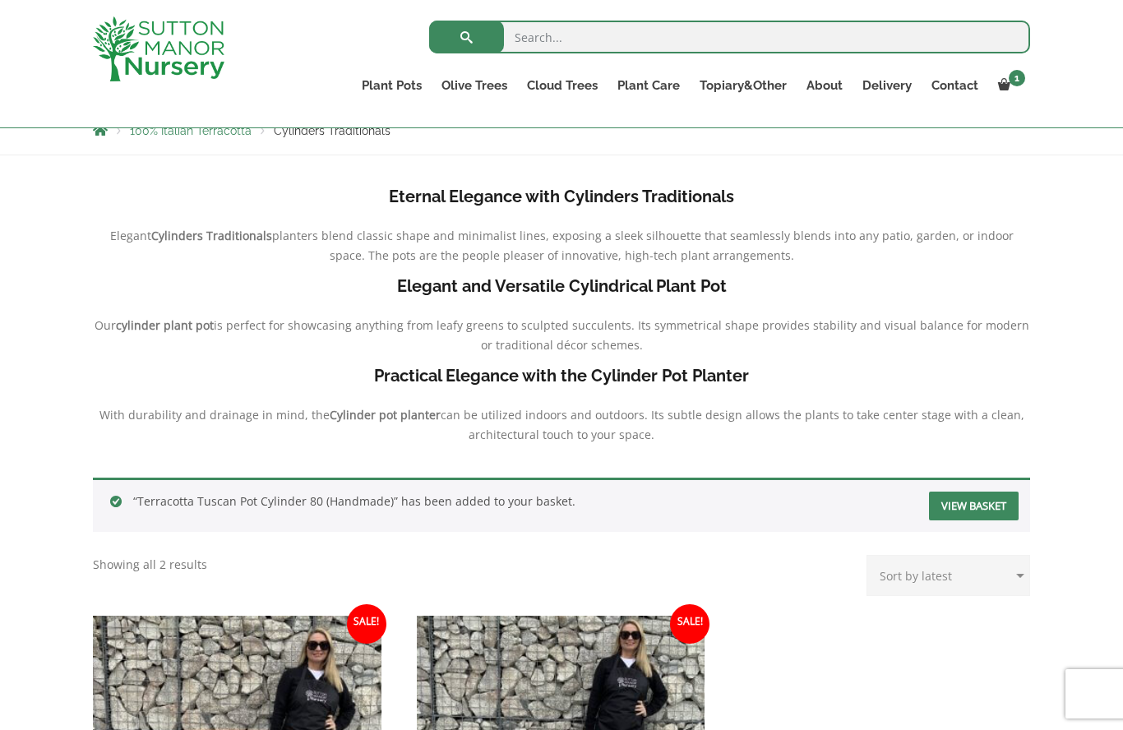
scroll to position [414, 0]
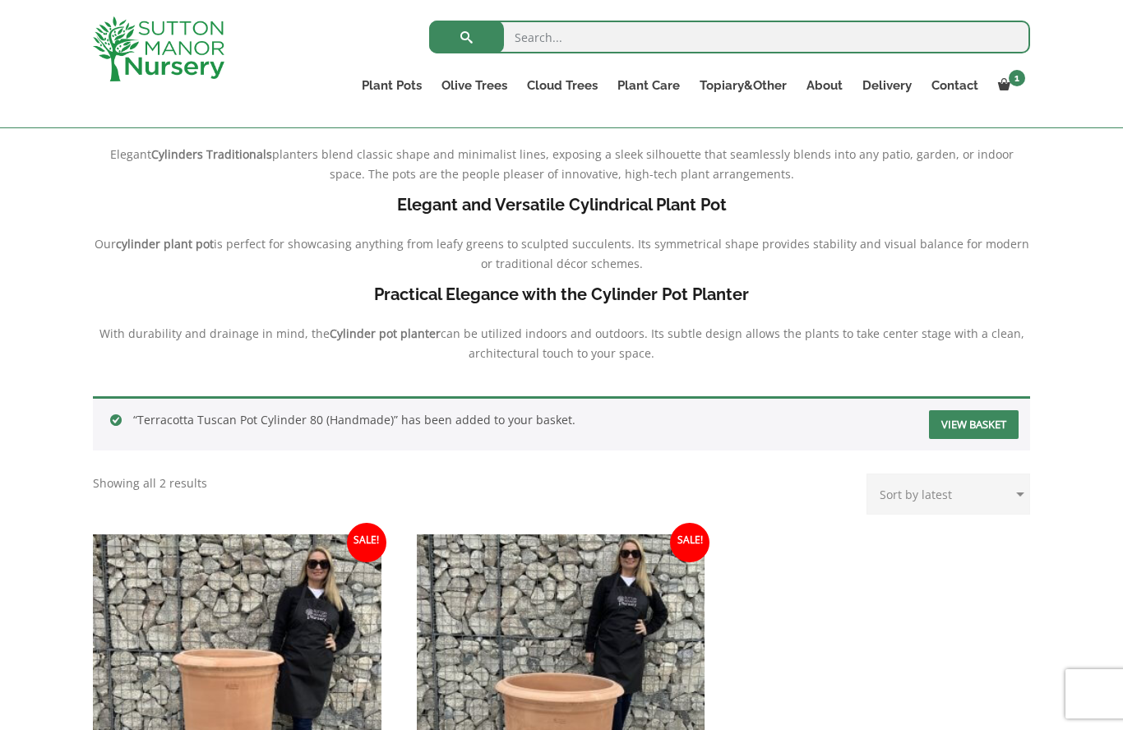
click at [984, 419] on link "View basket" at bounding box center [974, 424] width 90 height 29
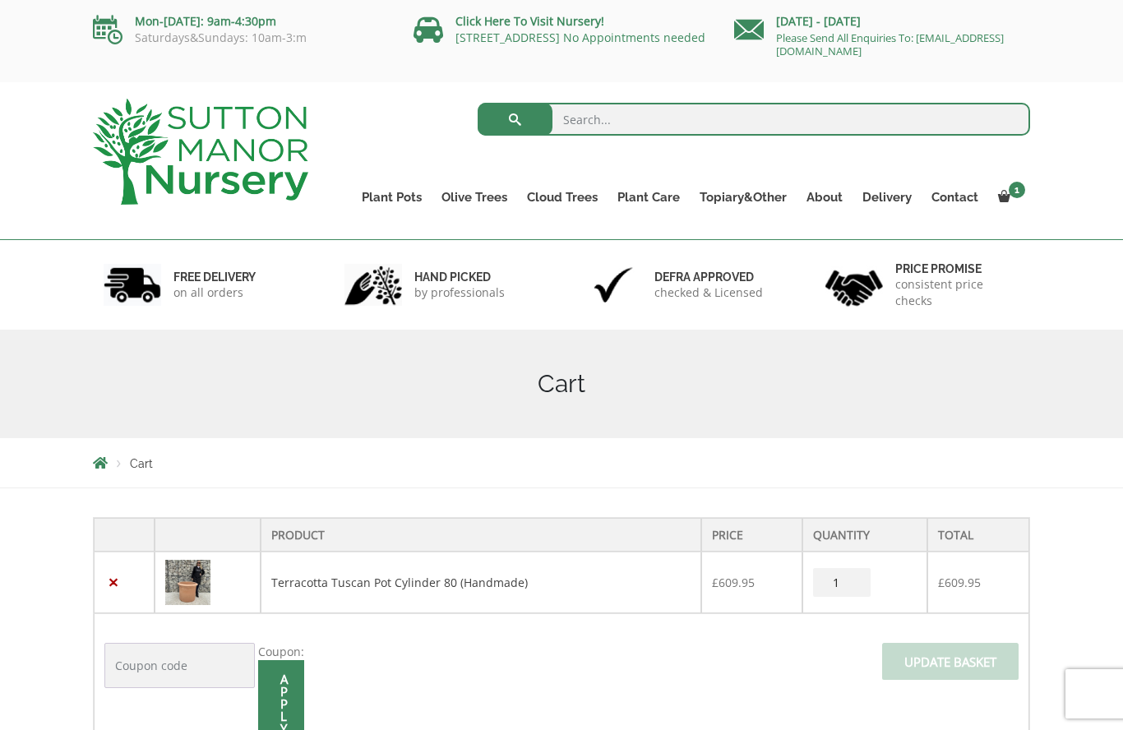
click at [844, 581] on input "1" at bounding box center [842, 582] width 58 height 29
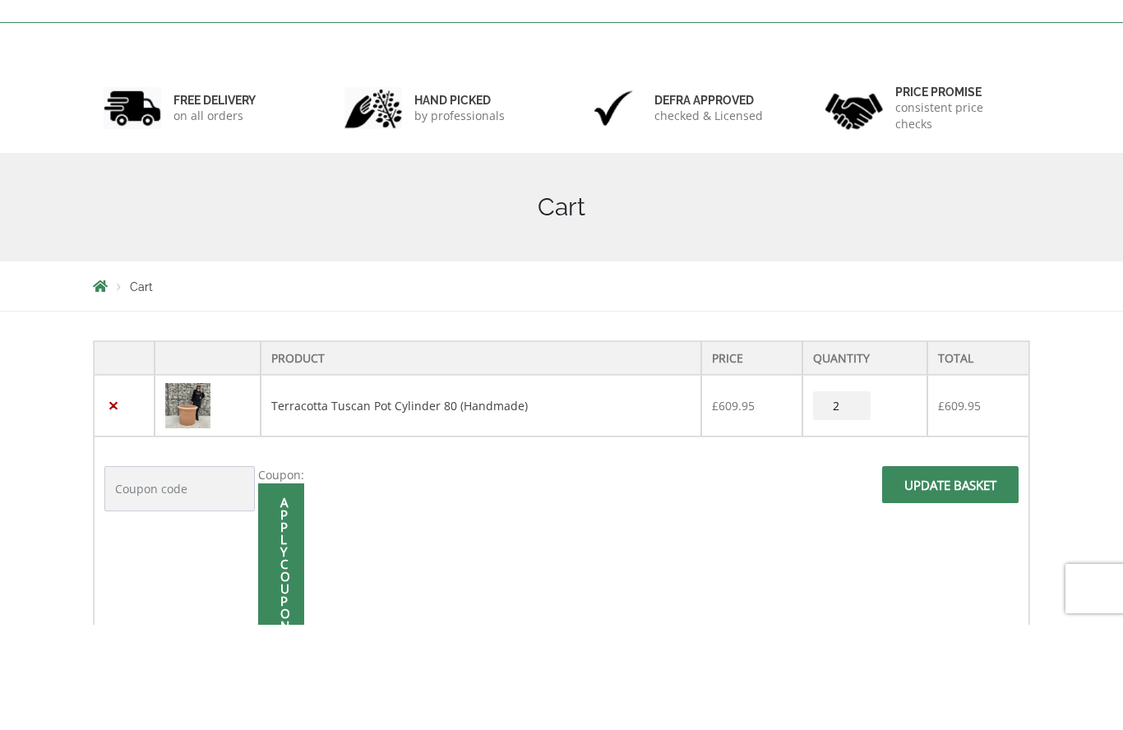
scroll to position [55, 0]
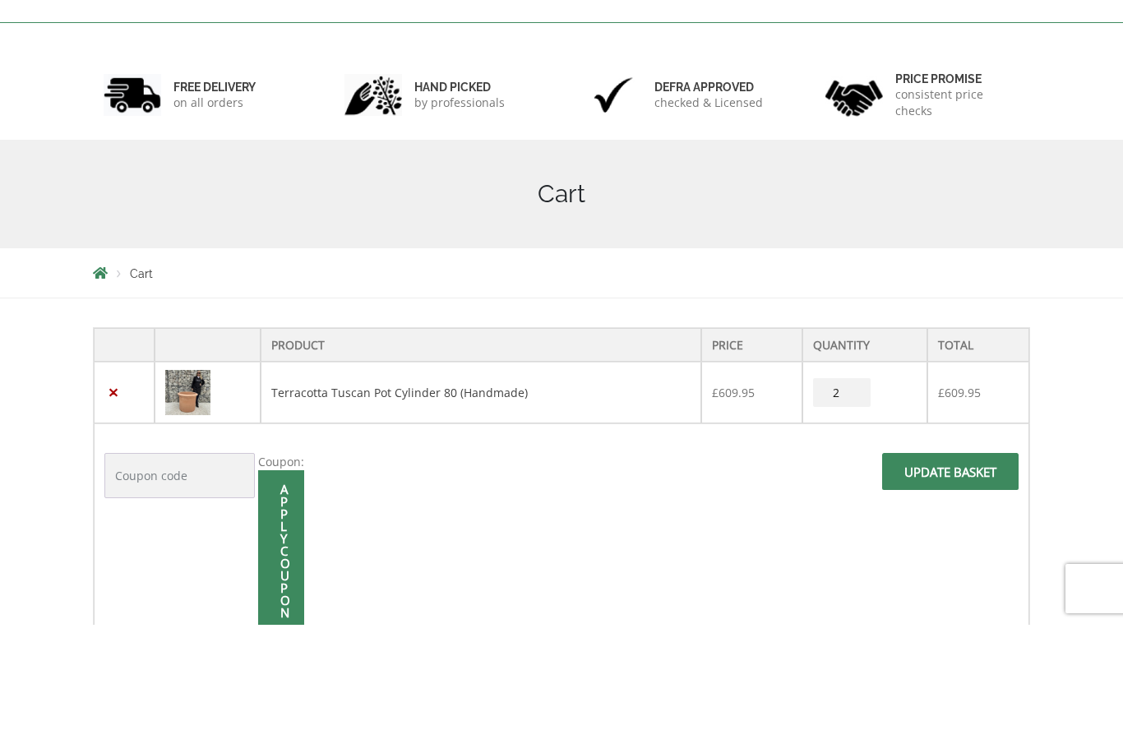
type input "2"
click at [273, 590] on input "Apply coupon" at bounding box center [281, 656] width 46 height 160
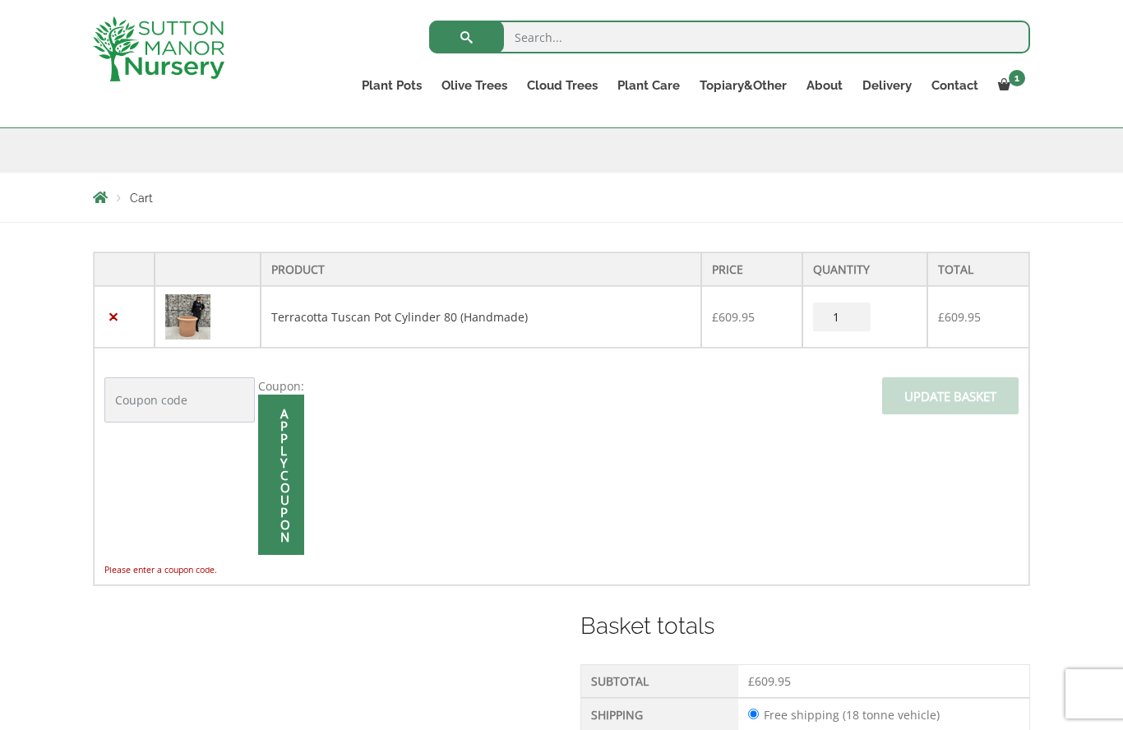
scroll to position [235, 0]
click at [273, 494] on input "Apply coupon" at bounding box center [281, 475] width 46 height 160
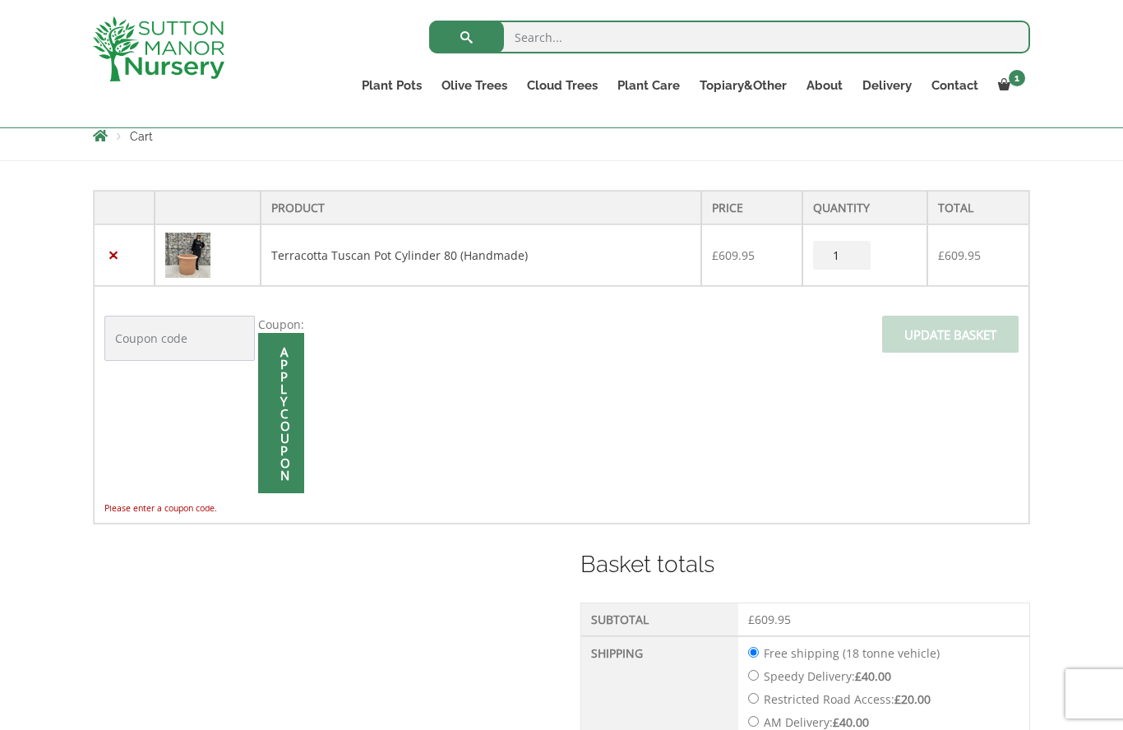
scroll to position [295, 0]
click at [124, 437] on div "Coupon: Apply coupon Please enter a coupon code." at bounding box center [204, 418] width 200 height 201
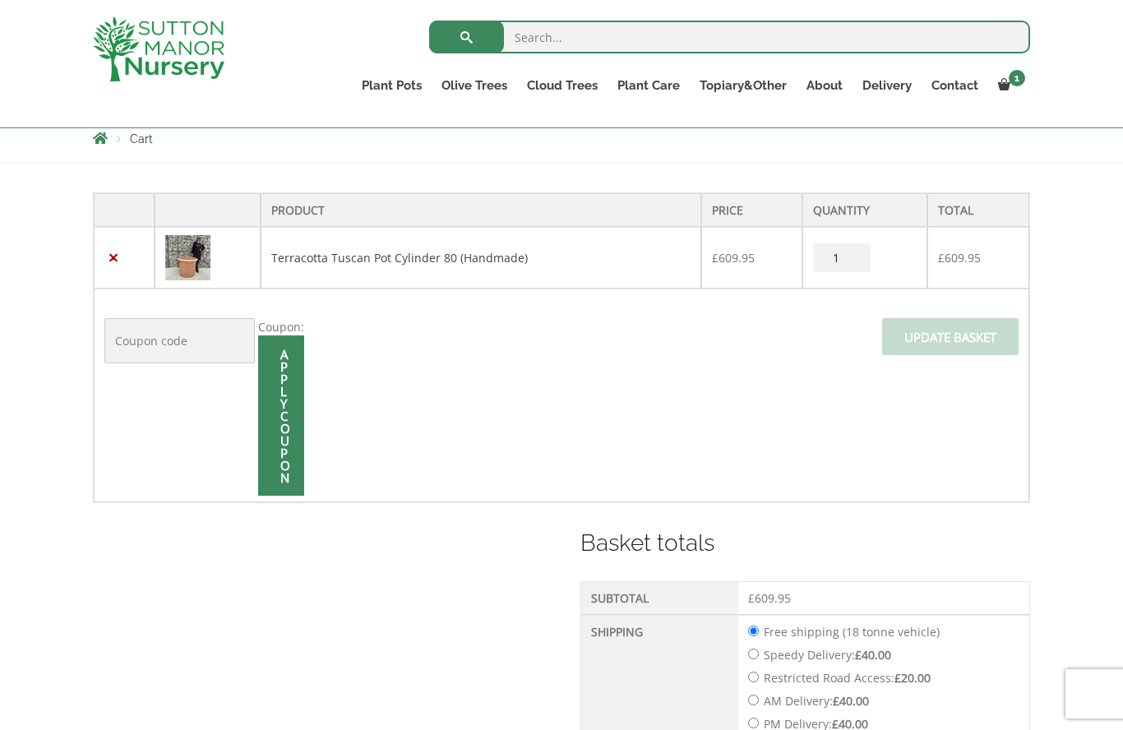
click at [852, 253] on input "1" at bounding box center [842, 257] width 58 height 29
type input "2"
click at [580, 397] on td "Coupon: Apply coupon Update basket" at bounding box center [562, 396] width 936 height 214
click at [944, 343] on input "Update basket" at bounding box center [950, 336] width 136 height 37
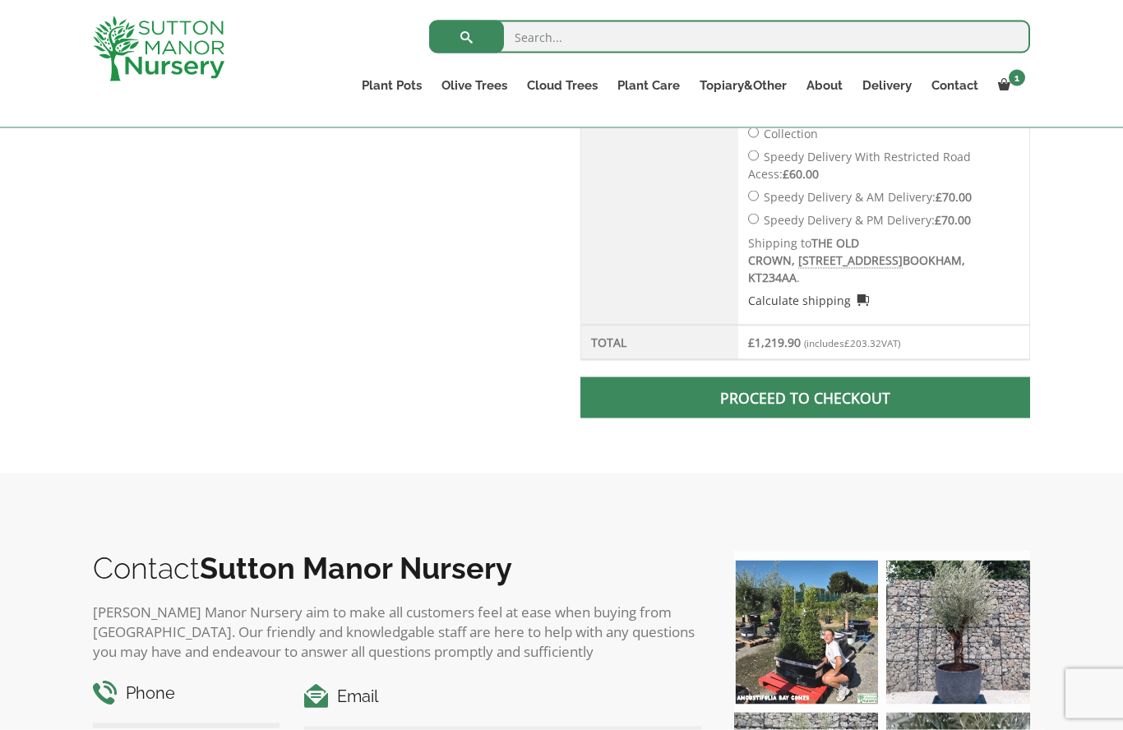
scroll to position [1024, 0]
click at [805, 397] on span at bounding box center [805, 397] width 0 height 0
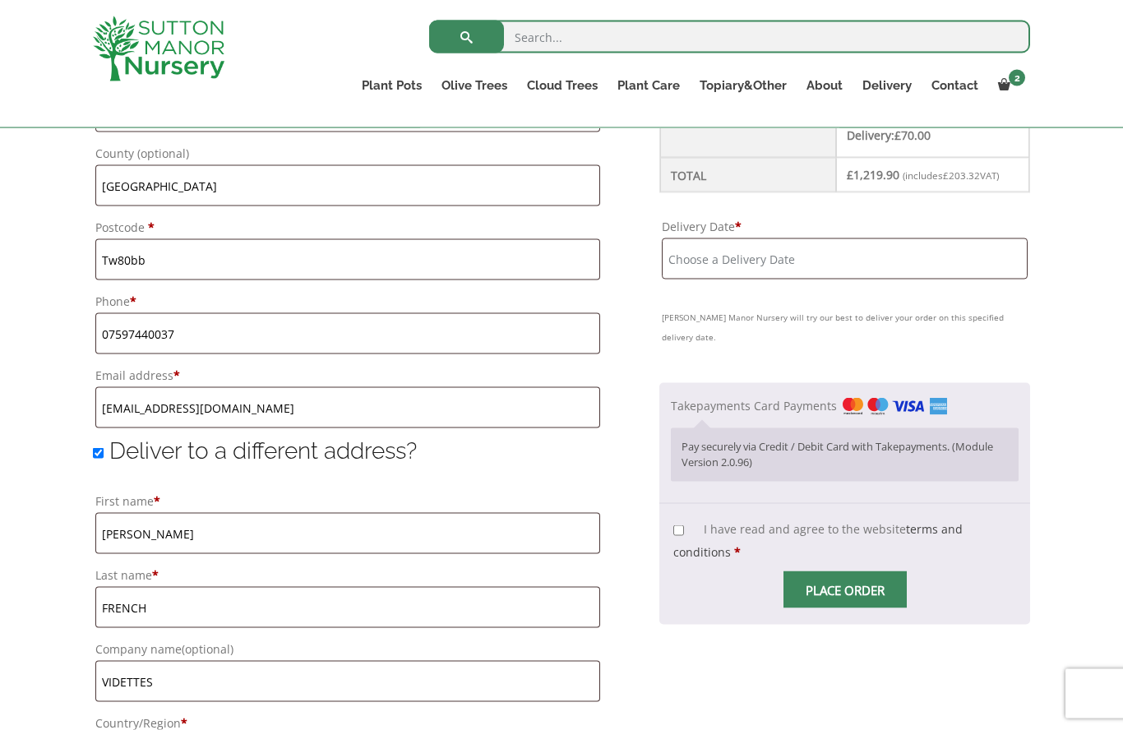
scroll to position [961, 0]
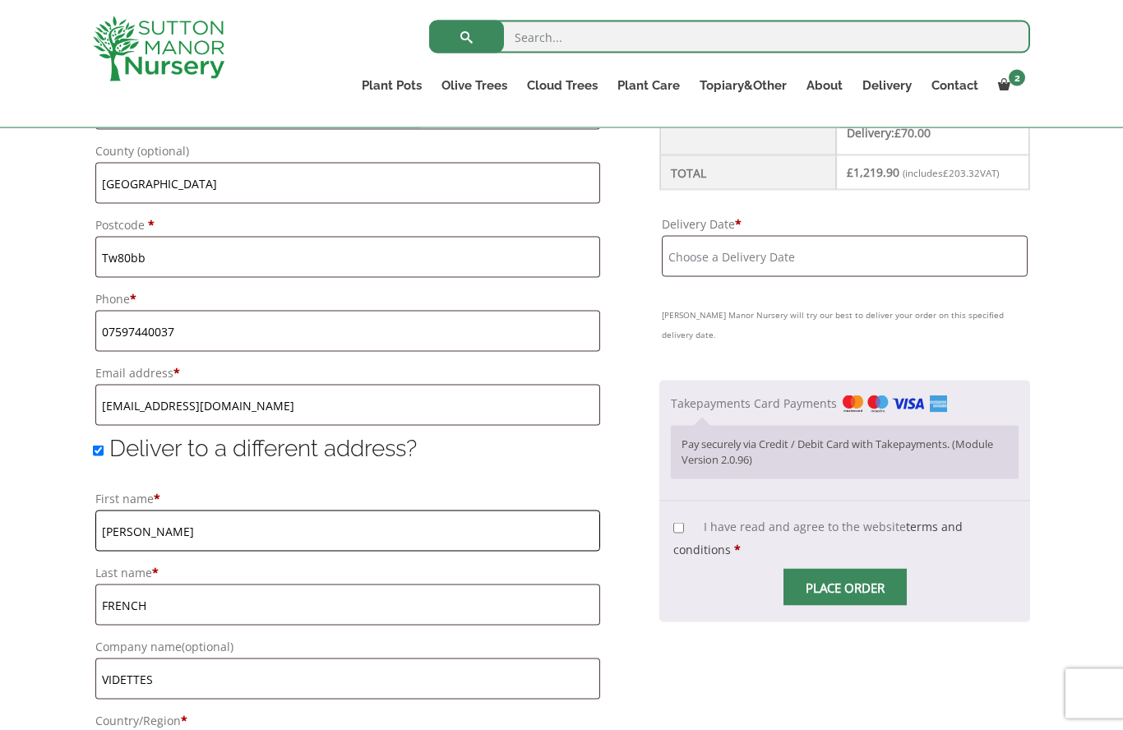
click at [265, 530] on input "Steve" at bounding box center [347, 531] width 505 height 41
type input "S"
type input "SAEID"
click at [231, 609] on input "FRENCH" at bounding box center [347, 605] width 505 height 41
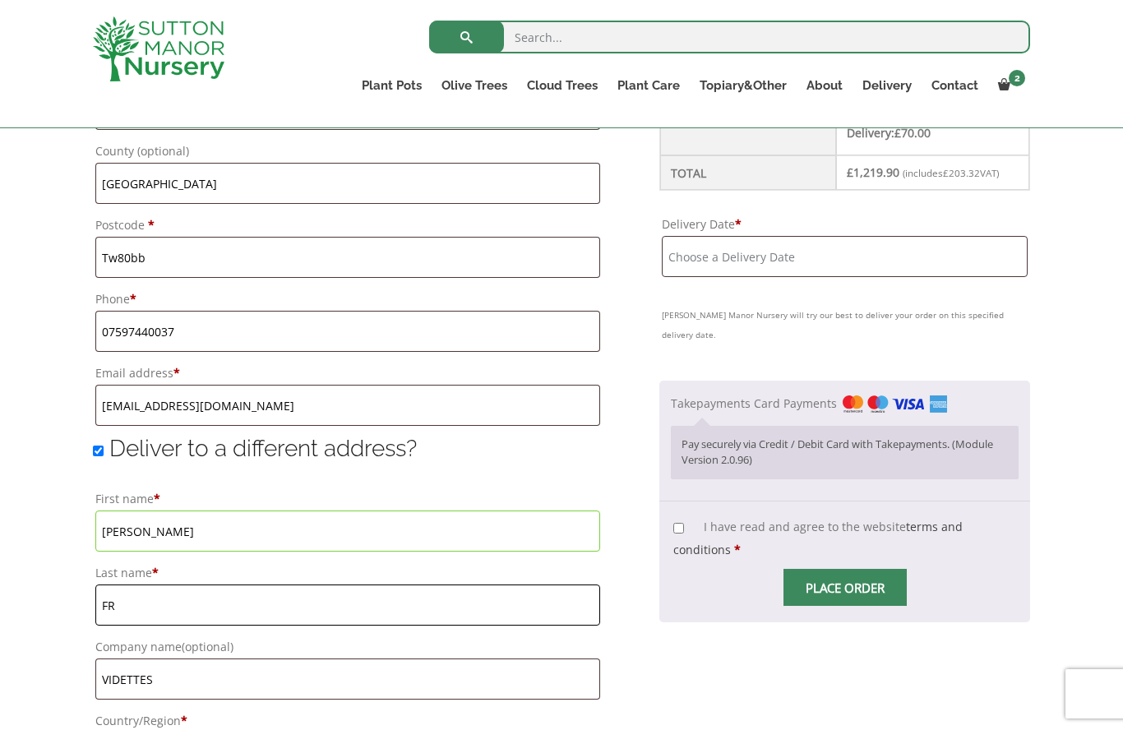
type input "F"
click at [230, 519] on input "SAEID" at bounding box center [347, 531] width 505 height 41
click at [136, 510] on label "First name *" at bounding box center [347, 499] width 505 height 23
click at [136, 511] on input "SAEID" at bounding box center [347, 531] width 505 height 41
click at [150, 532] on input "SAEID" at bounding box center [347, 531] width 505 height 41
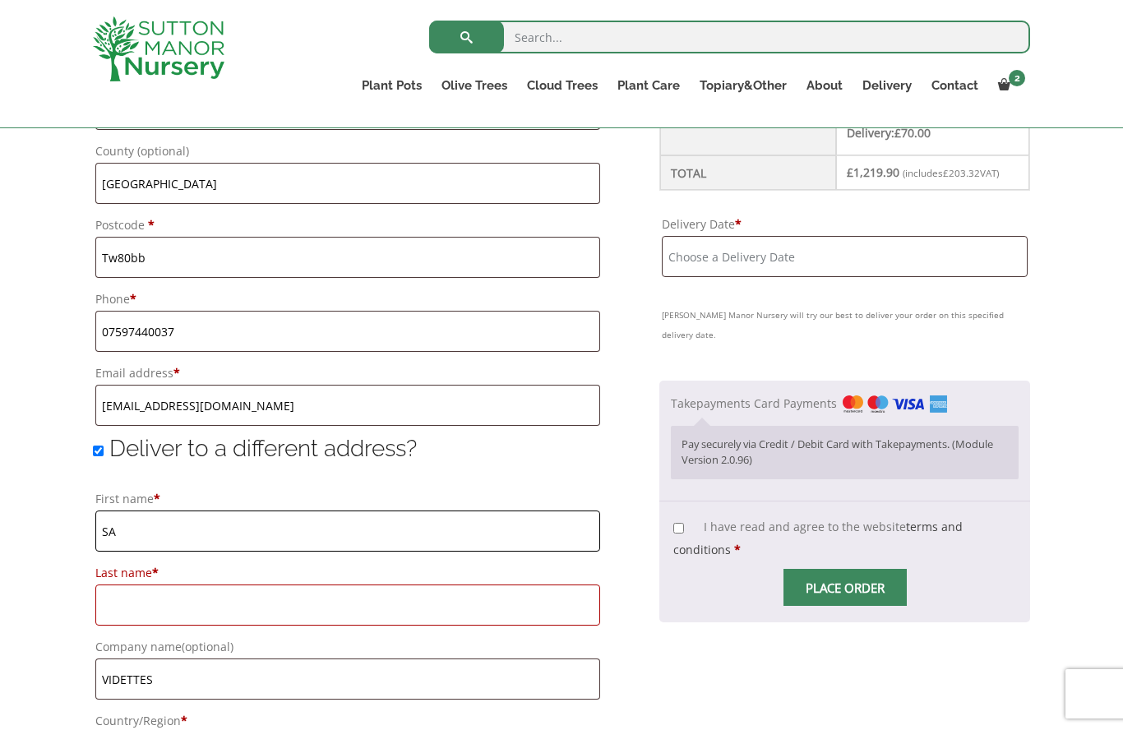
type input "S"
type input "OLIVIA"
click at [124, 589] on input "Last name *" at bounding box center [347, 605] width 505 height 41
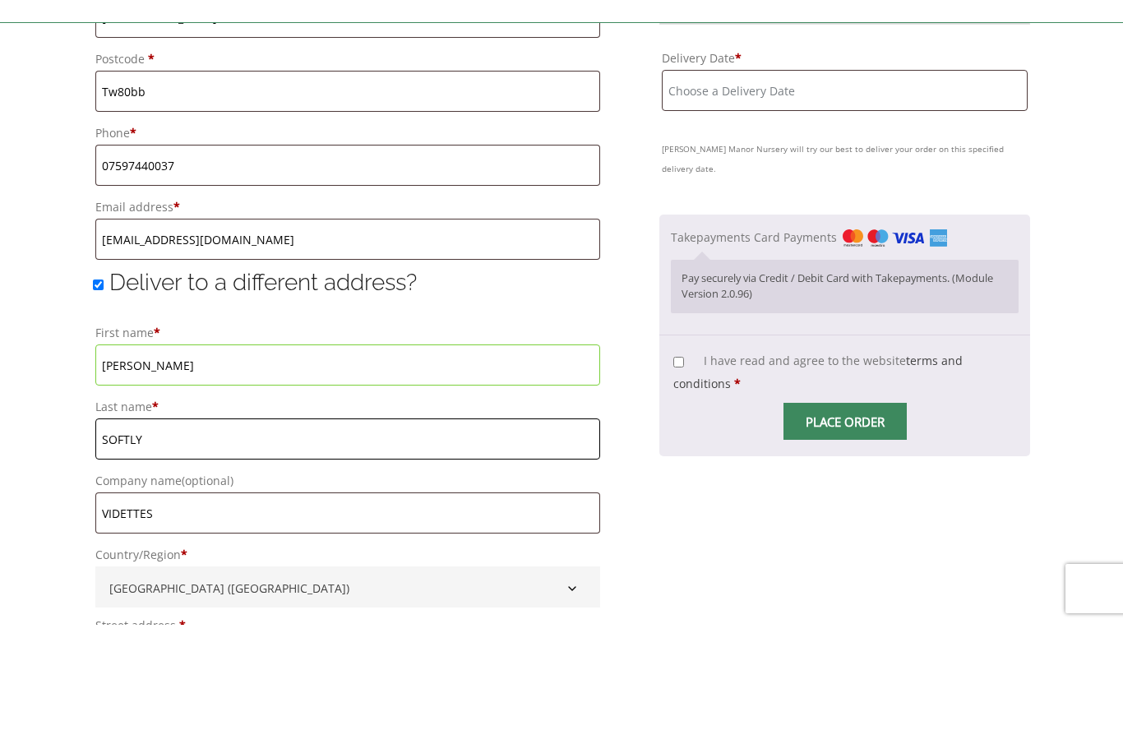
scroll to position [1025, 0]
type input "SOFTLY"
click at [173, 594] on input "VIDETTES" at bounding box center [347, 614] width 505 height 41
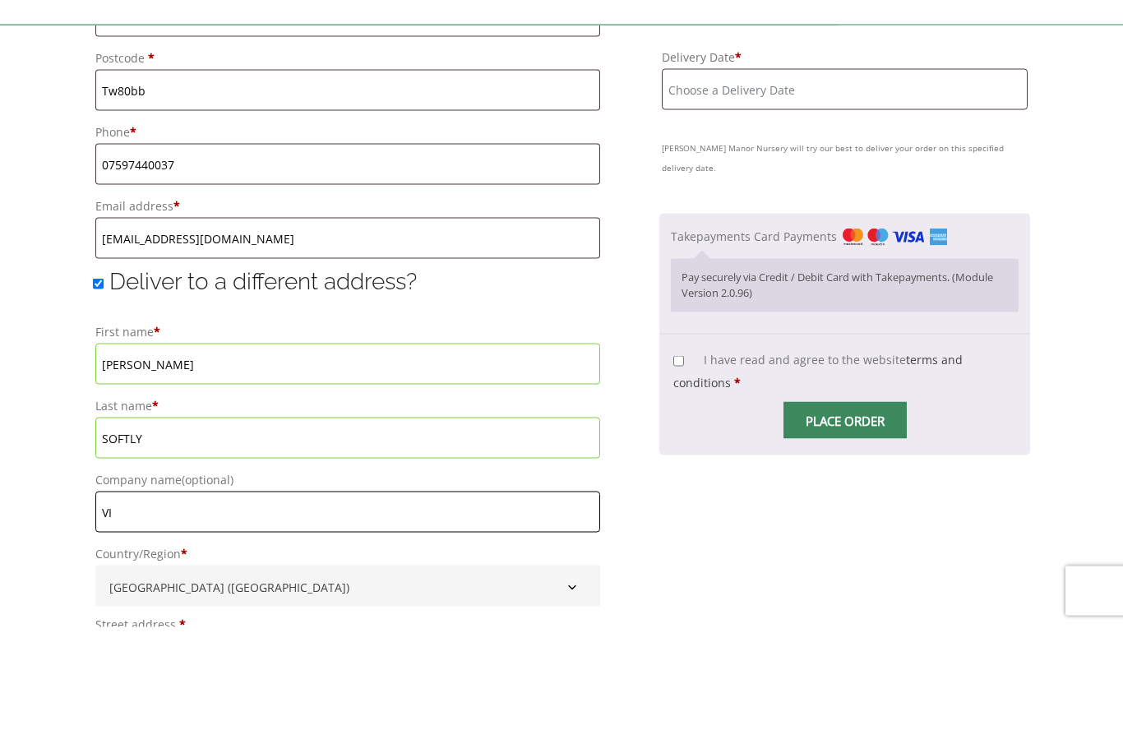
type input "V"
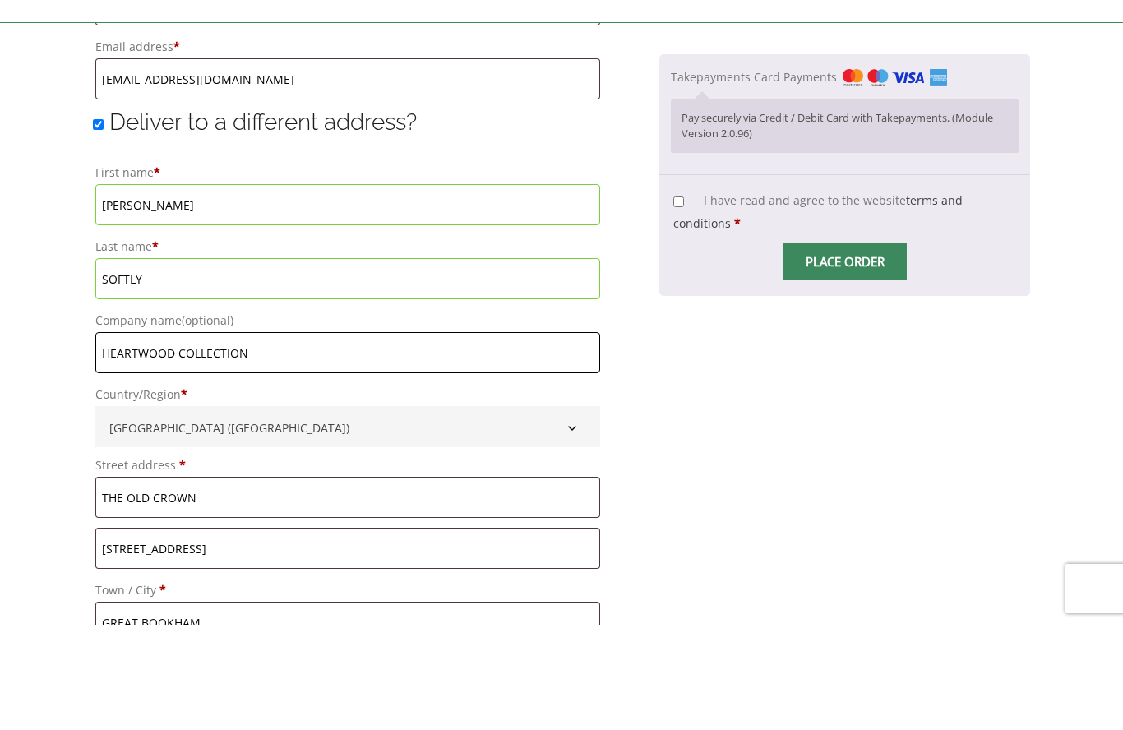
scroll to position [1190, 0]
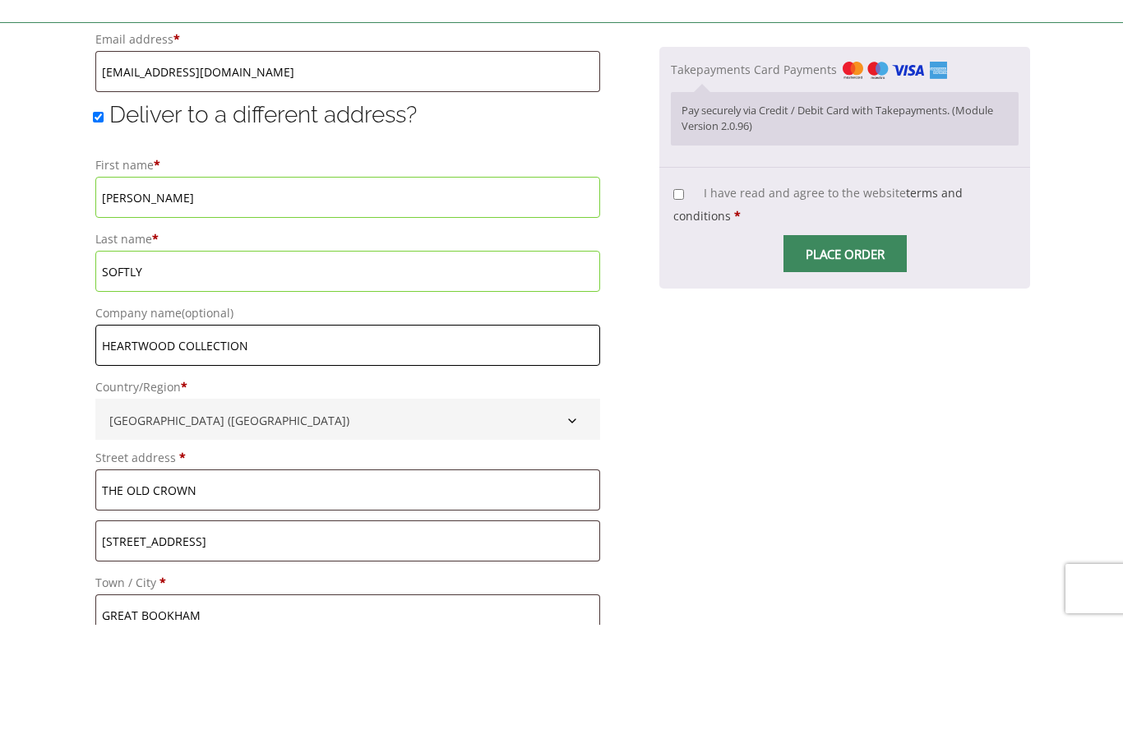
type input "HEARTWOOD COLLECTION"
click at [443, 575] on input "THE OLD CROWN" at bounding box center [347, 595] width 505 height 41
type input "T"
type input "THE"
click at [234, 700] on input "GREAT BOOKHAM" at bounding box center [347, 720] width 505 height 41
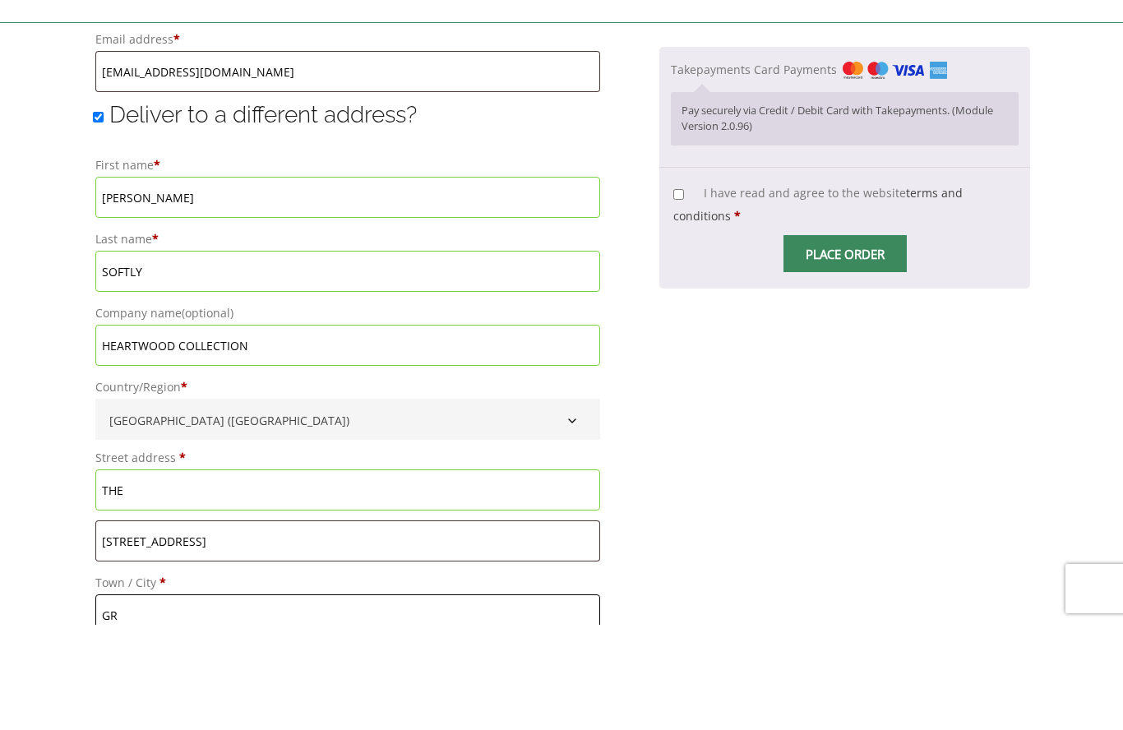
type input "G"
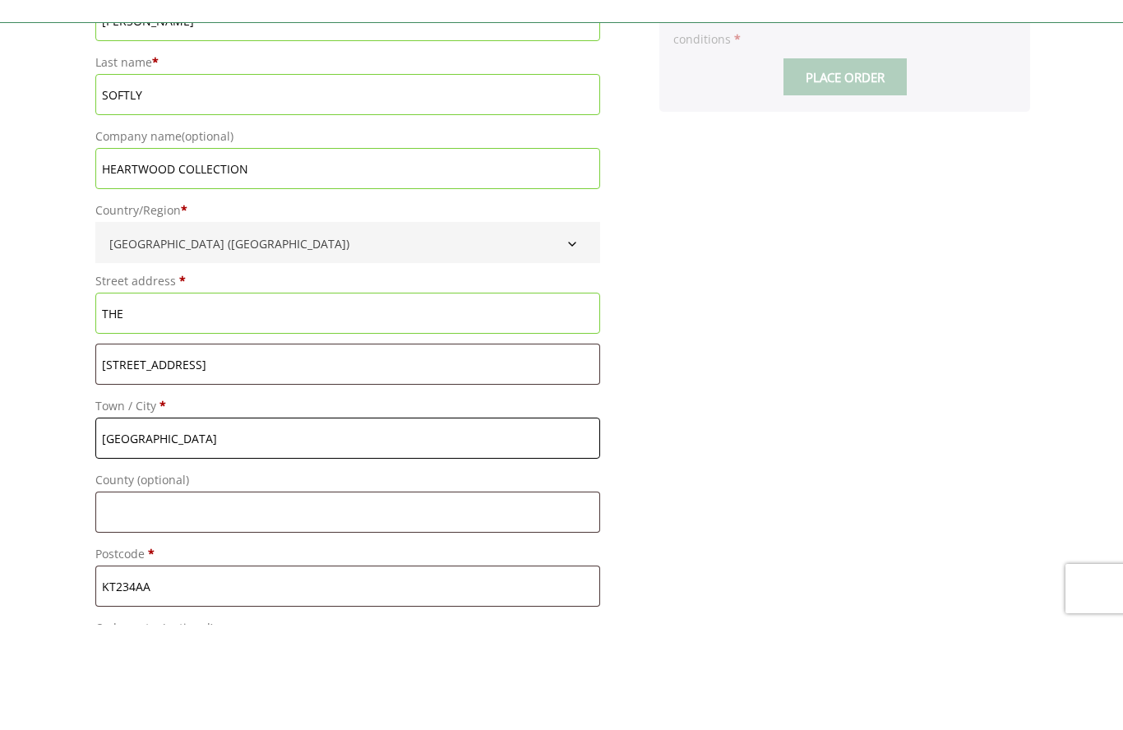
scroll to position [1368, 0]
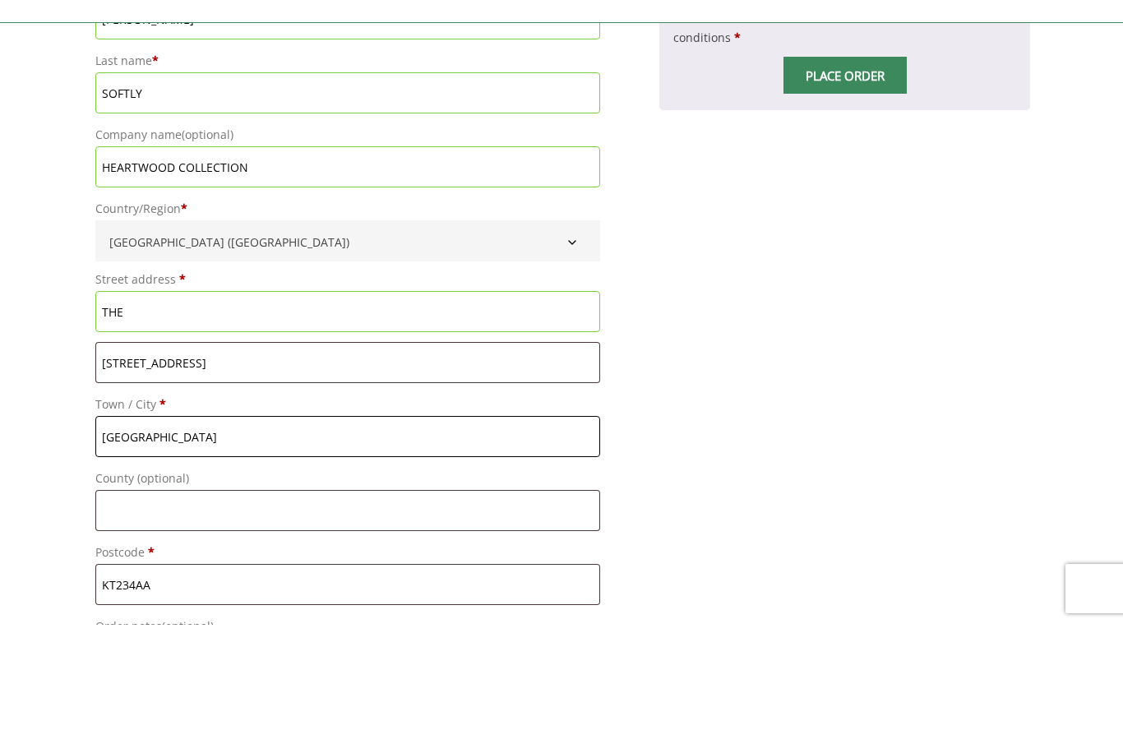
type input "STRATFORD UPON AVON"
click at [143, 669] on input "KT234AA" at bounding box center [347, 689] width 505 height 41
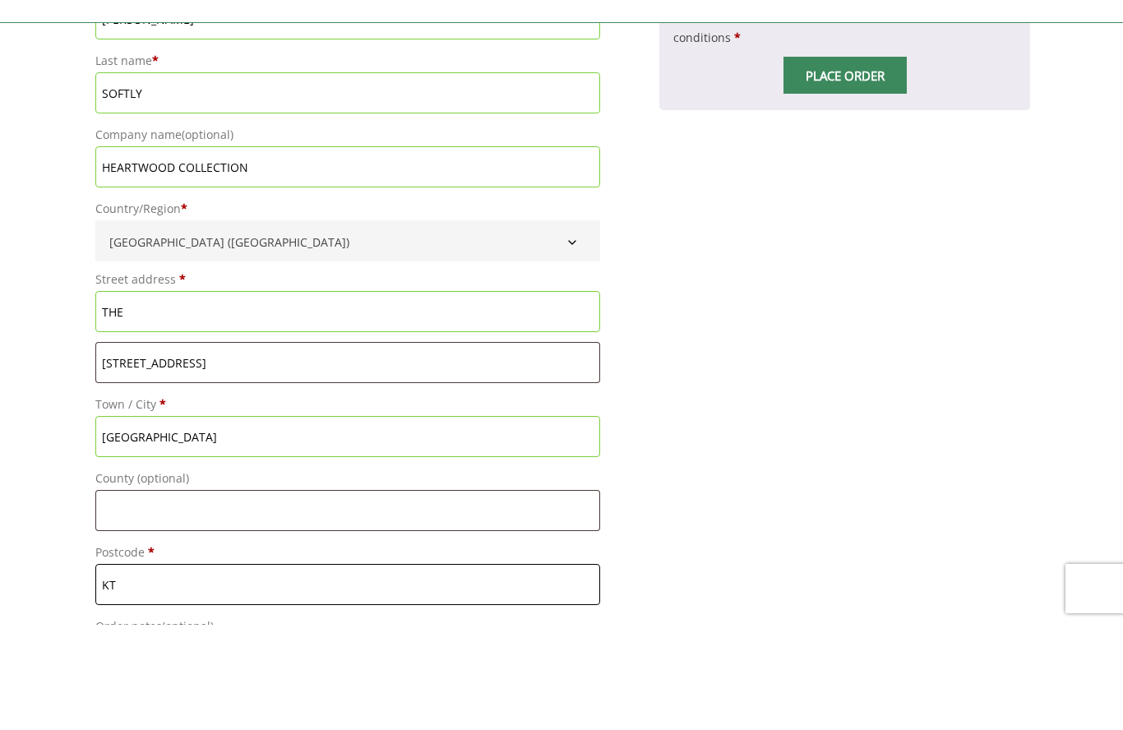
type input "K"
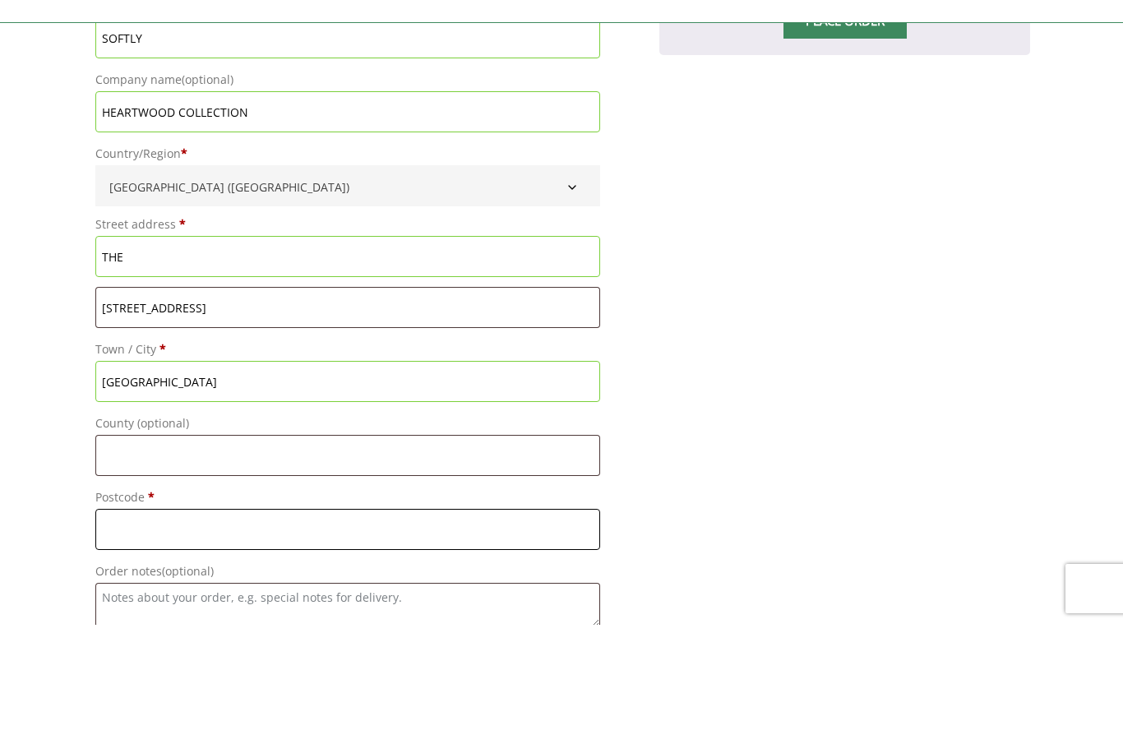
scroll to position [1426, 0]
type input "CV37 6YW"
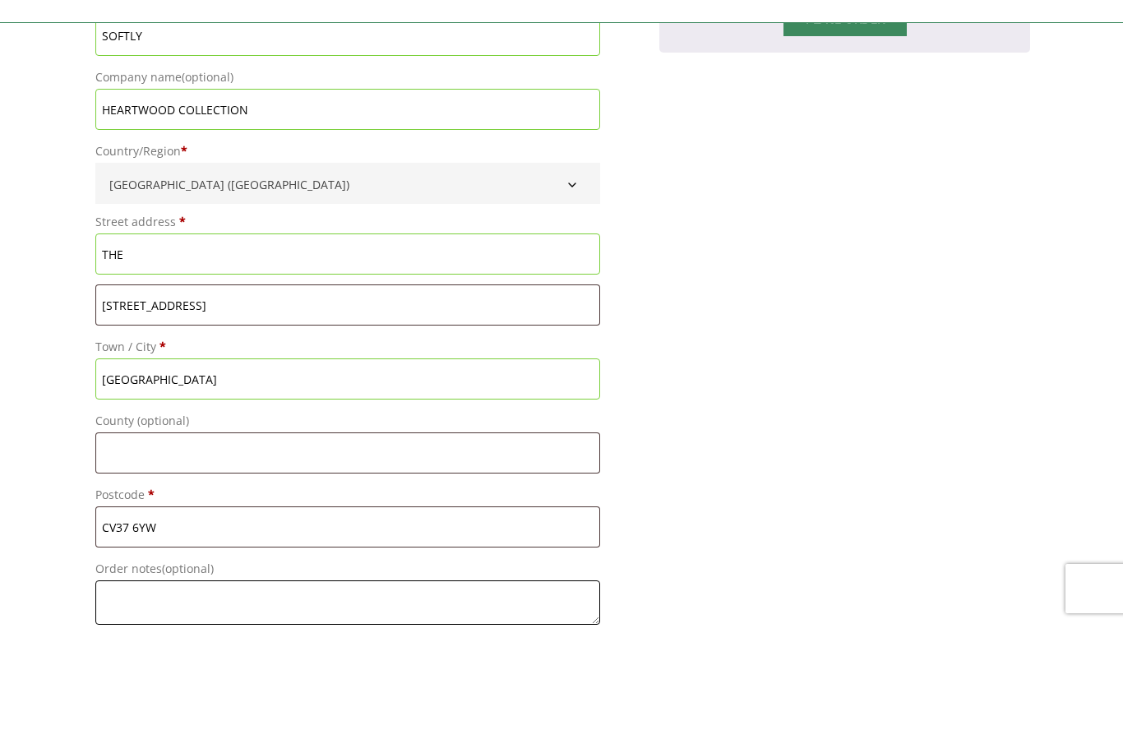
click at [385, 686] on textarea "Order notes (optional)" at bounding box center [347, 708] width 505 height 44
type textarea "P"
type textarea "PLEASE CALL FOR FINAL DELIVERY ASSISTANCE."
click at [242, 390] on input "1 HIGH STREET" at bounding box center [347, 410] width 505 height 41
click at [269, 390] on input "1 HIGH STREET" at bounding box center [347, 410] width 505 height 41
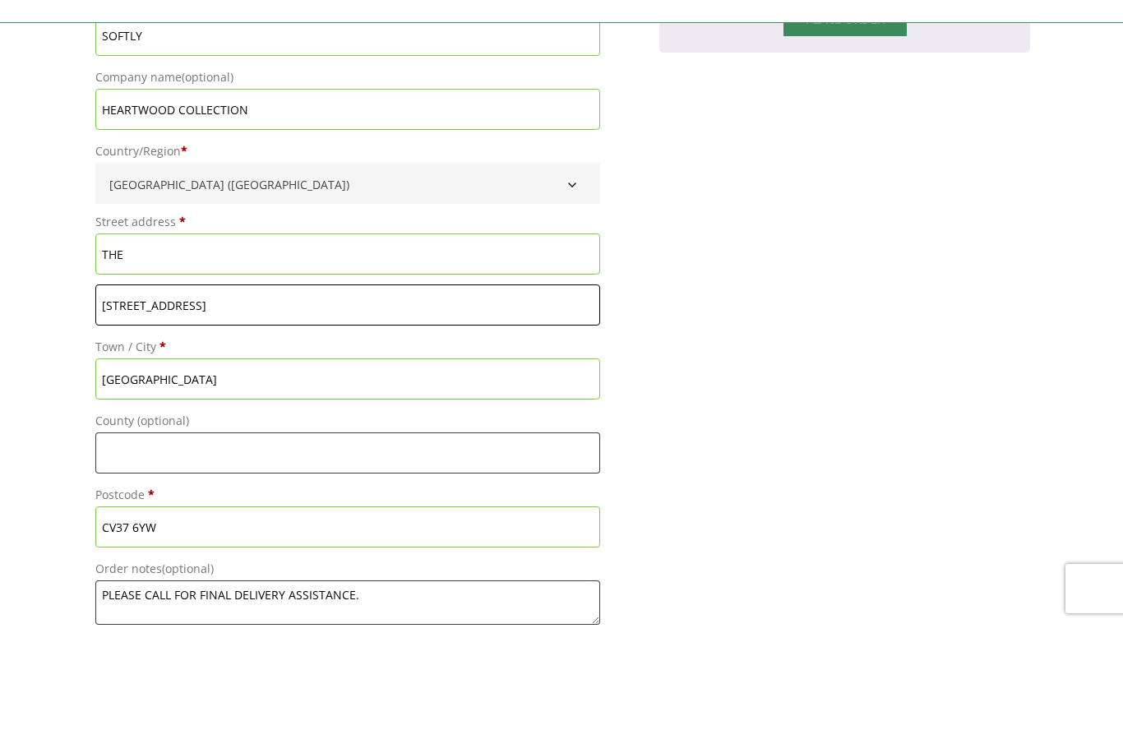
click at [842, 104] on input "Place order" at bounding box center [845, 122] width 123 height 37
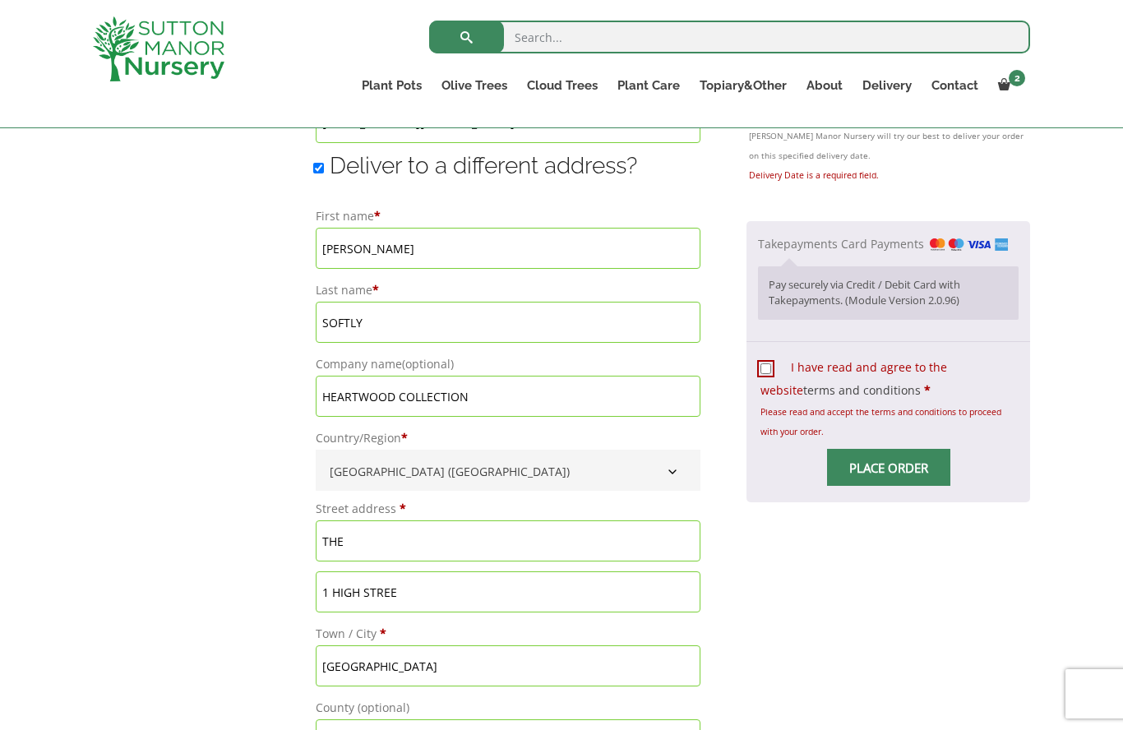
scroll to position [1247, 0]
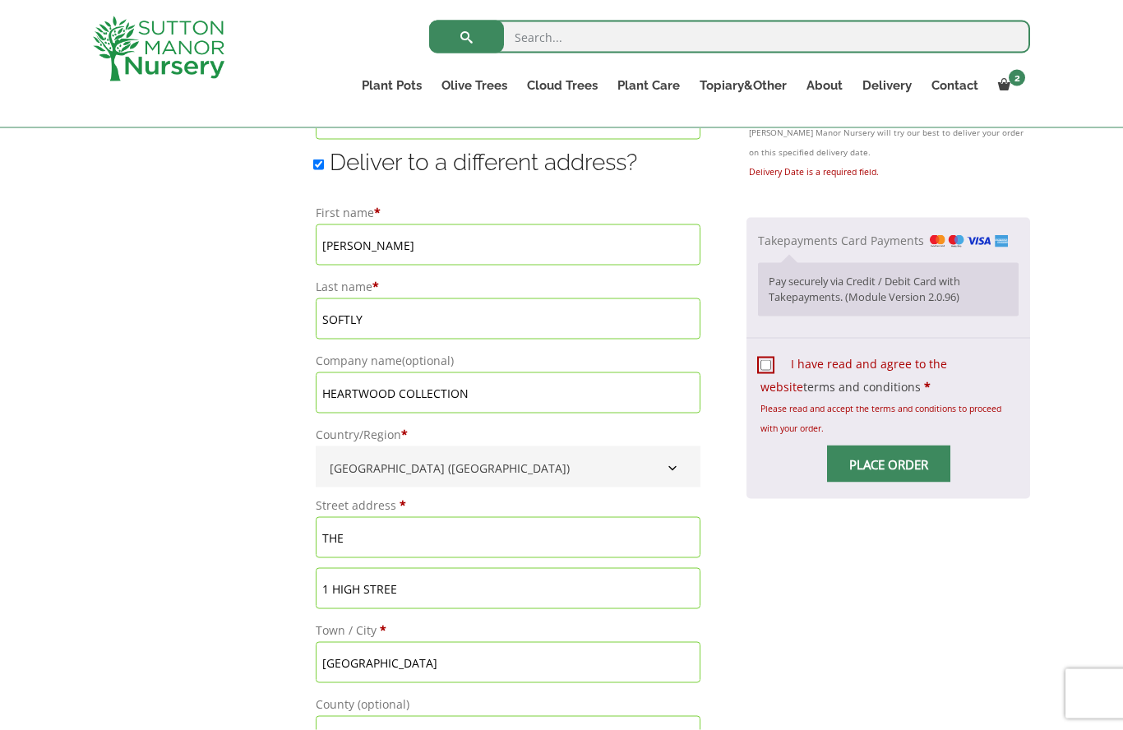
click at [453, 590] on input "1 HIGH STREE" at bounding box center [508, 588] width 385 height 41
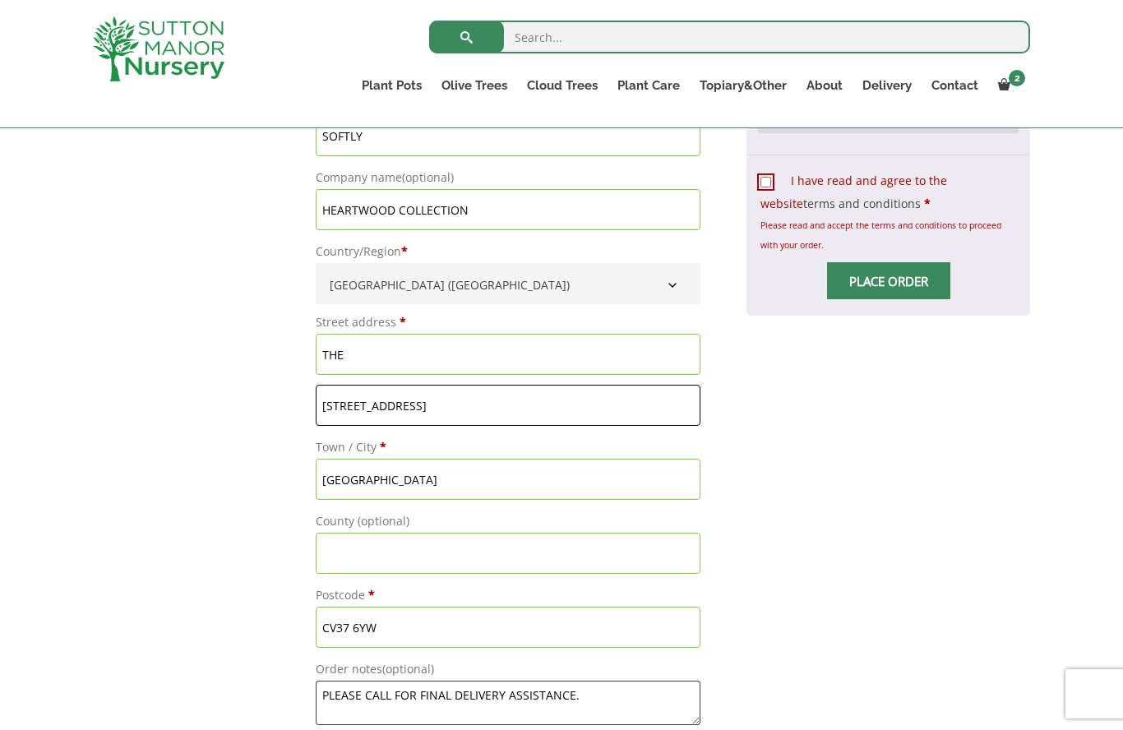
scroll to position [1404, 0]
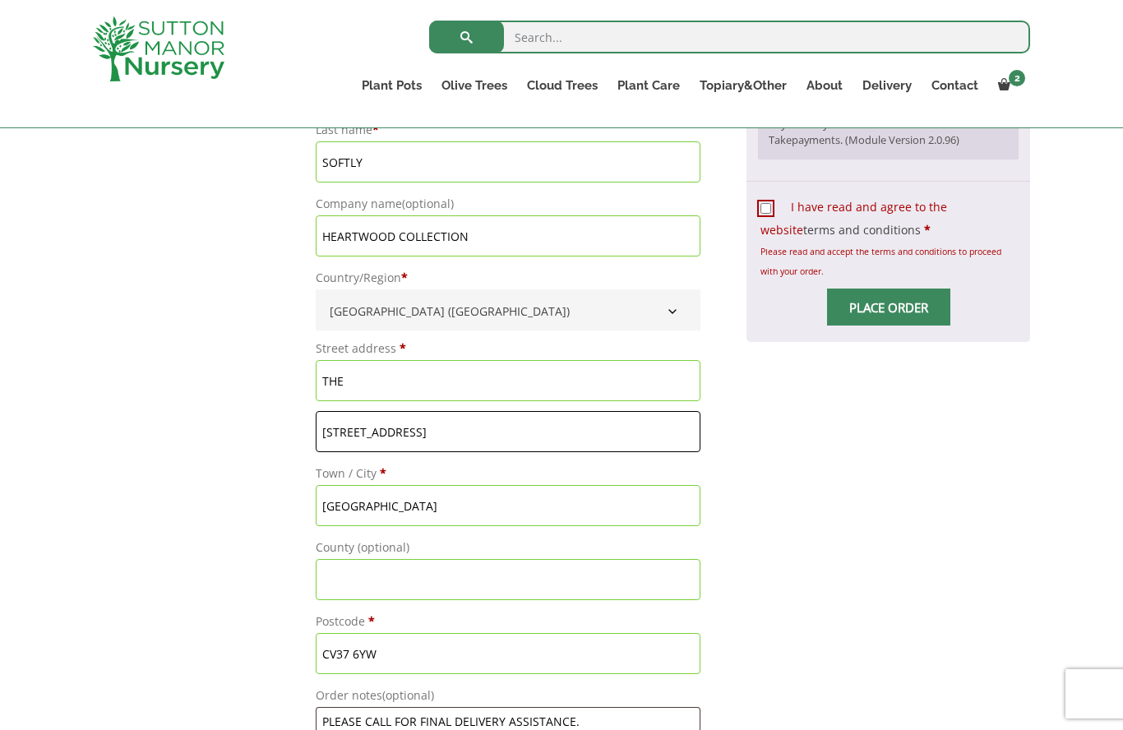
type input "1 WARWICK ROAD"
click at [403, 380] on input "THE" at bounding box center [508, 380] width 385 height 41
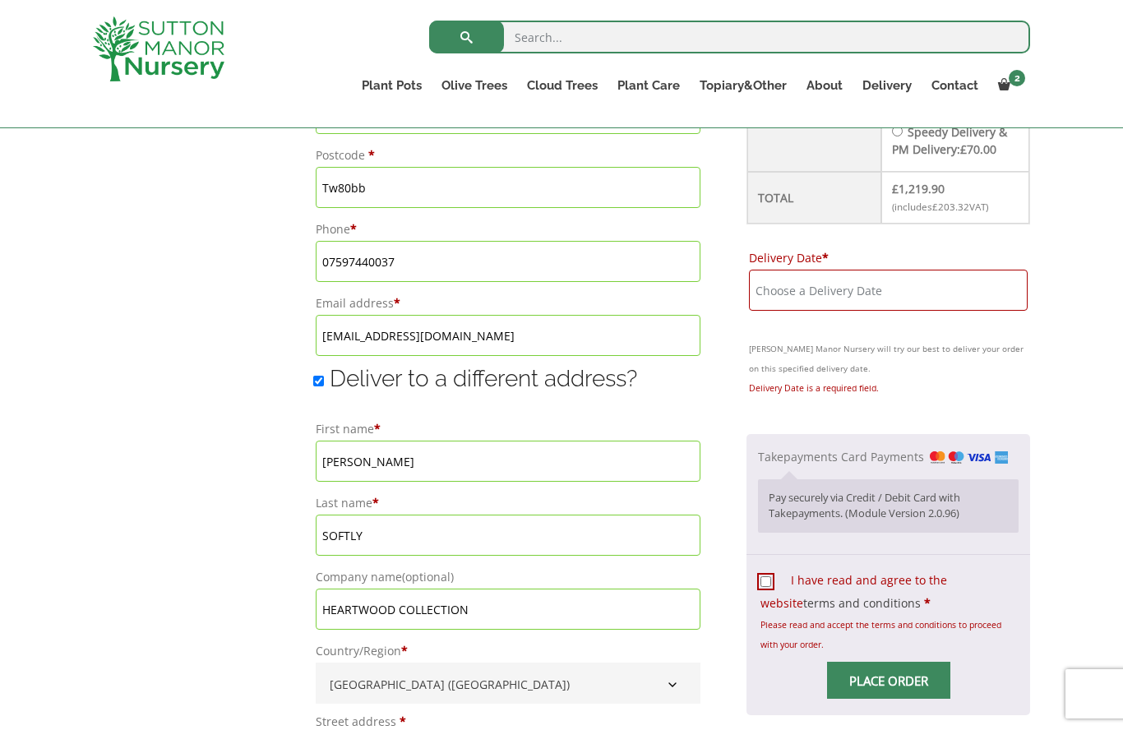
scroll to position [1020, 0]
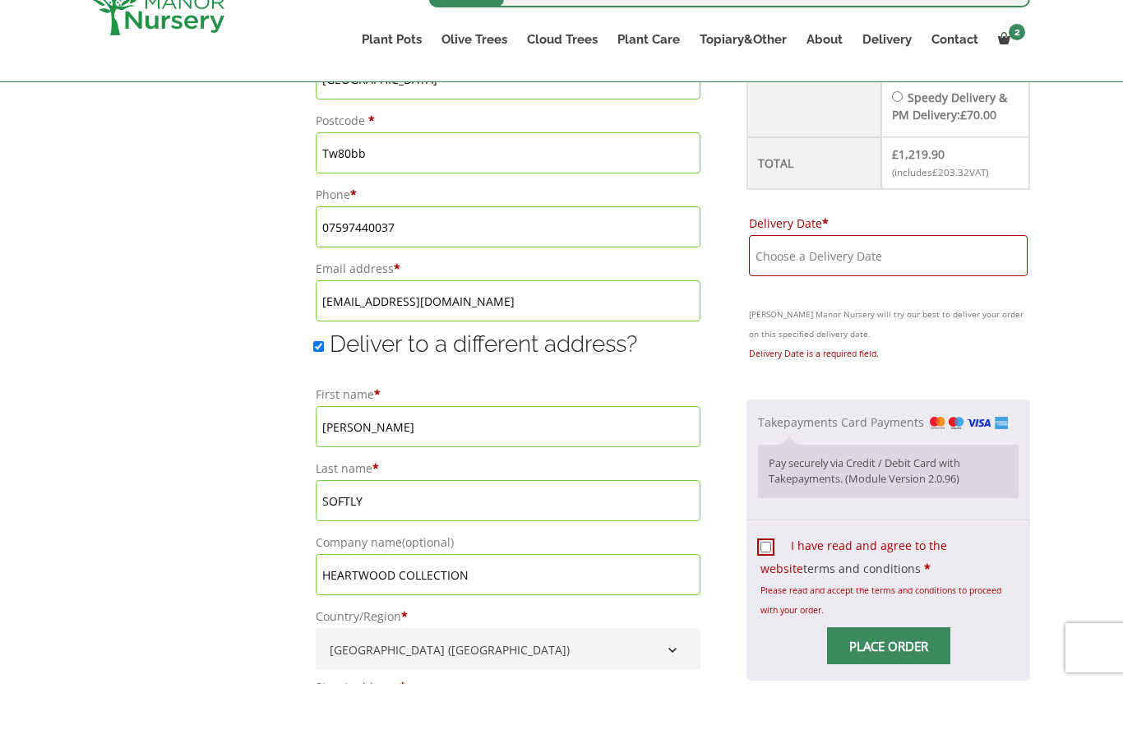
type input "THE RED LION"
click at [762, 588] on input "I have read and agree to the website terms and conditions *" at bounding box center [766, 593] width 11 height 11
checkbox input "true"
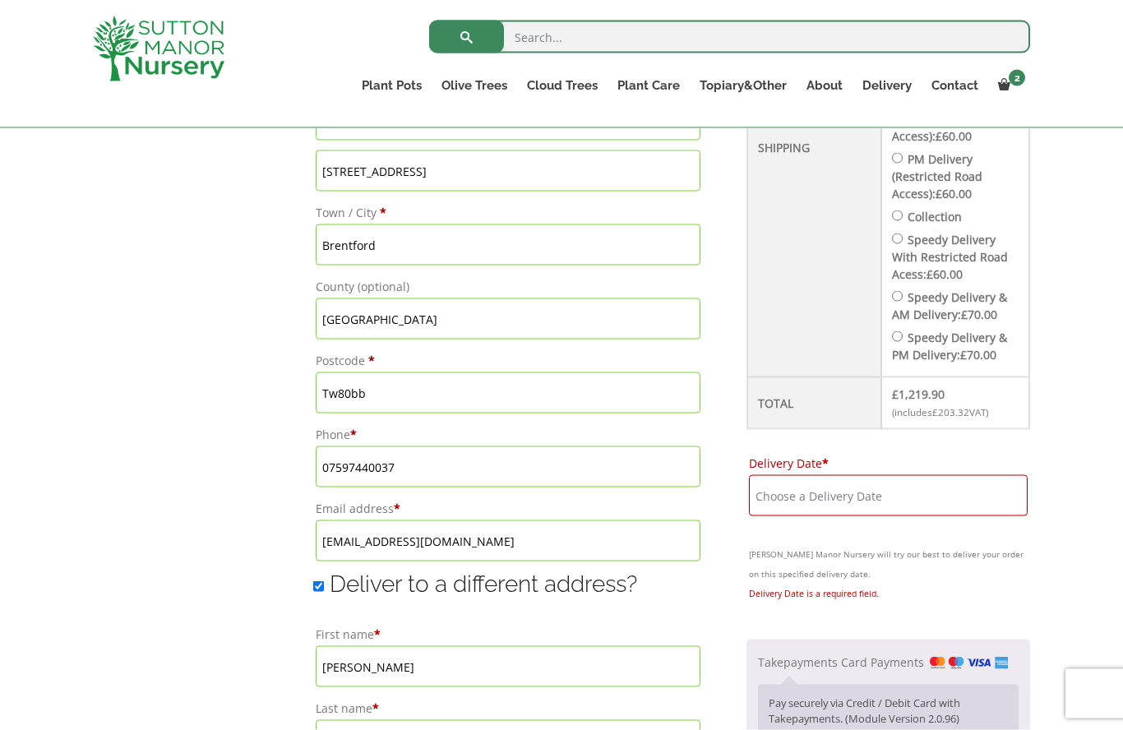
click at [778, 493] on input "Delivery Date *" at bounding box center [888, 495] width 279 height 41
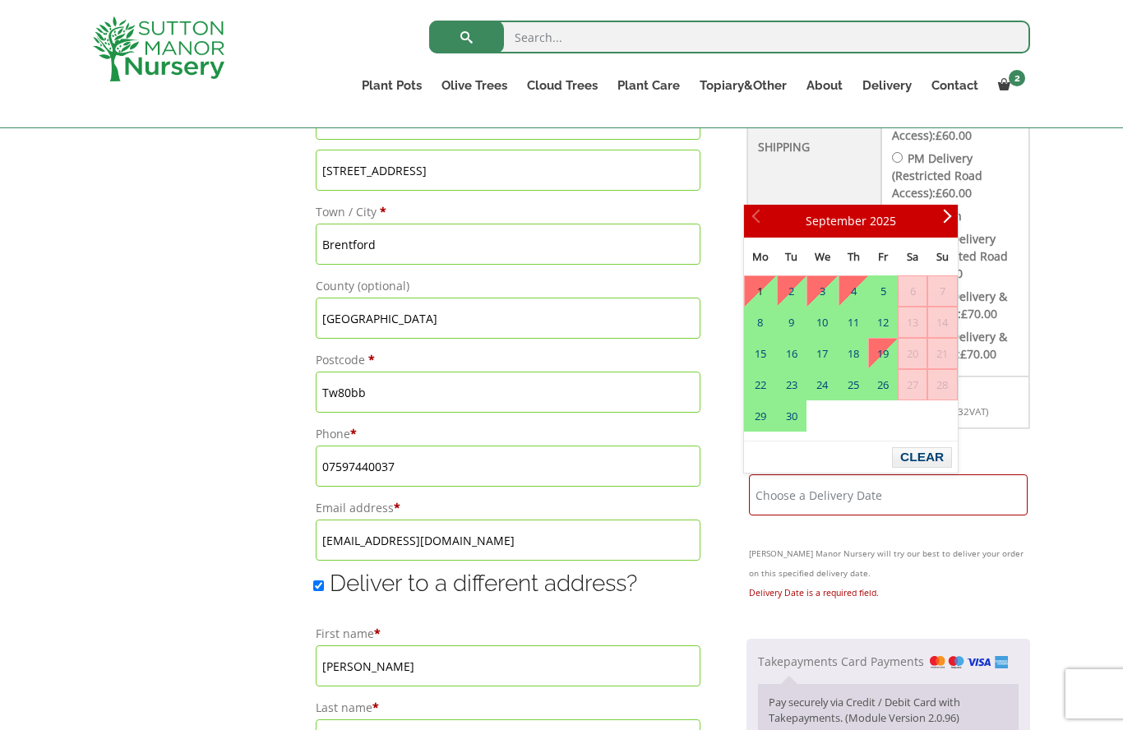
click at [771, 293] on link "1" at bounding box center [760, 291] width 31 height 30
type input "1 September, 2025"
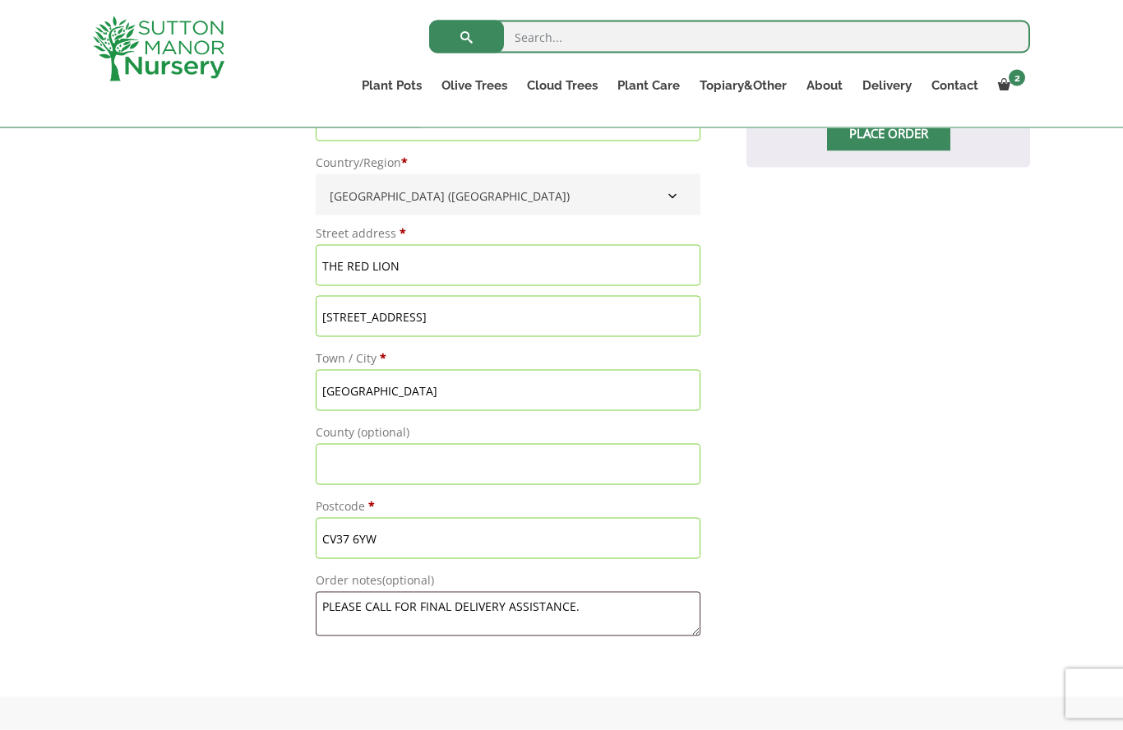
scroll to position [1520, 0]
click at [613, 608] on textarea "PLEASE CALL FOR FINAL DELIVERY ASSISTANCE." at bounding box center [508, 613] width 385 height 44
type textarea "PLEASE CALL FOR FINAL DELIVERY ASSISTANCE. 07890942664 /07597440037"
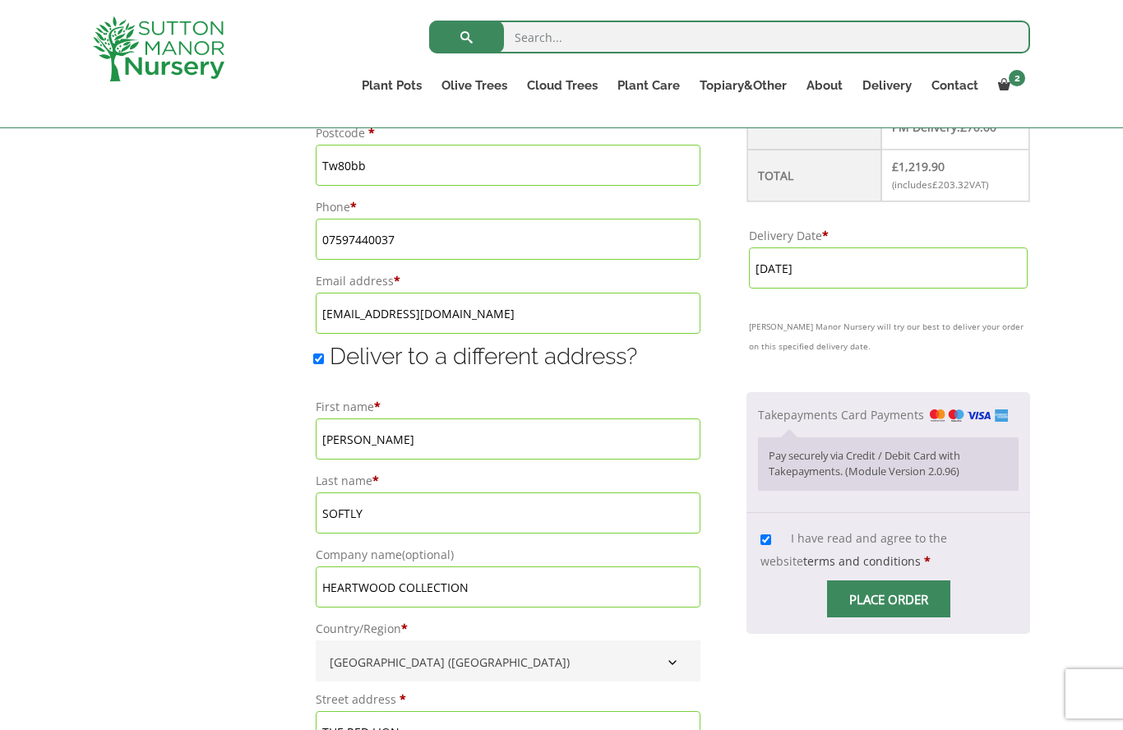
scroll to position [1052, 0]
click at [895, 582] on input "Place order" at bounding box center [888, 600] width 123 height 37
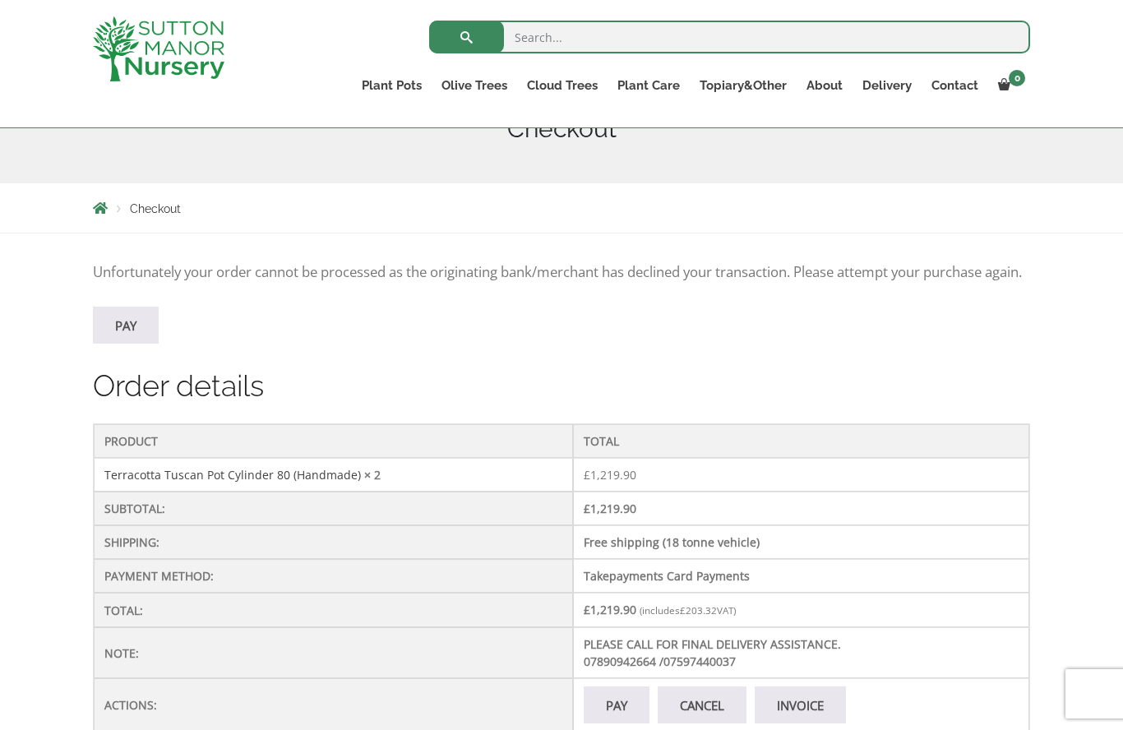
scroll to position [224, 0]
click at [134, 341] on link "Pay" at bounding box center [126, 326] width 66 height 37
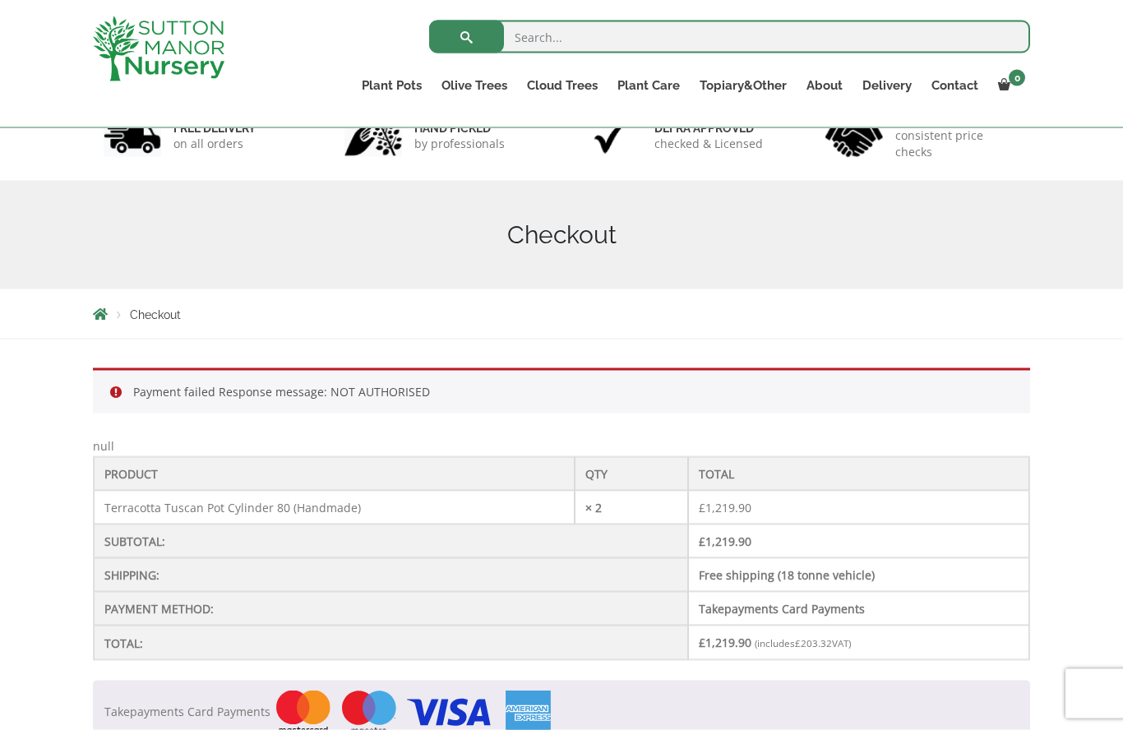
scroll to position [121, 0]
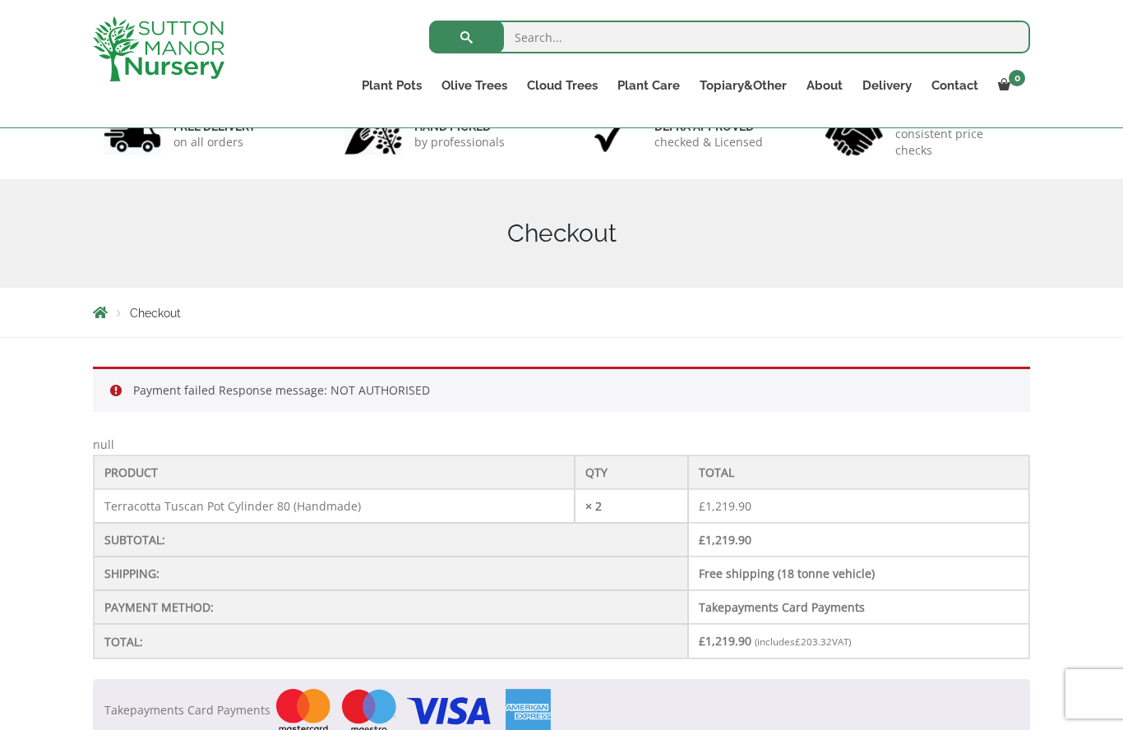
click at [562, 391] on li "Payment failed Response message: NOT AUTHORISED" at bounding box center [576, 391] width 886 height 20
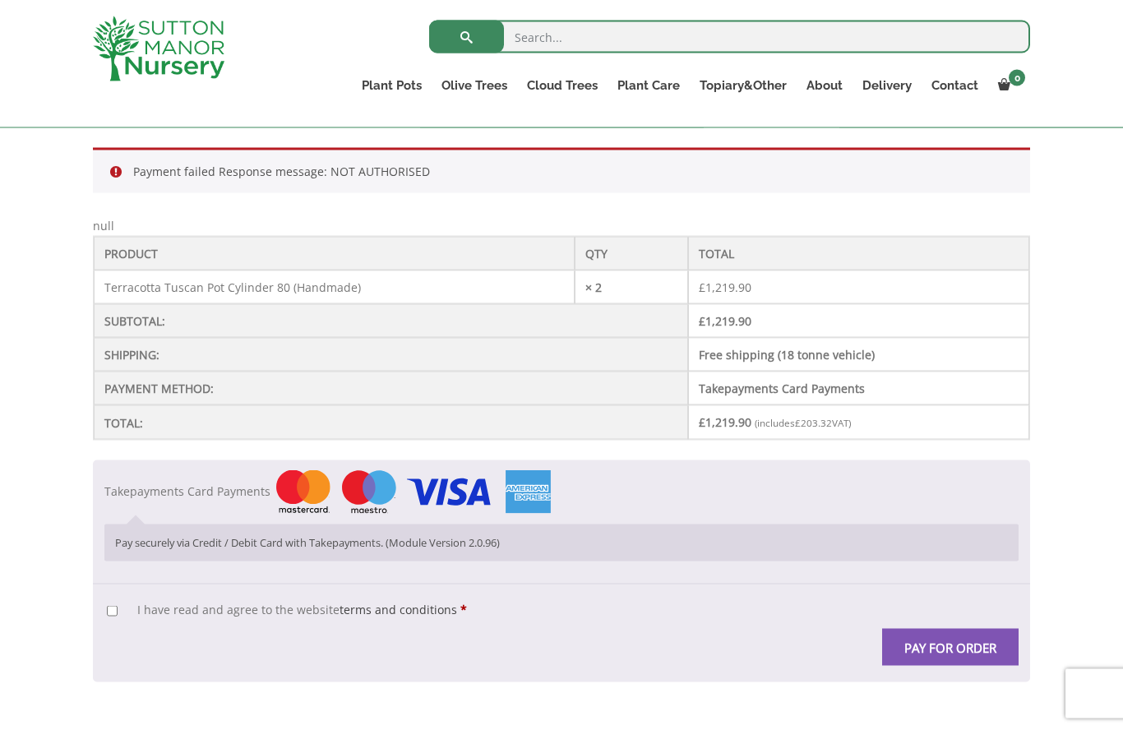
scroll to position [340, 0]
click at [109, 608] on input "I have read and agree to the website terms and conditions *" at bounding box center [112, 611] width 11 height 11
checkbox input "true"
click at [946, 645] on button "Pay for order" at bounding box center [950, 647] width 136 height 37
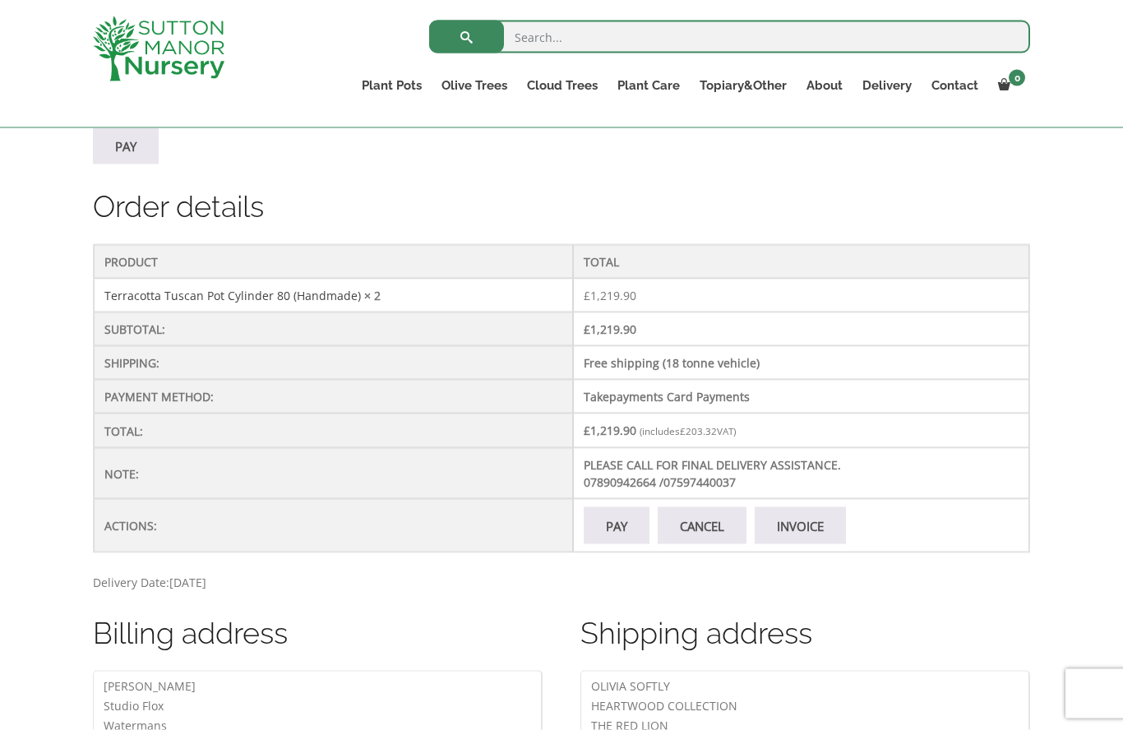
scroll to position [405, 0]
click at [617, 539] on link "Pay" at bounding box center [617, 524] width 66 height 37
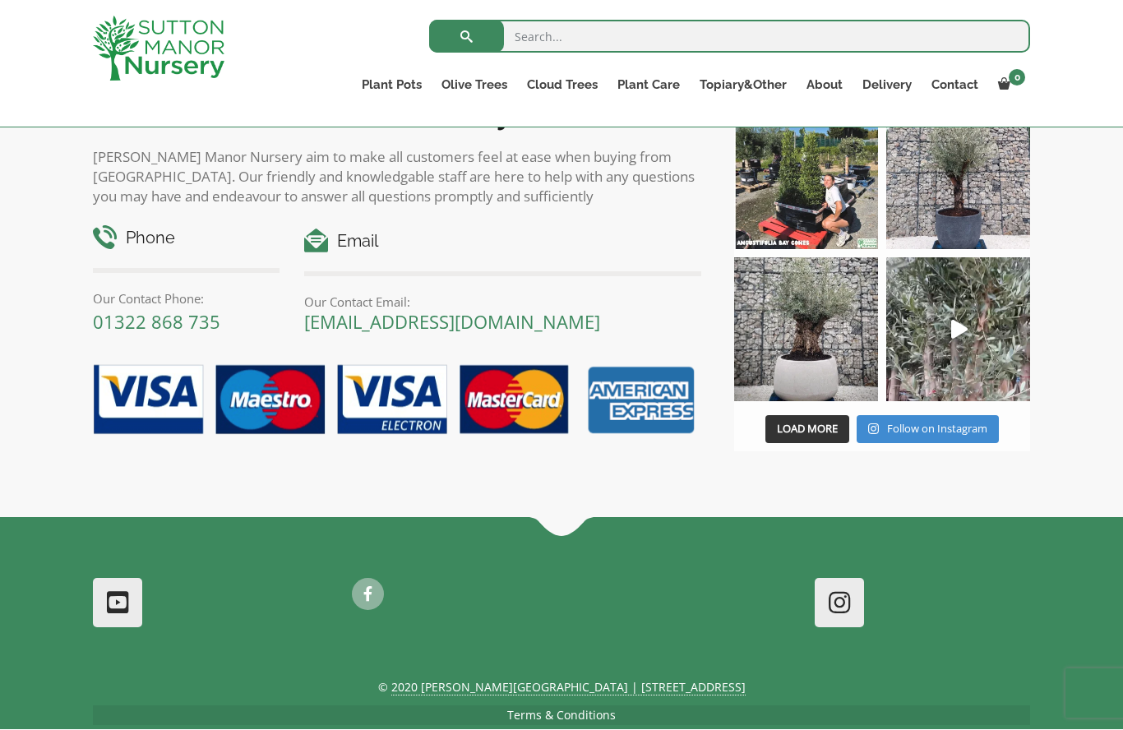
scroll to position [633, 0]
